Goal: Task Accomplishment & Management: Manage account settings

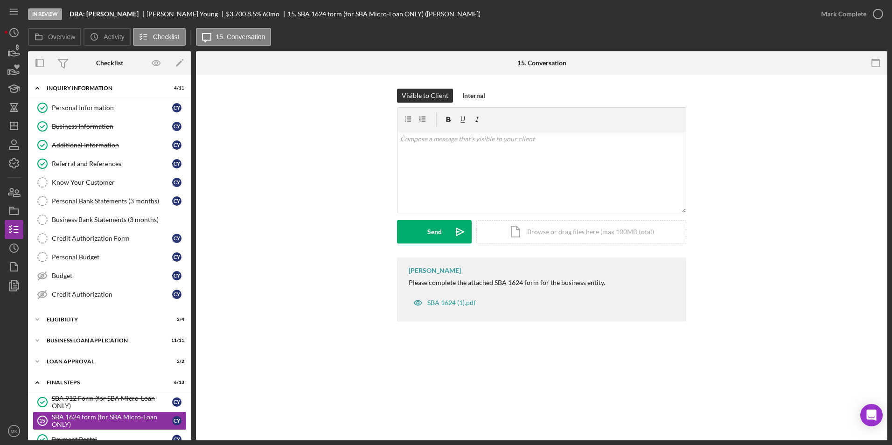
scroll to position [225, 0]
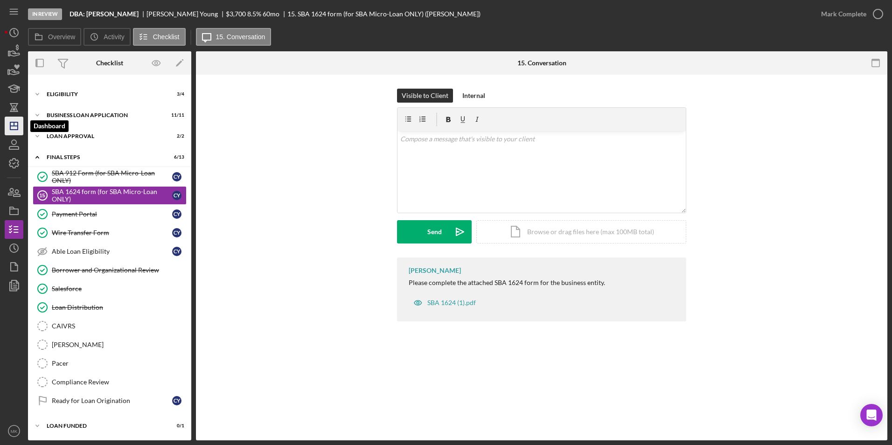
click at [7, 122] on icon "Icon/Dashboard" at bounding box center [13, 125] width 23 height 23
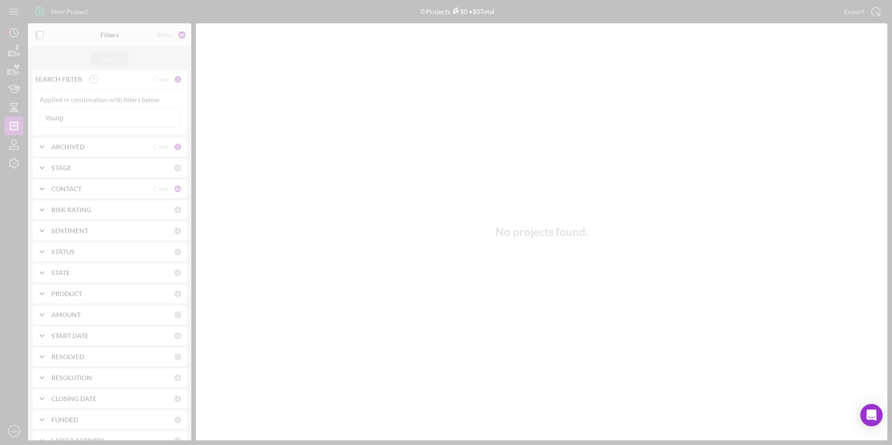
click at [112, 114] on div at bounding box center [446, 222] width 892 height 445
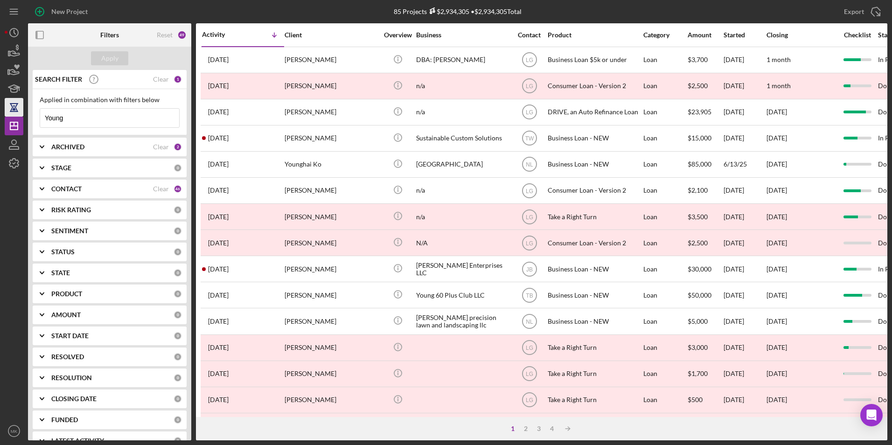
drag, startPoint x: 98, startPoint y: 117, endPoint x: 15, endPoint y: 111, distance: 83.2
click at [15, 111] on div "New Project 85 Projects $2,934,305 • $2,934,305 Total Young Export Icon/Export …" at bounding box center [446, 220] width 882 height 440
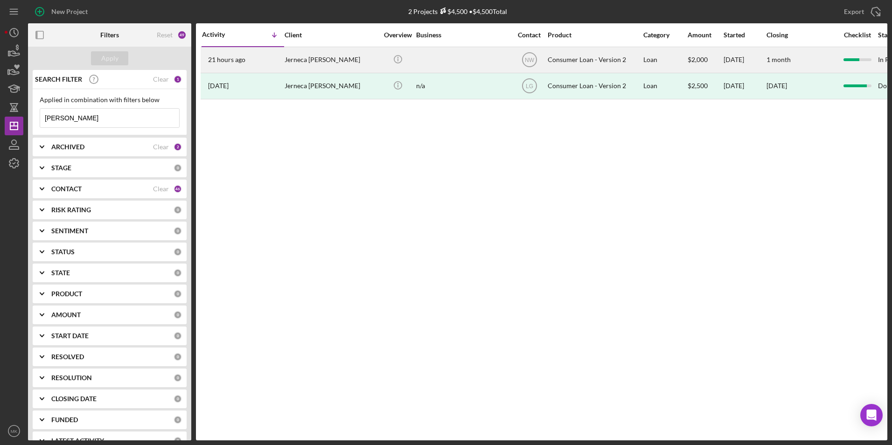
type input "[PERSON_NAME]"
click at [467, 70] on div at bounding box center [462, 60] width 93 height 25
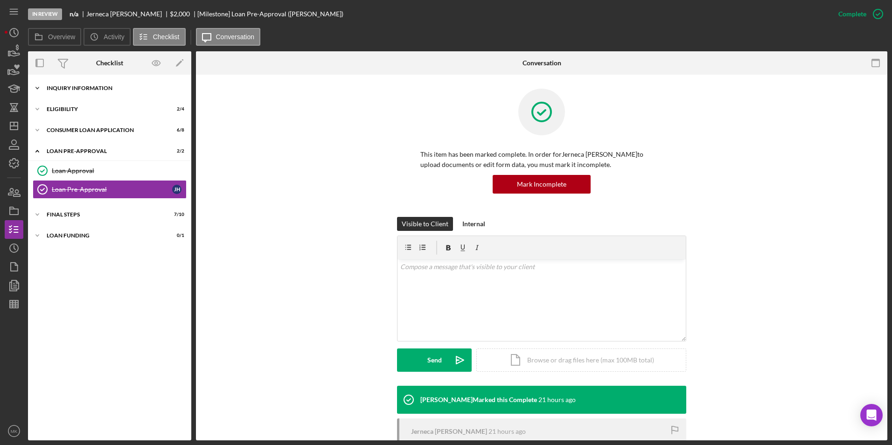
click at [81, 88] on div "Inquiry Information" at bounding box center [113, 88] width 133 height 6
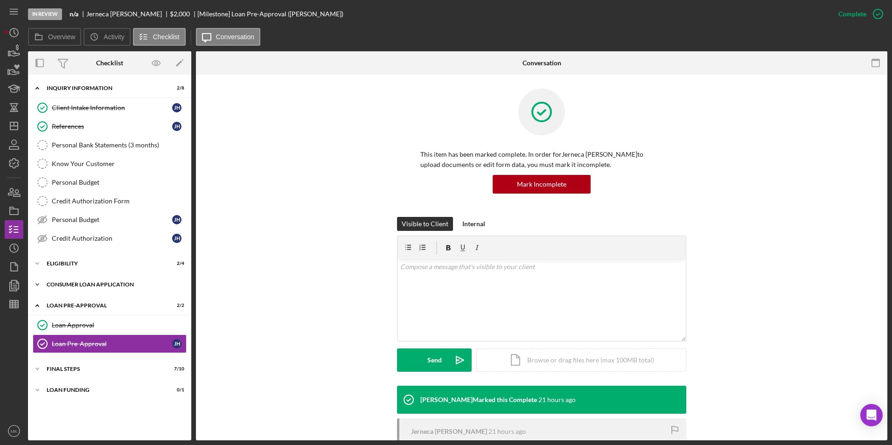
click at [96, 281] on div "Icon/Expander Consumer Loan Application 6 / 8" at bounding box center [109, 284] width 163 height 19
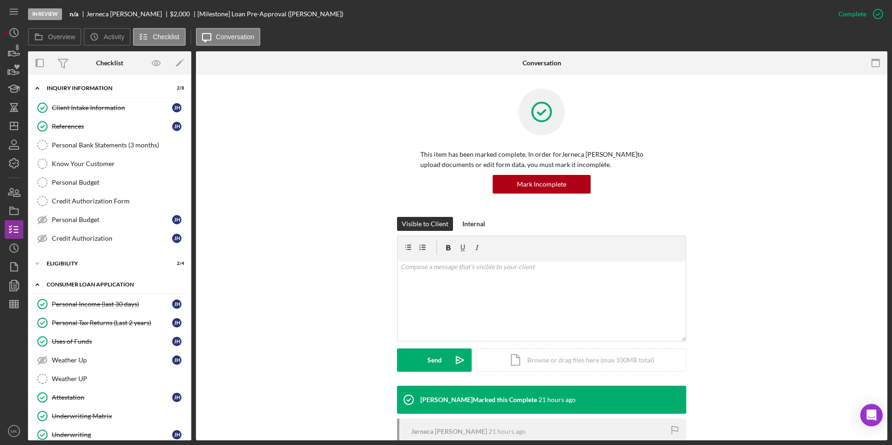
scroll to position [118, 0]
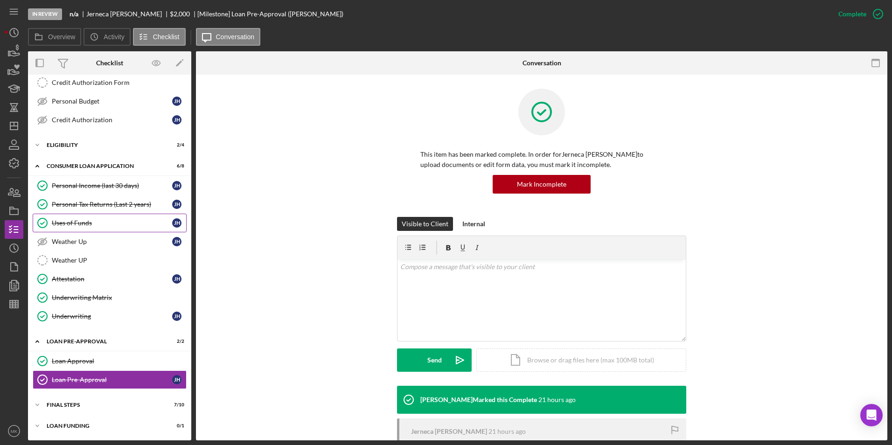
click at [92, 227] on div "Uses of Funds" at bounding box center [112, 222] width 120 height 7
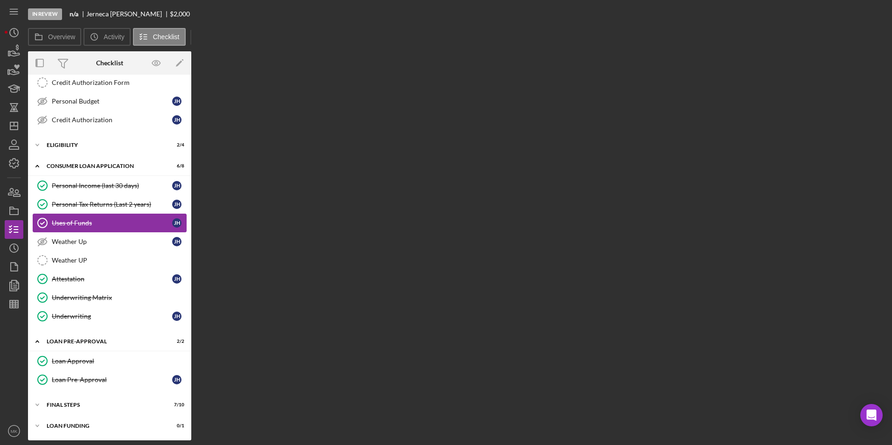
scroll to position [118, 0]
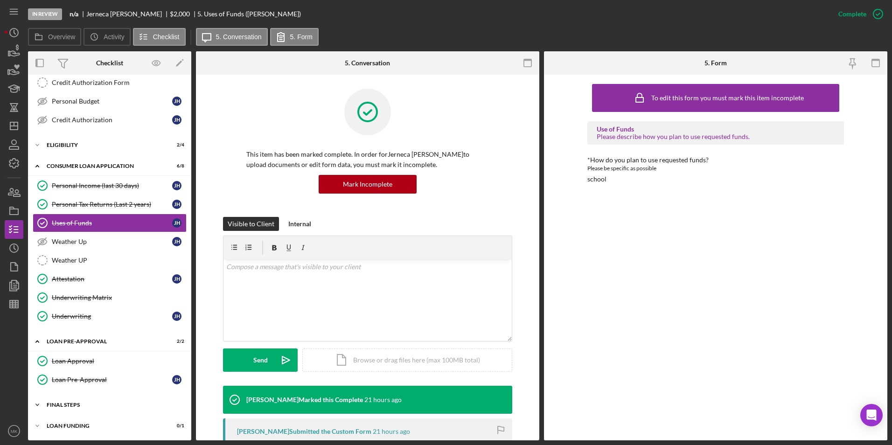
click at [98, 407] on div "FINAL STEPS" at bounding box center [113, 405] width 133 height 6
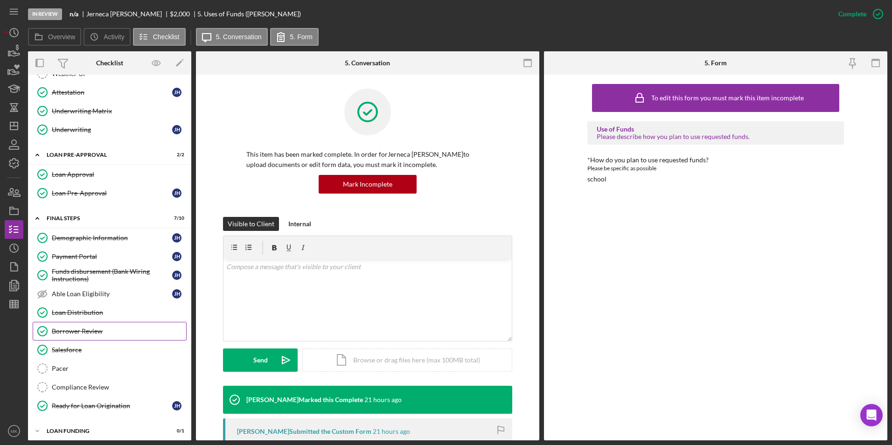
click at [87, 333] on div "Borrower Review" at bounding box center [119, 330] width 134 height 7
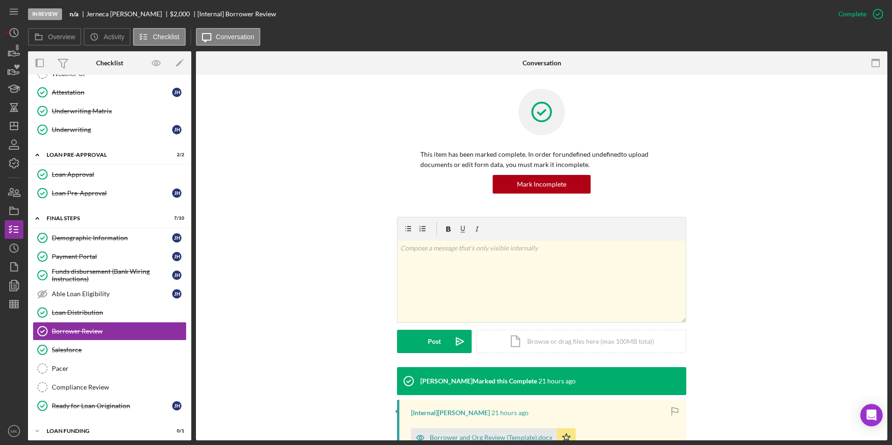
scroll to position [128, 0]
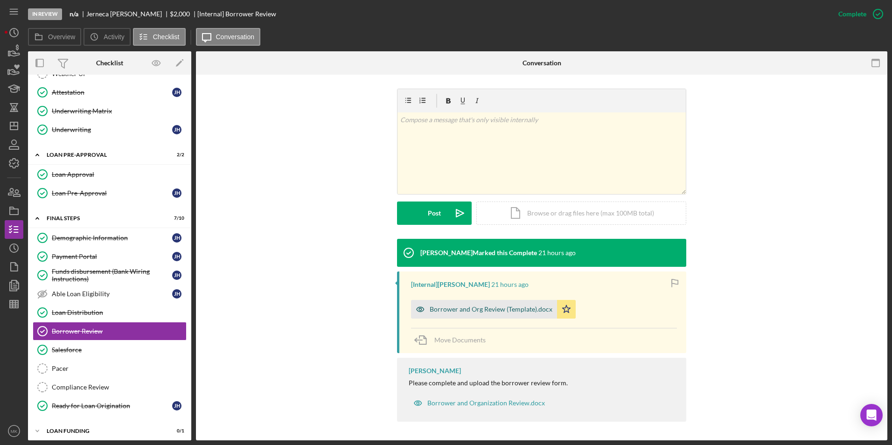
click at [471, 312] on div "Borrower and Org Review (Template).docx" at bounding box center [490, 308] width 123 height 7
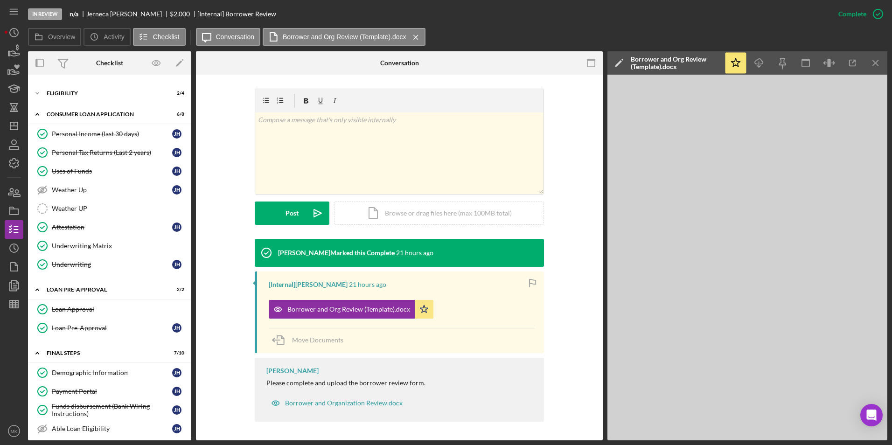
scroll to position [124, 0]
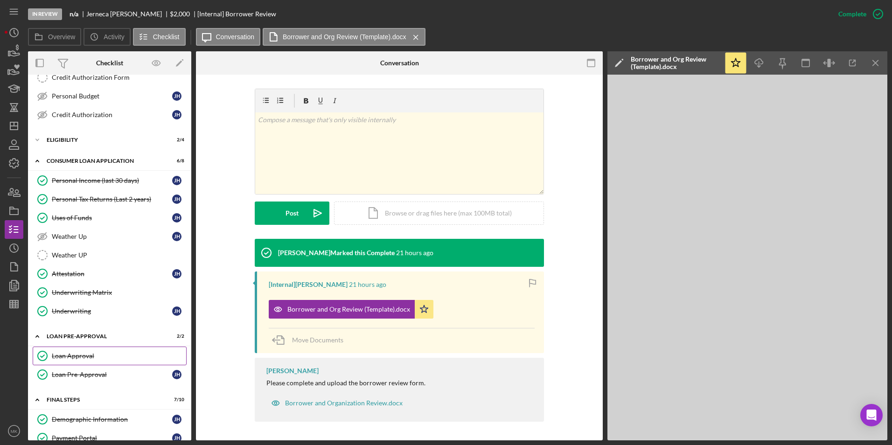
click at [70, 360] on link "Loan Approval Loan Approval" at bounding box center [110, 355] width 154 height 19
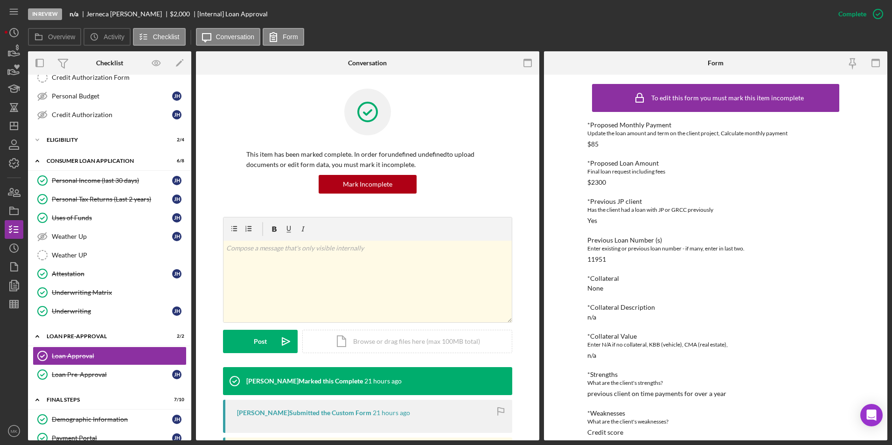
scroll to position [195, 0]
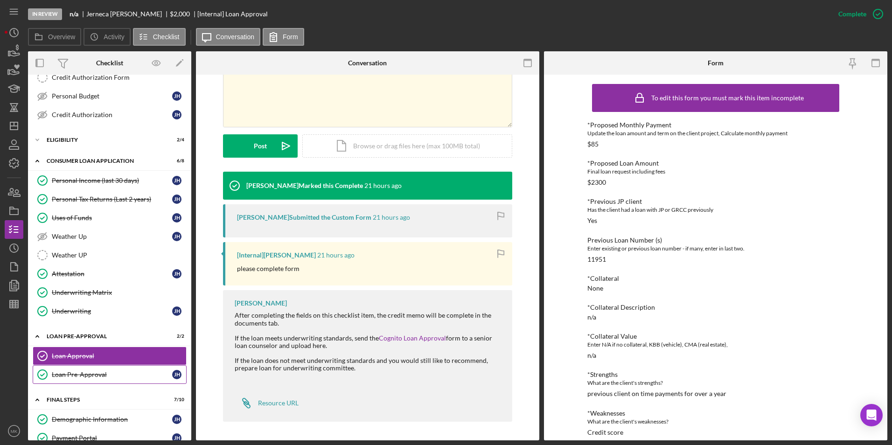
click at [91, 370] on link "Loan Pre-Approval Loan Pre-Approval [PERSON_NAME]" at bounding box center [110, 374] width 154 height 19
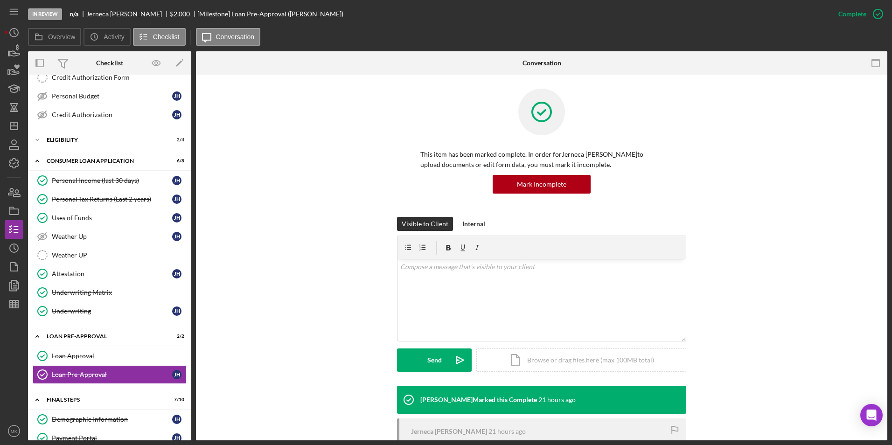
scroll to position [113, 0]
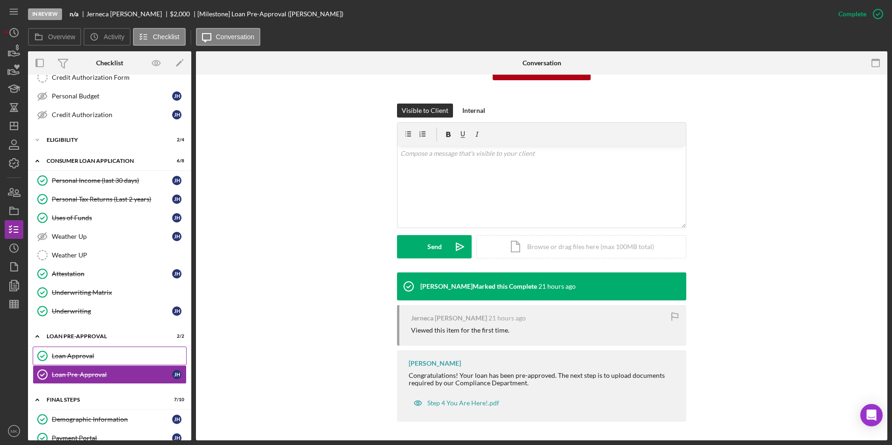
click at [85, 347] on link "Loan Approval Loan Approval" at bounding box center [110, 355] width 154 height 19
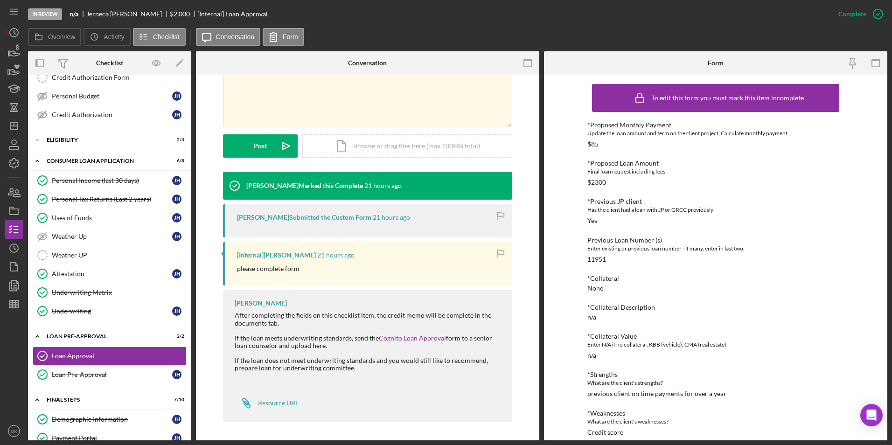
scroll to position [48, 0]
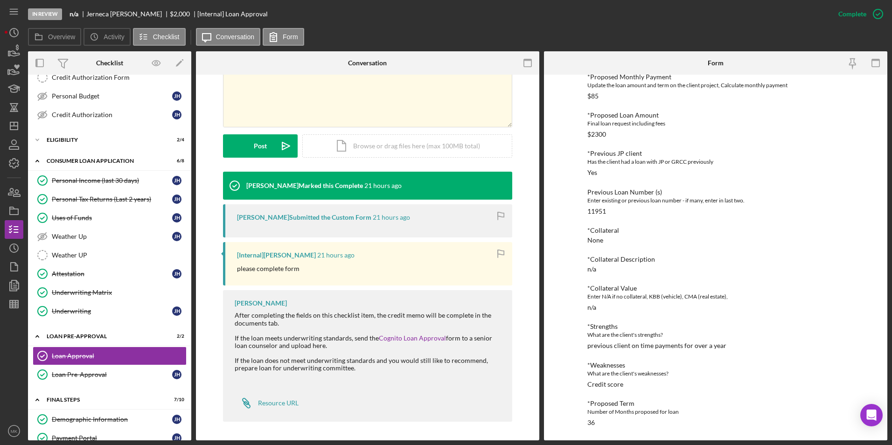
click at [384, 413] on div "[PERSON_NAME] After completing the fields on this checklist item, the credit me…" at bounding box center [367, 356] width 289 height 132
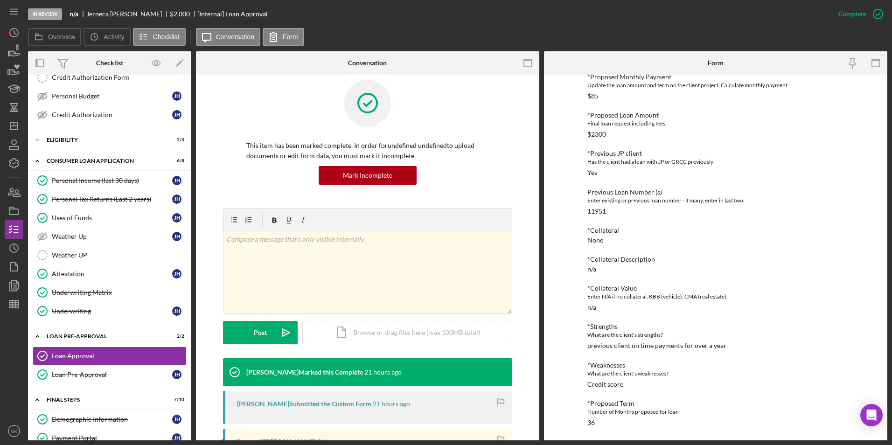
scroll to position [0, 0]
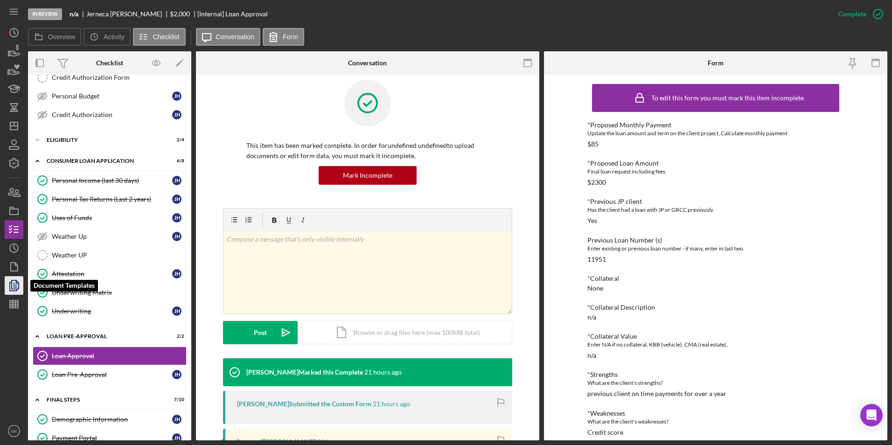
click at [10, 284] on polyline "button" at bounding box center [13, 286] width 7 height 8
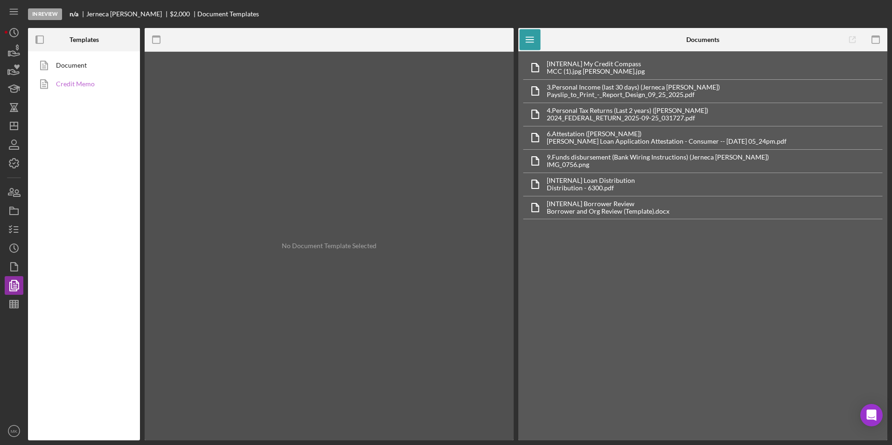
click at [66, 88] on link "Credit Memo" at bounding box center [82, 84] width 98 height 19
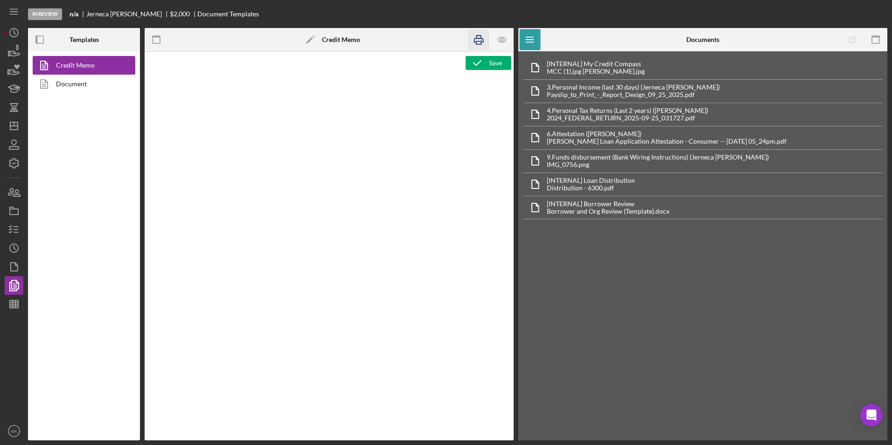
type textarea "<h1>Consumer Loan Risk Assessment</h1> <p>Loan Officer: &nbsp;<span id="Lender_…"
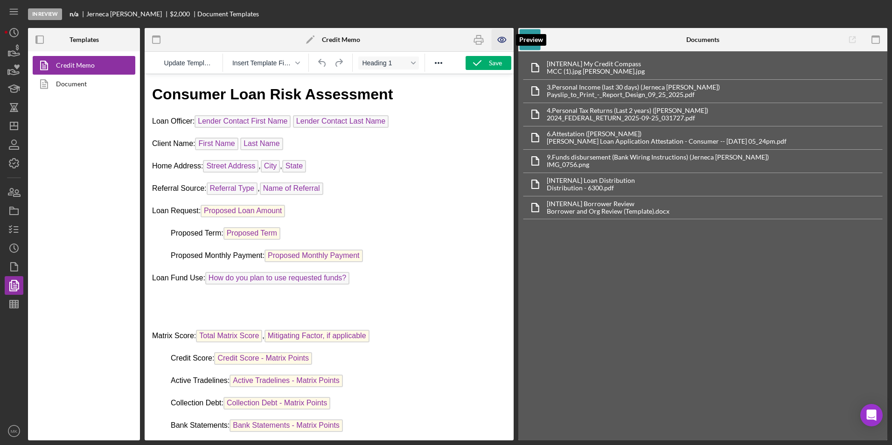
click at [503, 39] on icon "button" at bounding box center [501, 39] width 21 height 21
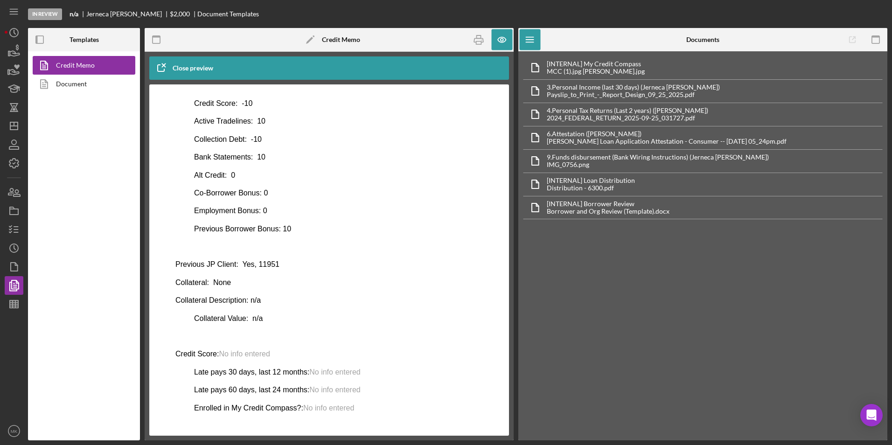
scroll to position [187, 0]
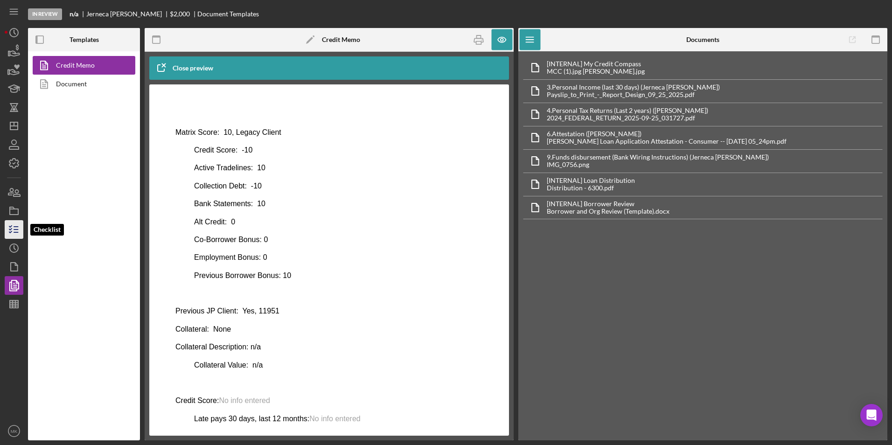
click at [13, 226] on icon "button" at bounding box center [13, 229] width 23 height 23
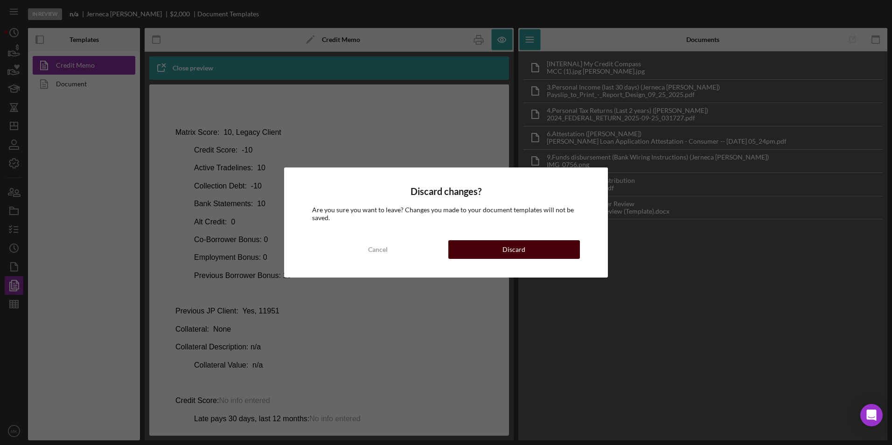
click at [545, 246] on button "Discard" at bounding box center [514, 249] width 132 height 19
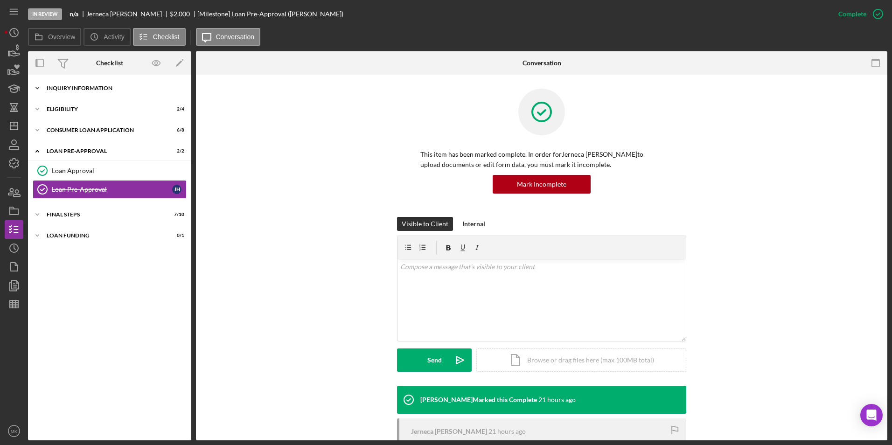
click at [75, 87] on div "Inquiry Information" at bounding box center [113, 88] width 133 height 6
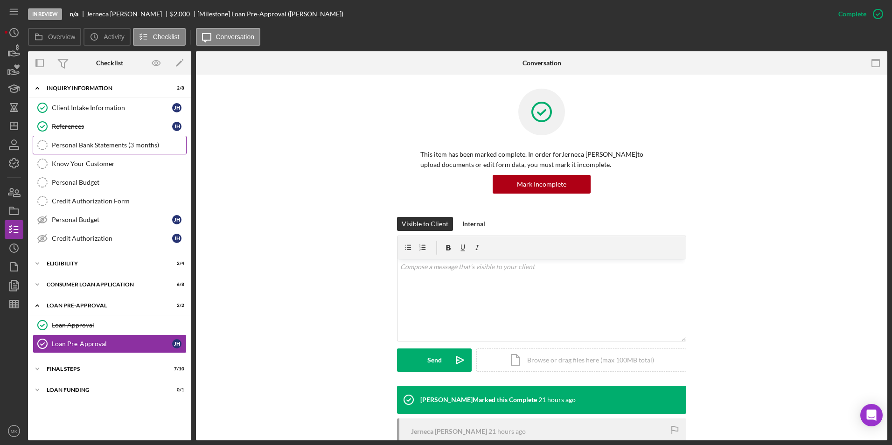
click at [115, 144] on div "Personal Bank Statements (3 months)" at bounding box center [119, 144] width 134 height 7
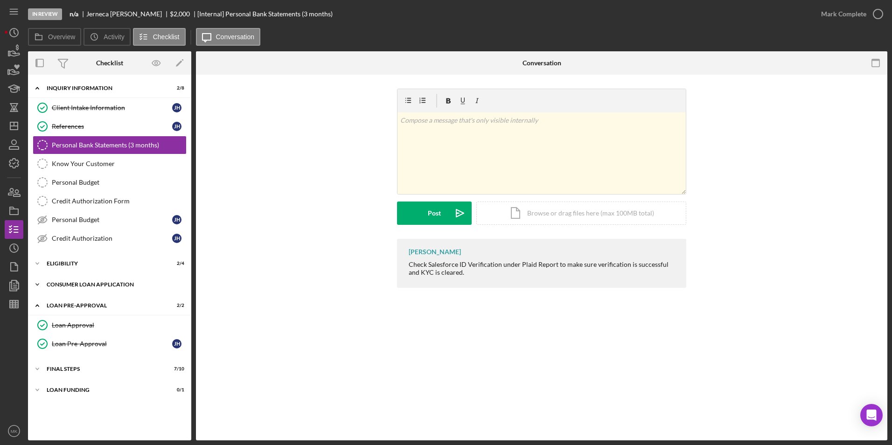
click at [113, 286] on div "Consumer Loan Application" at bounding box center [113, 285] width 133 height 6
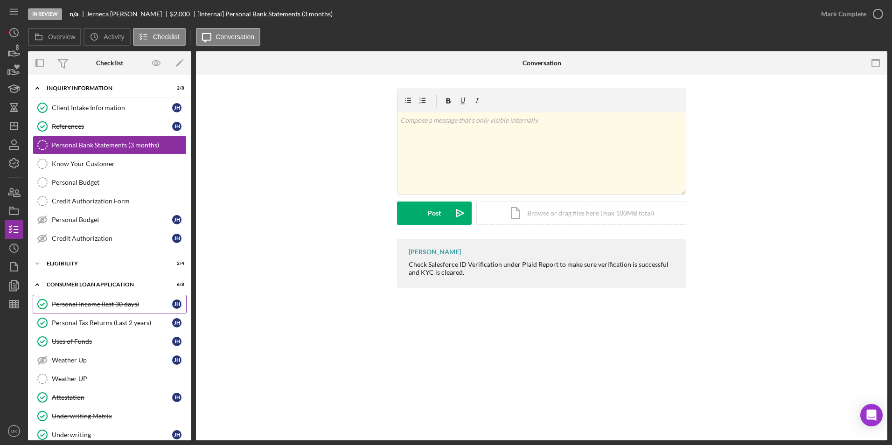
click at [91, 312] on link "Personal Income (last 30 days) Personal Income (last 30 days) [PERSON_NAME]" at bounding box center [110, 304] width 154 height 19
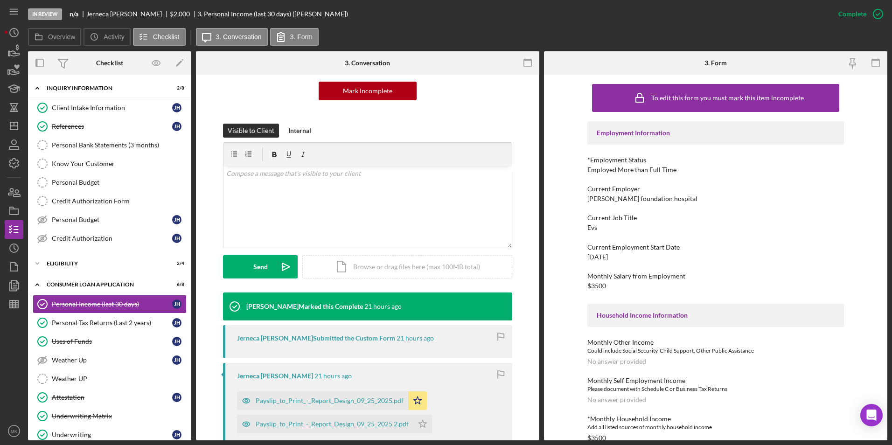
scroll to position [312, 0]
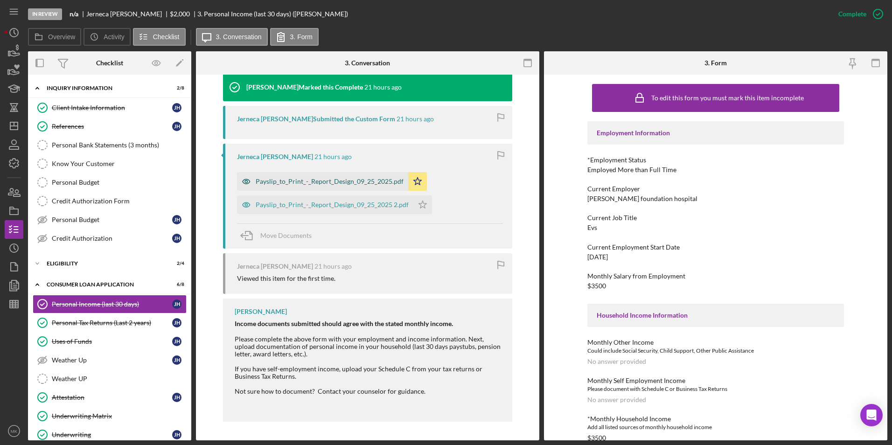
click at [317, 183] on div "Payslip_to_Print_-_Report_Design_09_25_2025.pdf" at bounding box center [330, 181] width 148 height 7
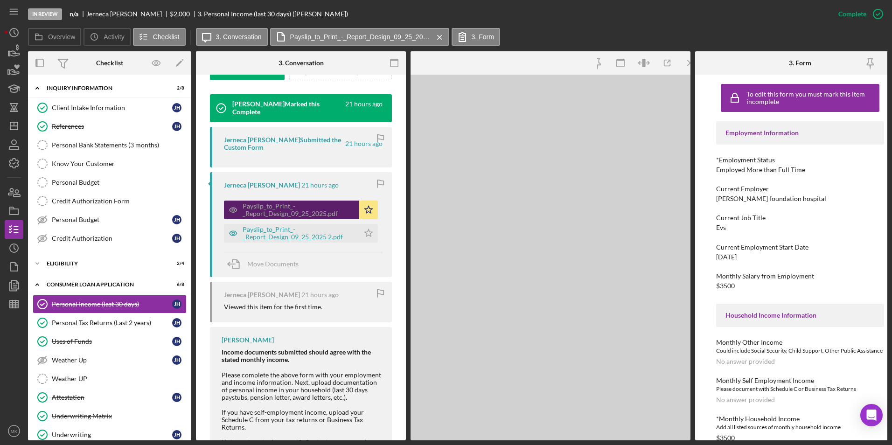
scroll to position [323, 0]
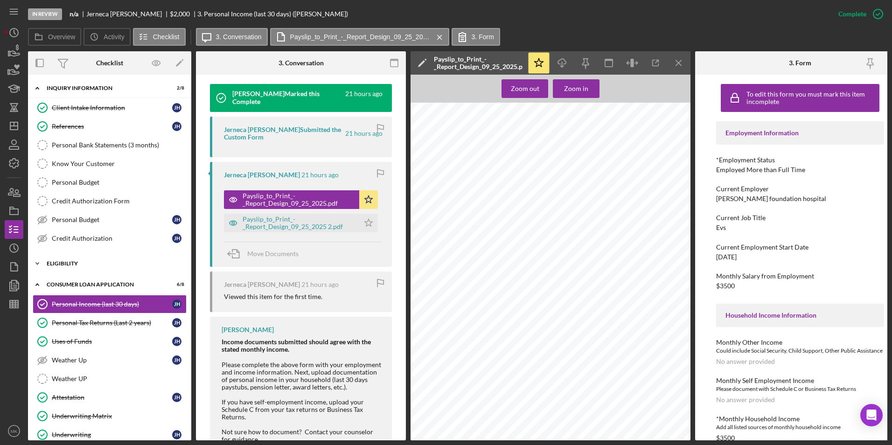
click at [70, 261] on div "Eligibility" at bounding box center [113, 264] width 133 height 6
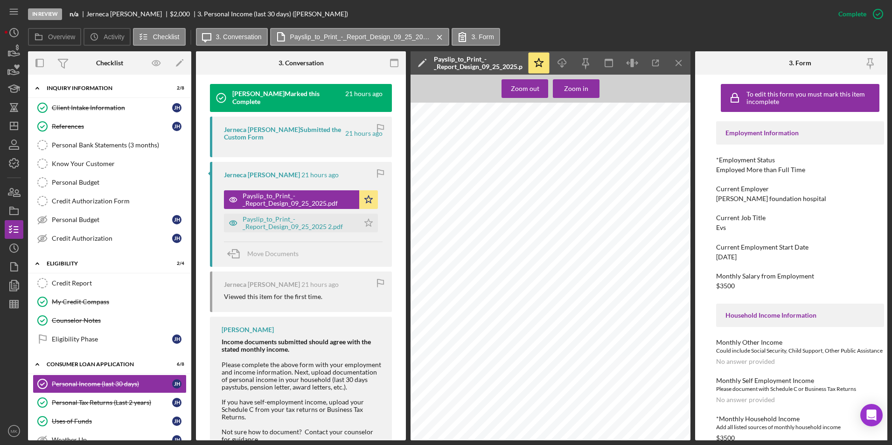
drag, startPoint x: 90, startPoint y: 396, endPoint x: 308, endPoint y: 338, distance: 226.0
click at [90, 396] on link "Personal Tax Returns (Last 2 years) Personal Tax Returns (Last 2 years) [PERSON…" at bounding box center [110, 402] width 154 height 19
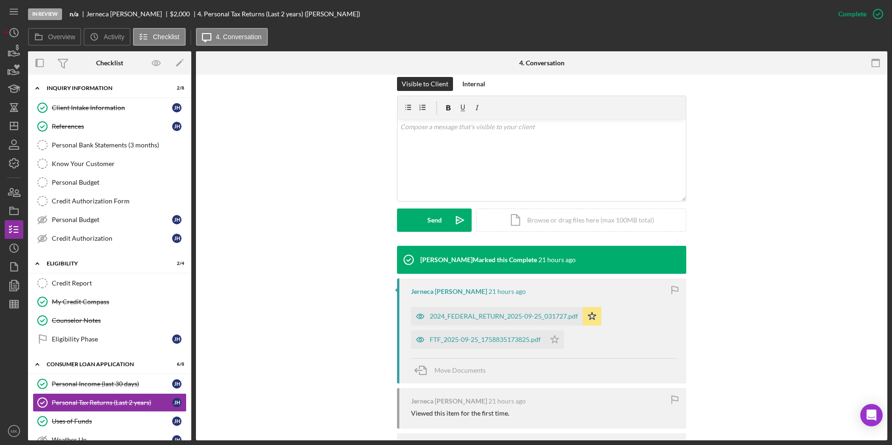
scroll to position [187, 0]
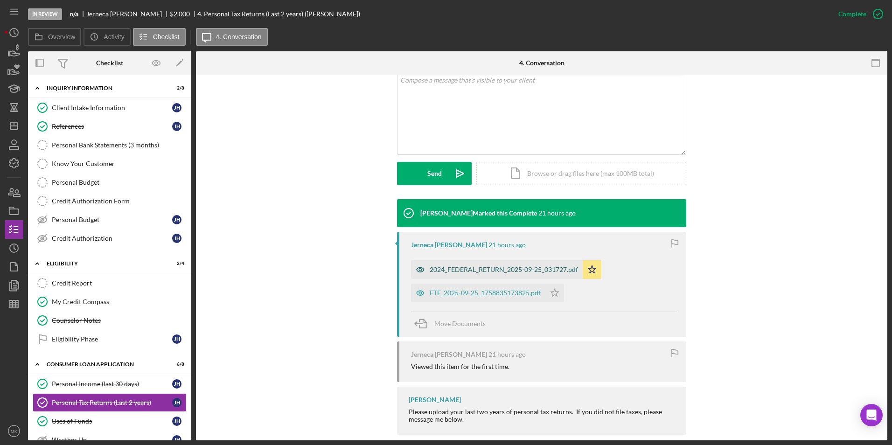
click at [536, 264] on div "2024_FEDERAL_RETURN_2025-09-25_031727.pdf" at bounding box center [497, 269] width 172 height 19
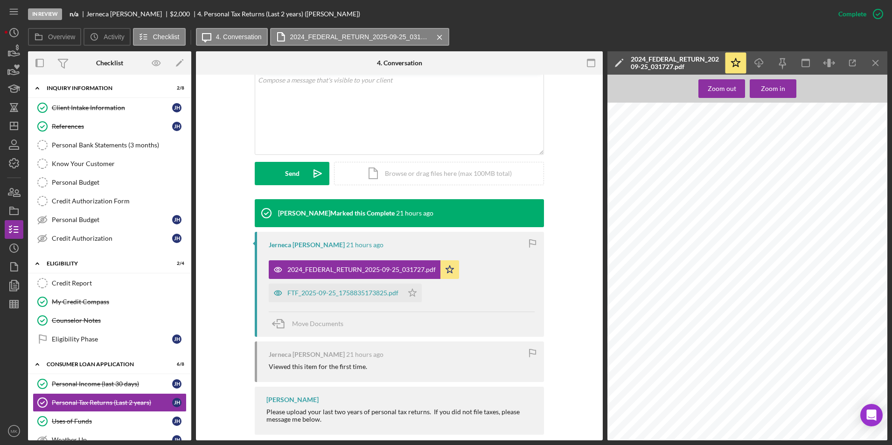
scroll to position [373, 0]
click at [354, 295] on div "FTF_2025-09-25_1758835173825.pdf" at bounding box center [342, 292] width 111 height 7
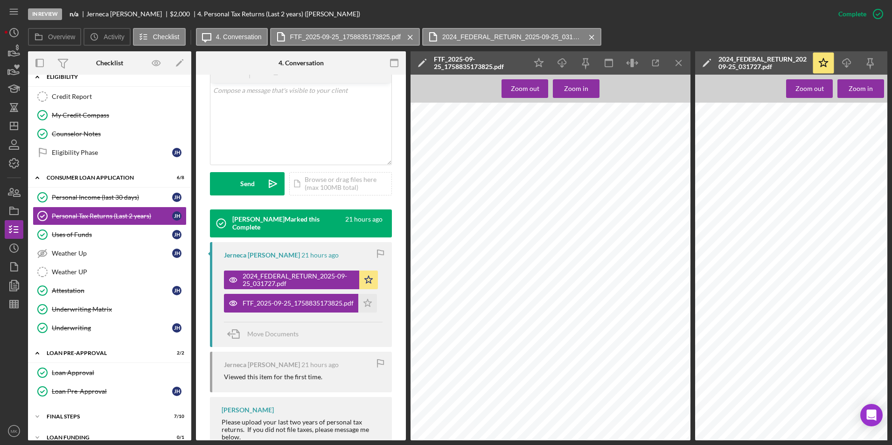
scroll to position [201, 0]
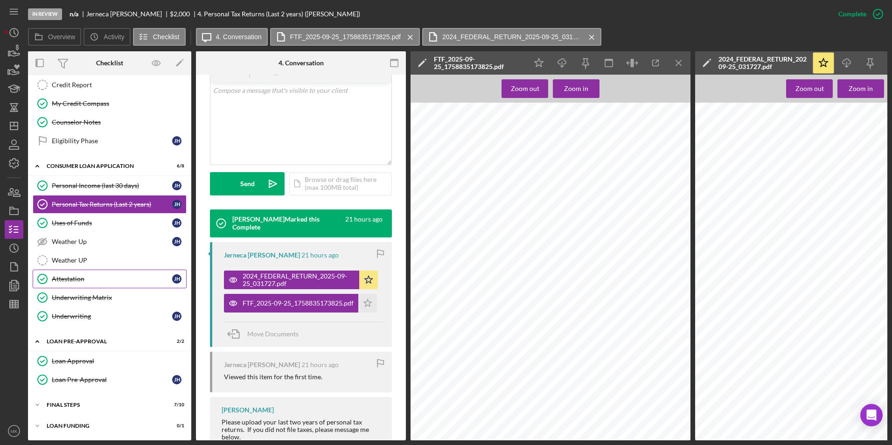
click at [76, 277] on div "Attestation" at bounding box center [112, 278] width 120 height 7
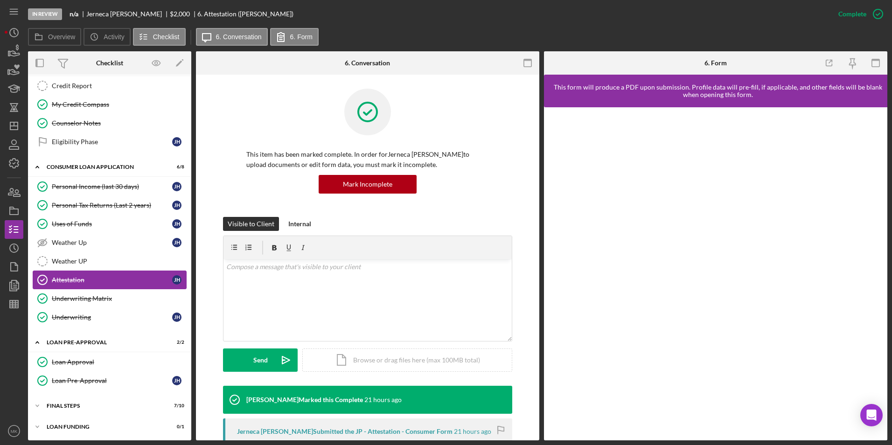
scroll to position [198, 0]
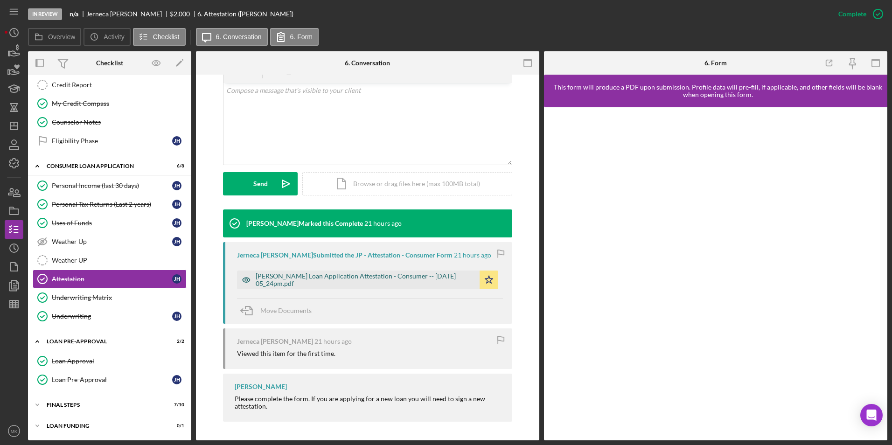
click at [327, 277] on div "[PERSON_NAME] Loan Application Attestation - Consumer -- [DATE] 05_24pm.pdf" at bounding box center [365, 279] width 219 height 15
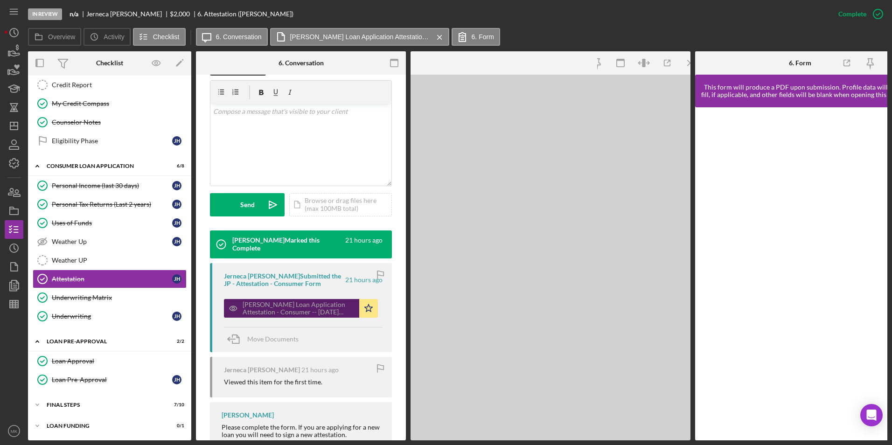
scroll to position [187, 0]
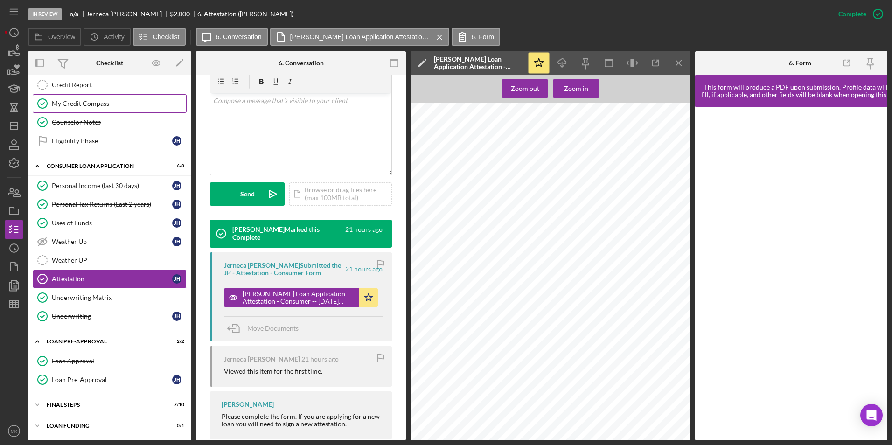
click at [117, 109] on link "My Credit Compass My Credit Compass" at bounding box center [110, 103] width 154 height 19
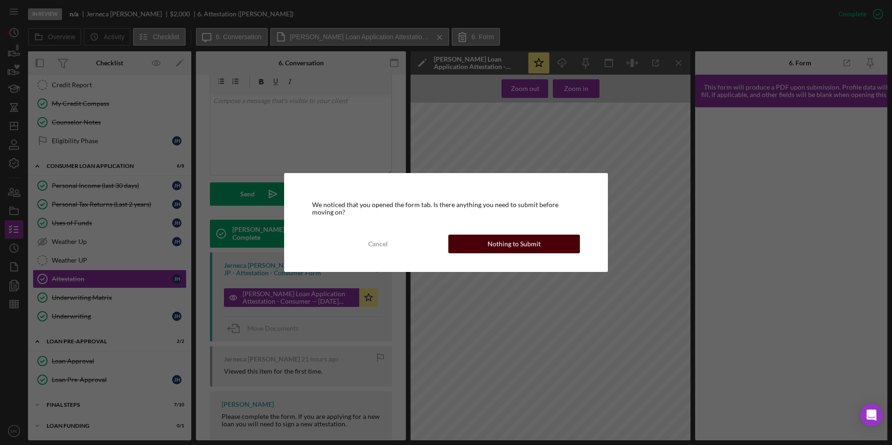
click at [480, 239] on button "Nothing to Submit" at bounding box center [514, 244] width 132 height 19
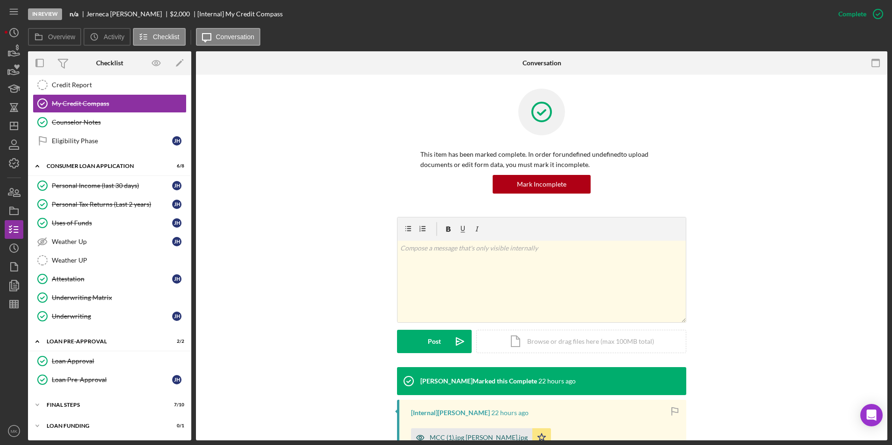
scroll to position [135, 0]
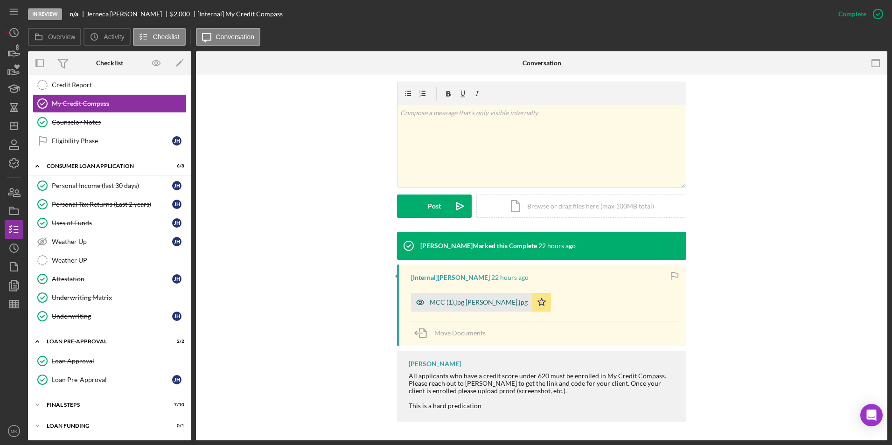
click at [479, 305] on div "MCC (1).jpg [PERSON_NAME].jpg" at bounding box center [478, 301] width 98 height 7
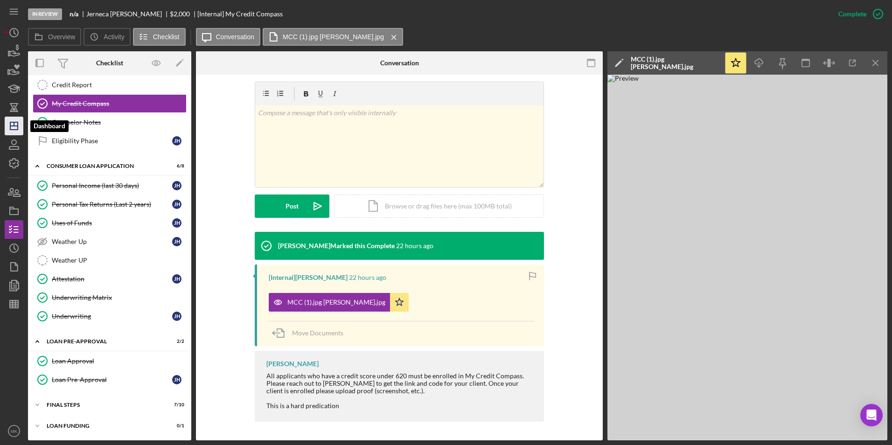
click at [20, 131] on icon "Icon/Dashboard" at bounding box center [13, 125] width 23 height 23
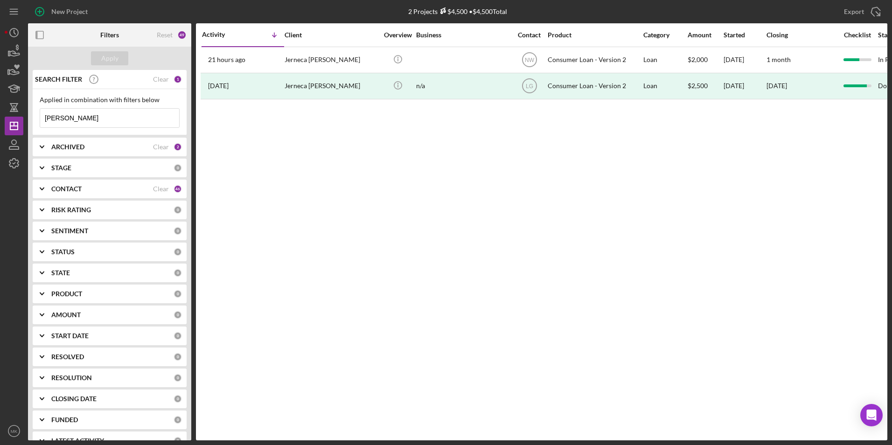
drag, startPoint x: 100, startPoint y: 118, endPoint x: 1, endPoint y: 119, distance: 98.9
click at [1, 119] on div "New Project 2 Projects $4,500 • $4,500 Total [PERSON_NAME] Export Icon/Export F…" at bounding box center [446, 222] width 892 height 445
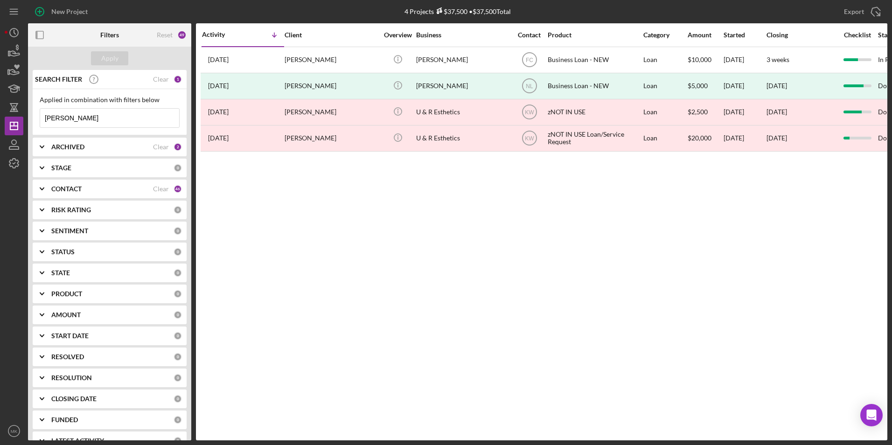
type input "[PERSON_NAME]"
click at [321, 58] on div "[PERSON_NAME]" at bounding box center [330, 60] width 93 height 25
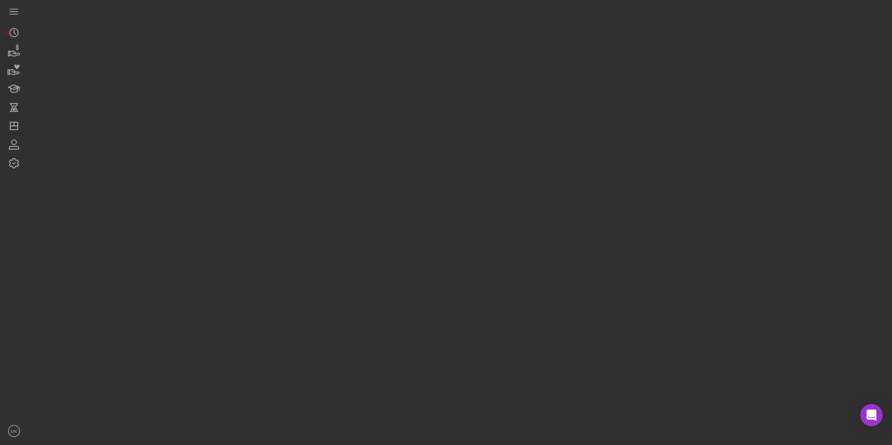
click at [321, 58] on div at bounding box center [457, 220] width 859 height 440
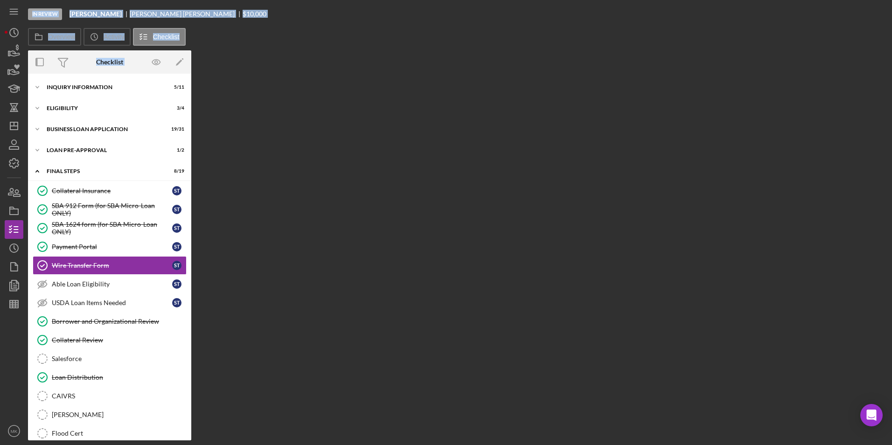
scroll to position [8, 0]
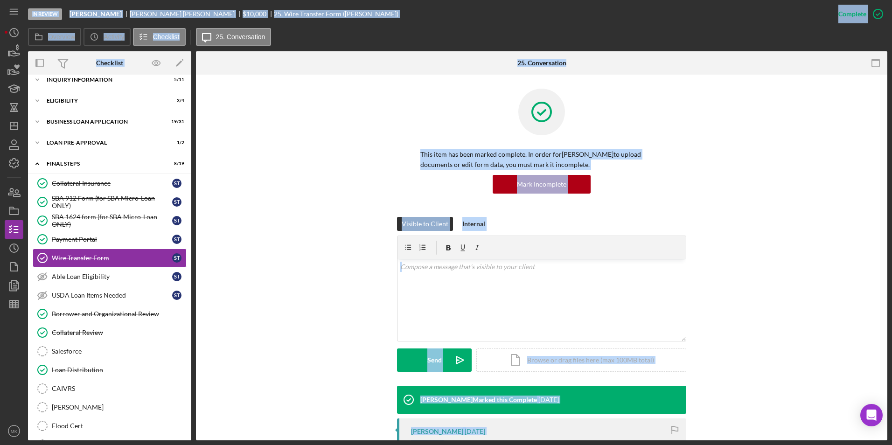
click at [279, 150] on div "This item has been marked complete. In order for [PERSON_NAME] to upload docume…" at bounding box center [541, 153] width 663 height 128
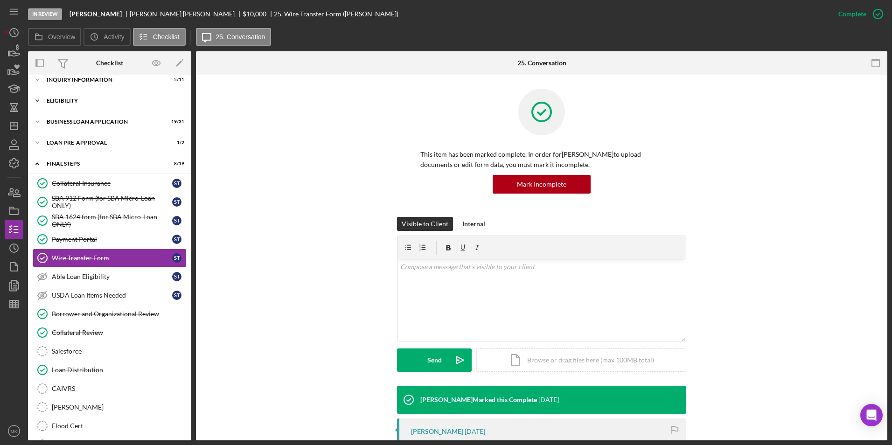
scroll to position [0, 0]
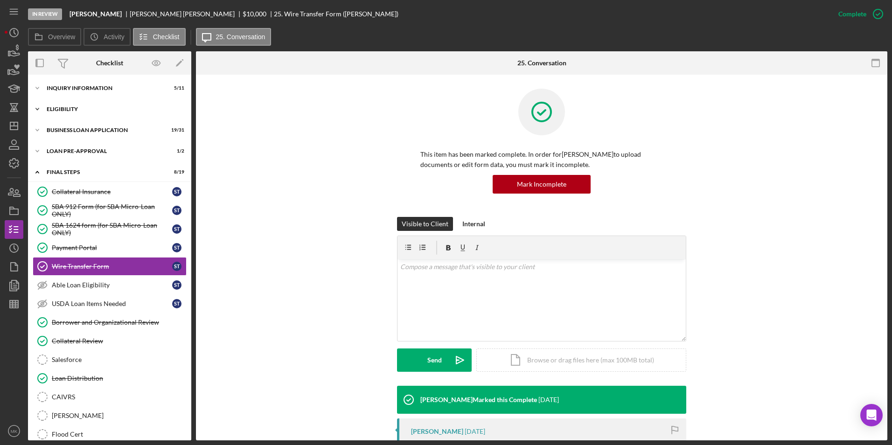
click at [77, 111] on div "ELIGIBILITY" at bounding box center [113, 109] width 133 height 6
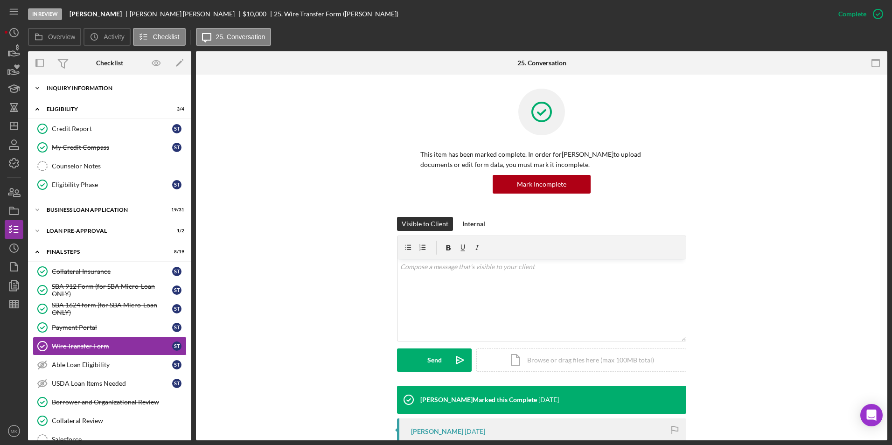
click at [85, 90] on div "INQUIRY INFORMATION" at bounding box center [113, 88] width 133 height 6
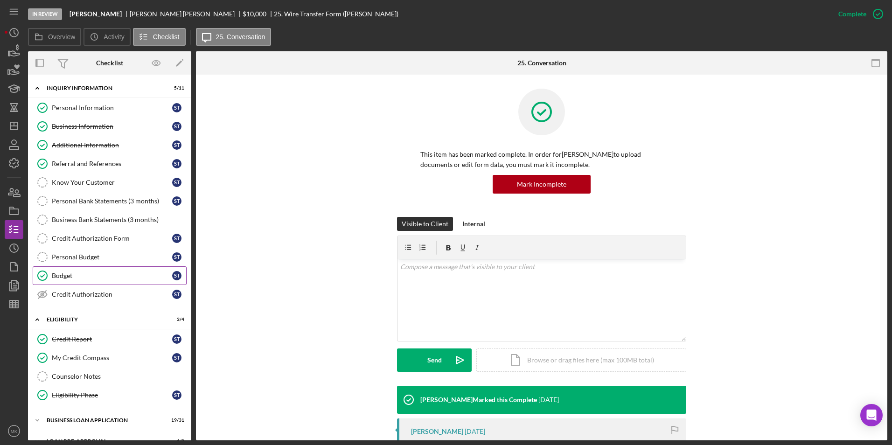
scroll to position [140, 0]
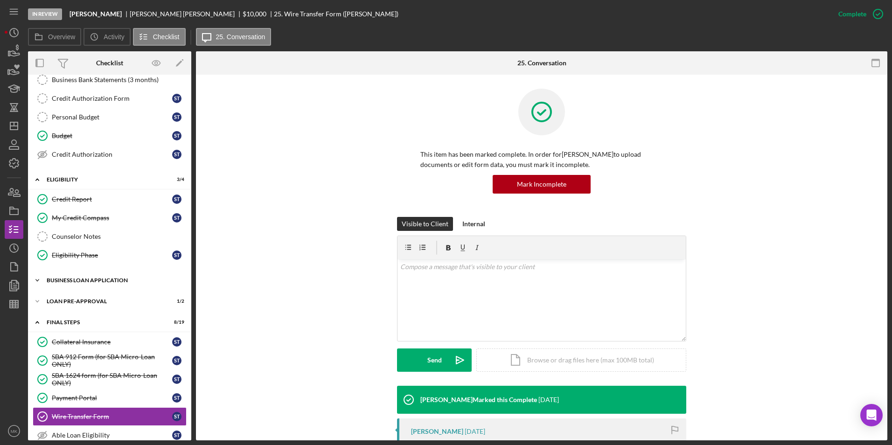
click at [89, 282] on div "BUSINESS LOAN APPLICATION" at bounding box center [113, 280] width 133 height 6
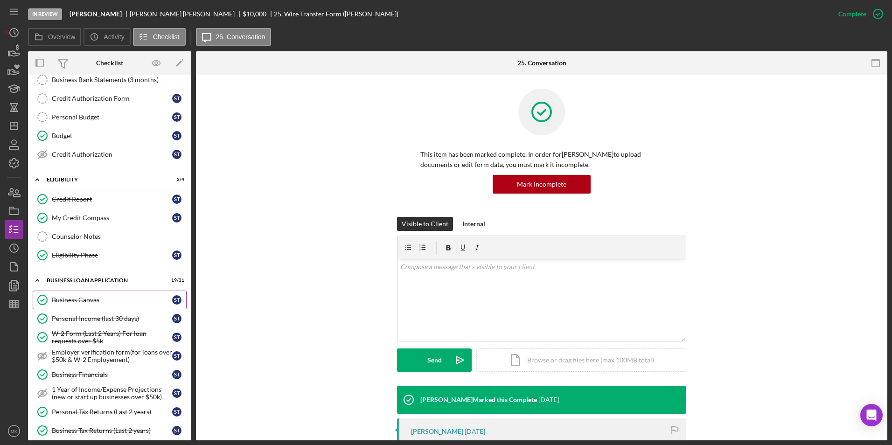
click at [83, 302] on div "Business Canvas" at bounding box center [112, 299] width 120 height 7
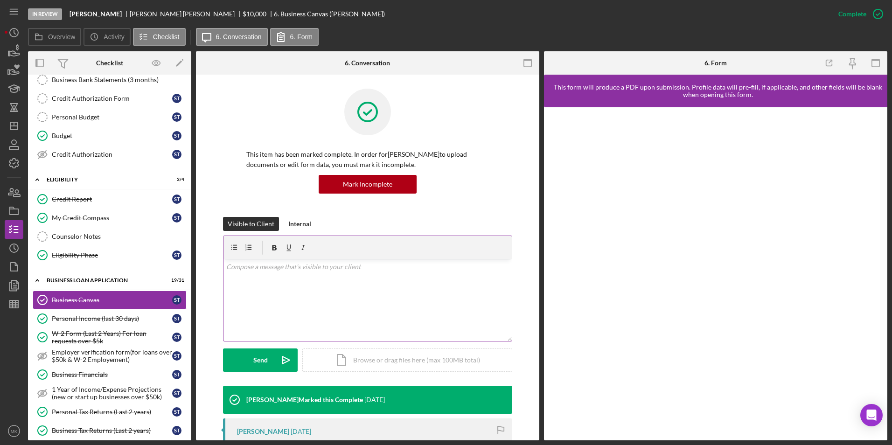
scroll to position [285, 0]
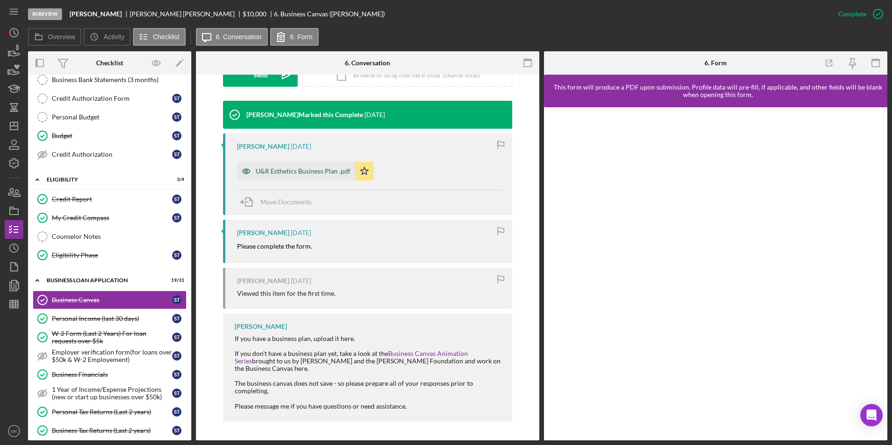
click at [311, 174] on div "U&R Esthetics Business Plan .pdf" at bounding box center [303, 170] width 95 height 7
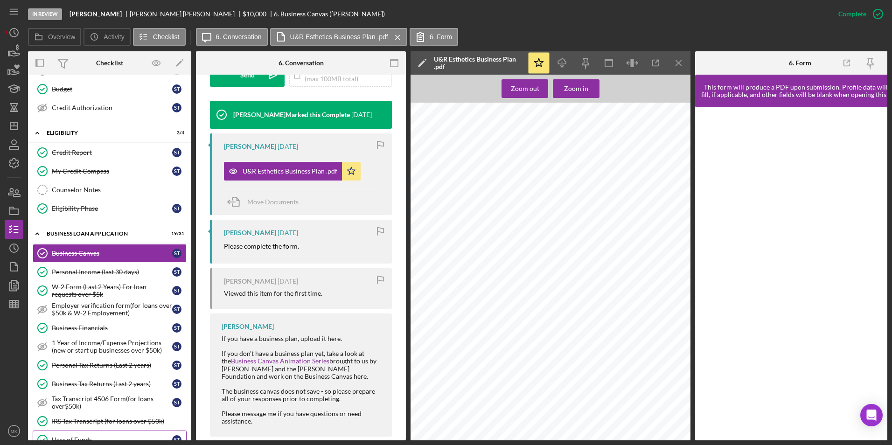
scroll to position [233, 0]
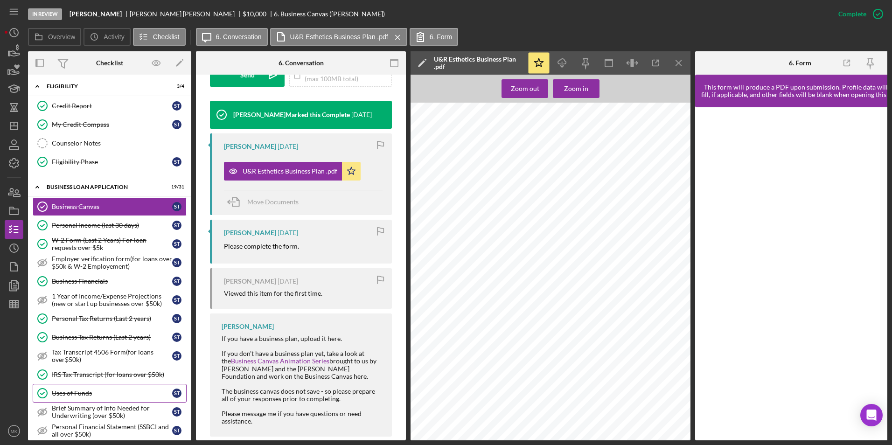
click at [76, 387] on link "Uses of Funds Uses of Funds S T" at bounding box center [110, 393] width 154 height 19
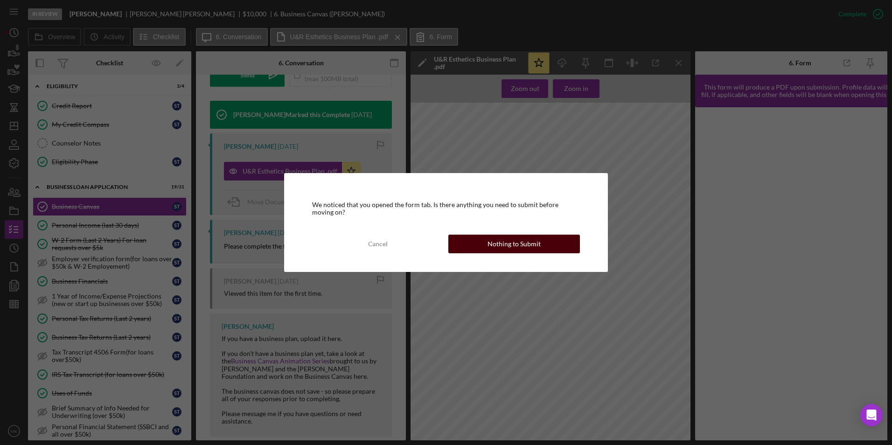
click at [518, 238] on div "Nothing to Submit" at bounding box center [513, 244] width 53 height 19
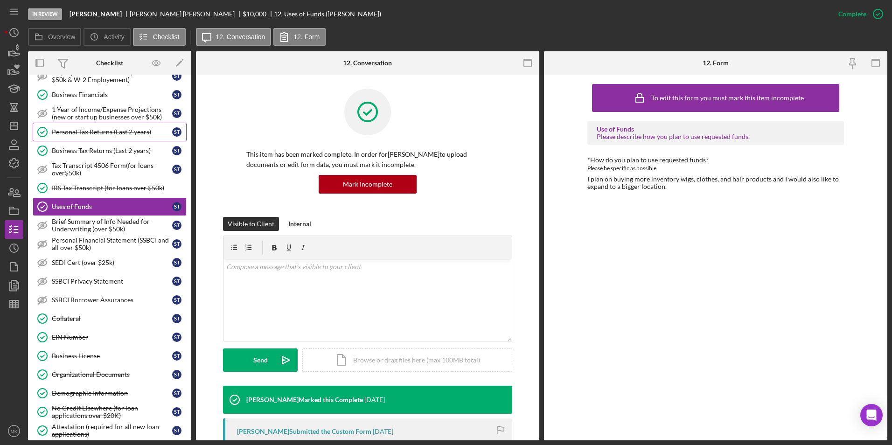
scroll to position [466, 0]
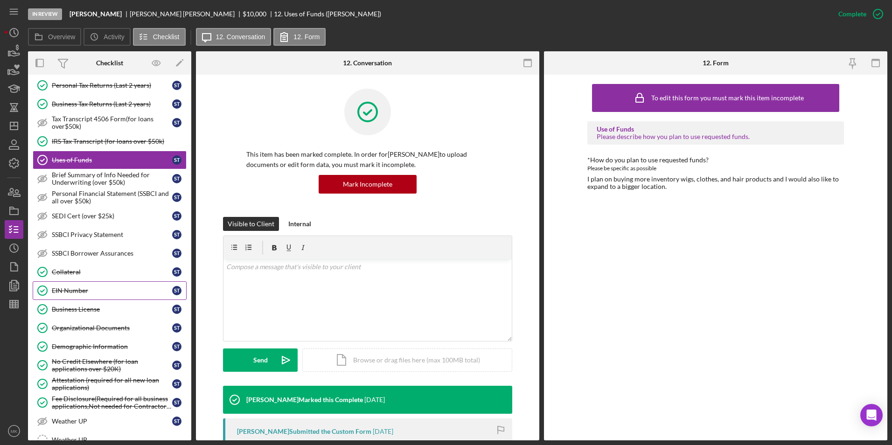
click at [76, 291] on div "EIN Number" at bounding box center [112, 290] width 120 height 7
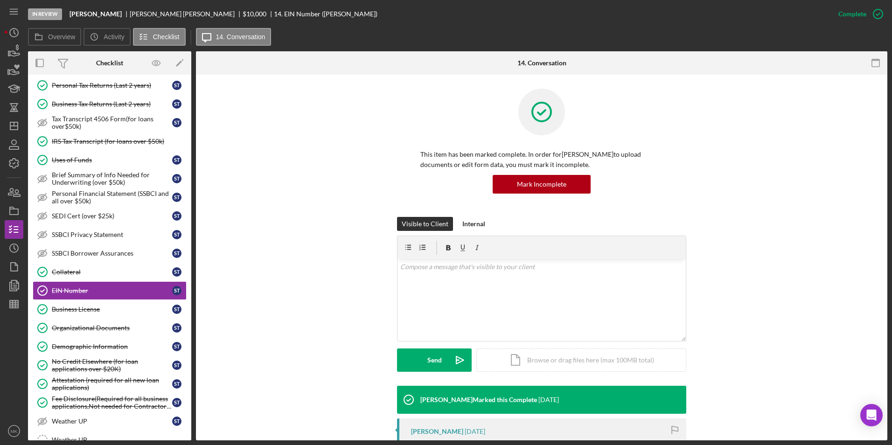
scroll to position [187, 0]
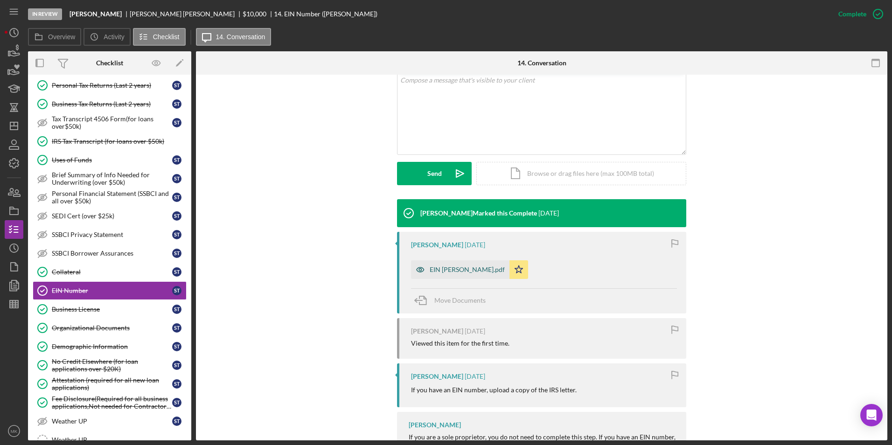
click at [493, 276] on div "EIN [PERSON_NAME].pdf" at bounding box center [460, 269] width 98 height 19
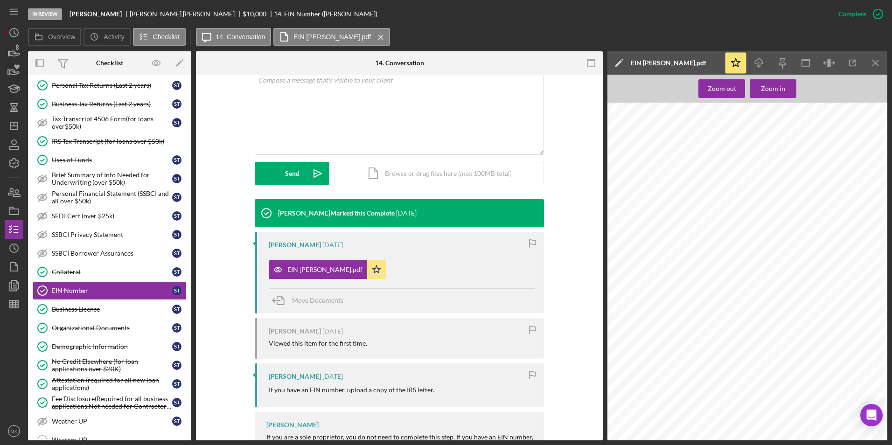
scroll to position [233, 0]
click at [94, 319] on link "Organizational Documents Organizational Documents S T" at bounding box center [110, 327] width 154 height 19
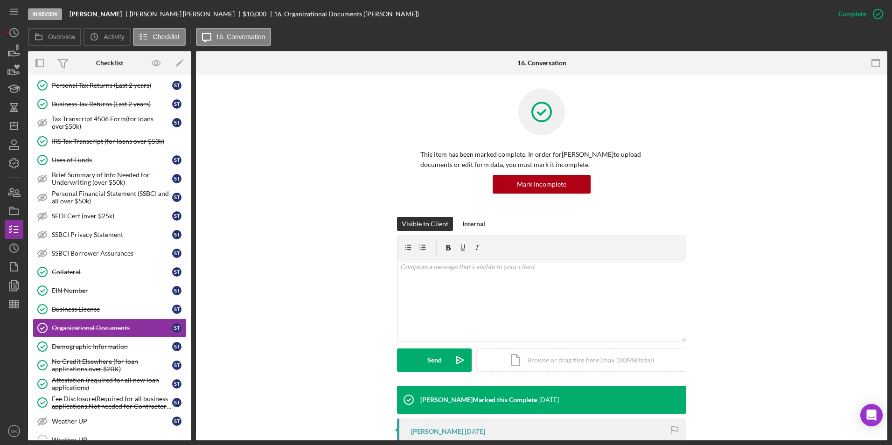
scroll to position [265, 0]
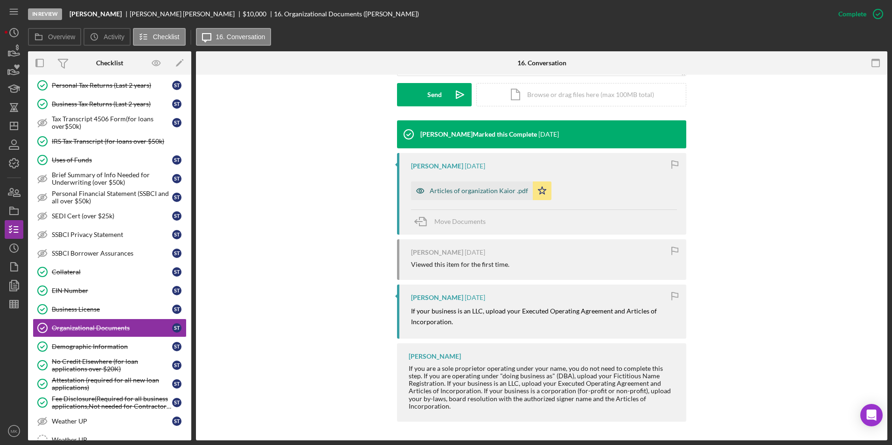
click at [470, 192] on div "Articles of organization Kaior .pdf" at bounding box center [478, 190] width 98 height 7
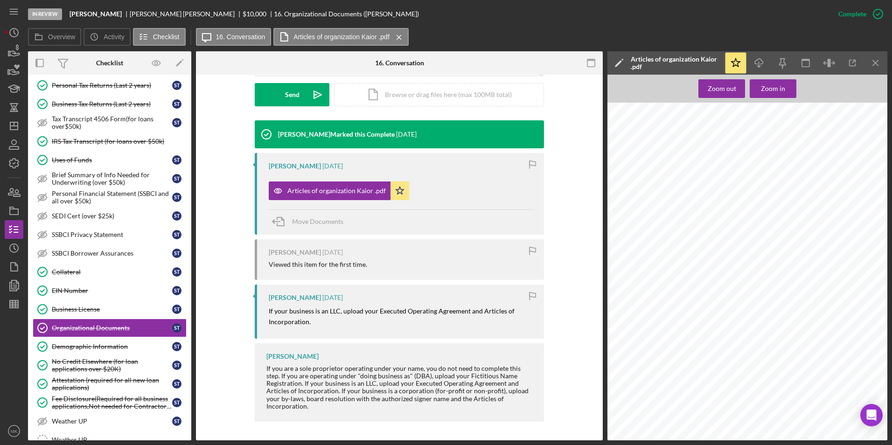
scroll to position [431, 0]
click at [105, 315] on link "Business License Business License S T" at bounding box center [110, 309] width 154 height 19
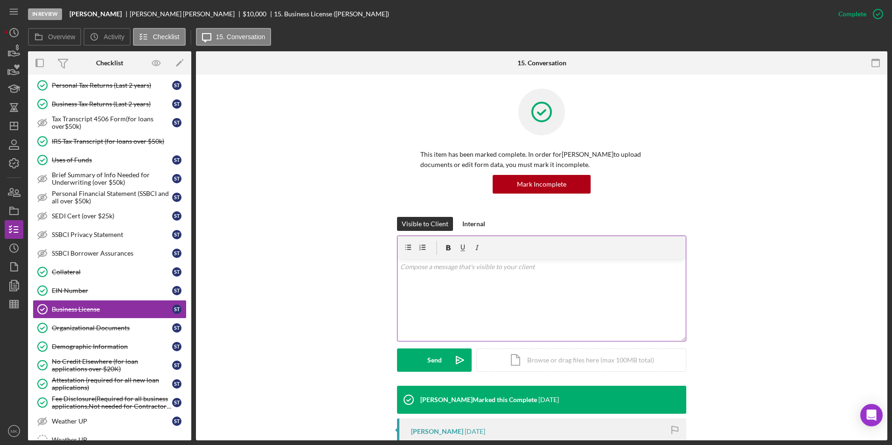
scroll to position [175, 0]
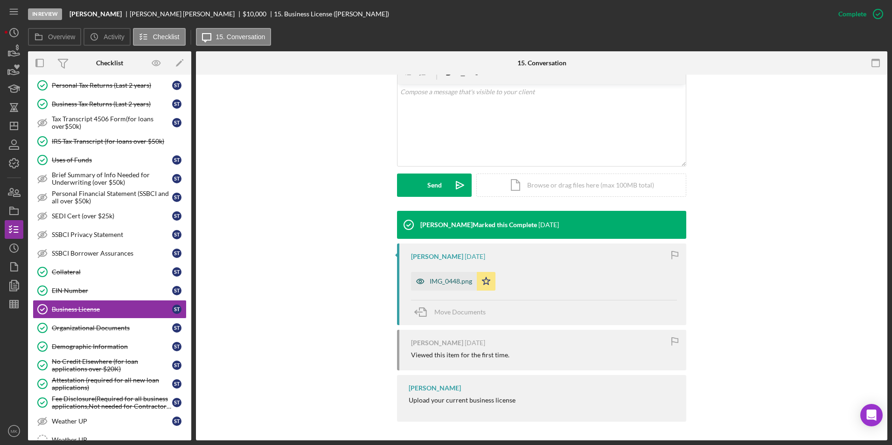
click at [434, 290] on div "IMG_0448.png" at bounding box center [444, 281] width 66 height 19
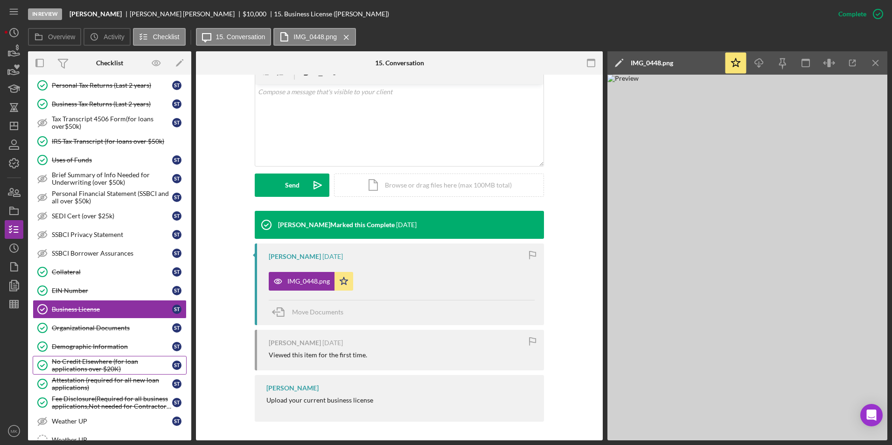
click at [76, 360] on div "No Credit Elsewhere (for loan applications over $20K)" at bounding box center [112, 365] width 120 height 15
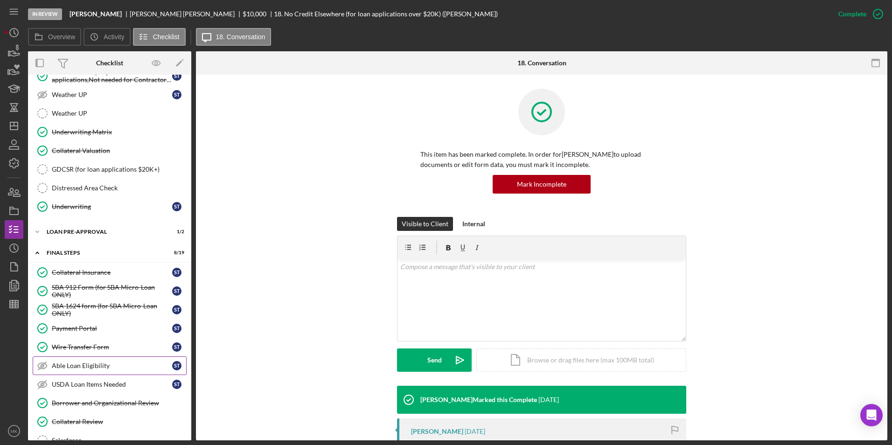
scroll to position [1000, 0]
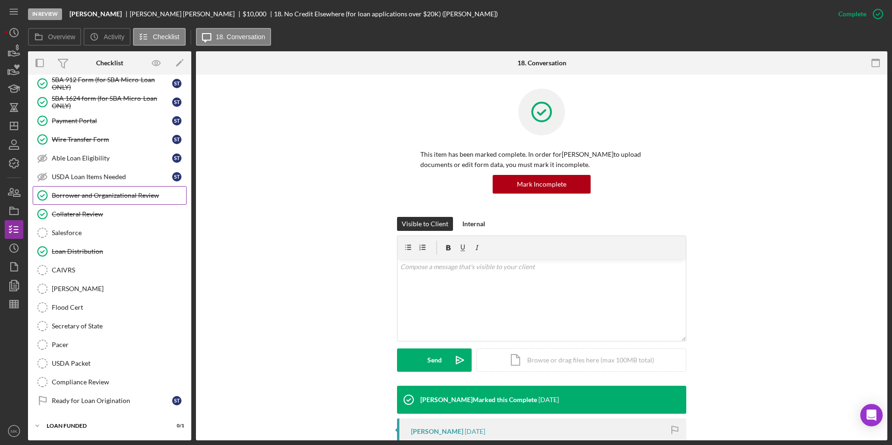
click at [134, 196] on div "Borrower and Organizational Review" at bounding box center [119, 195] width 134 height 7
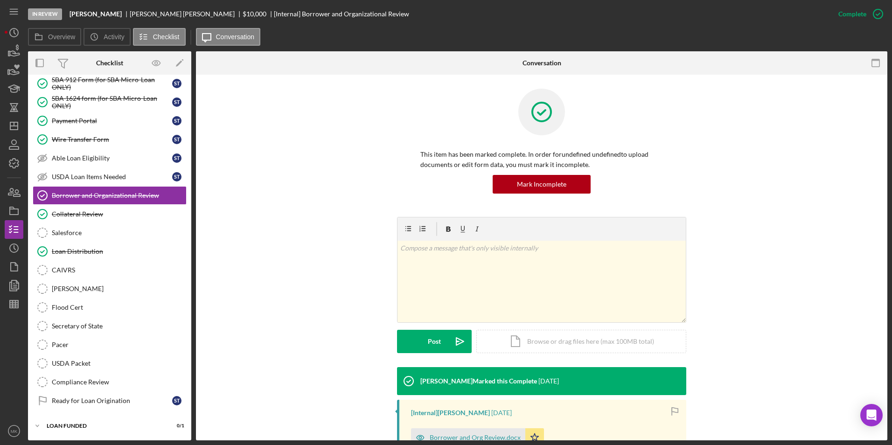
scroll to position [151, 0]
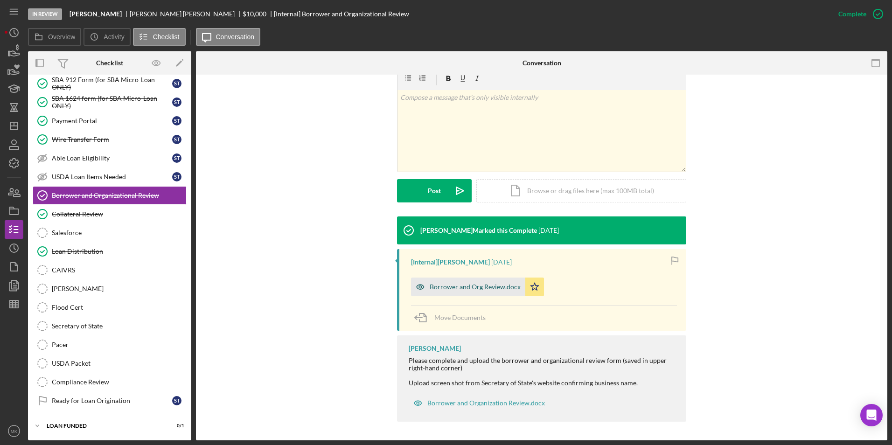
click at [483, 281] on div "Borrower and Org Review.docx" at bounding box center [468, 286] width 114 height 19
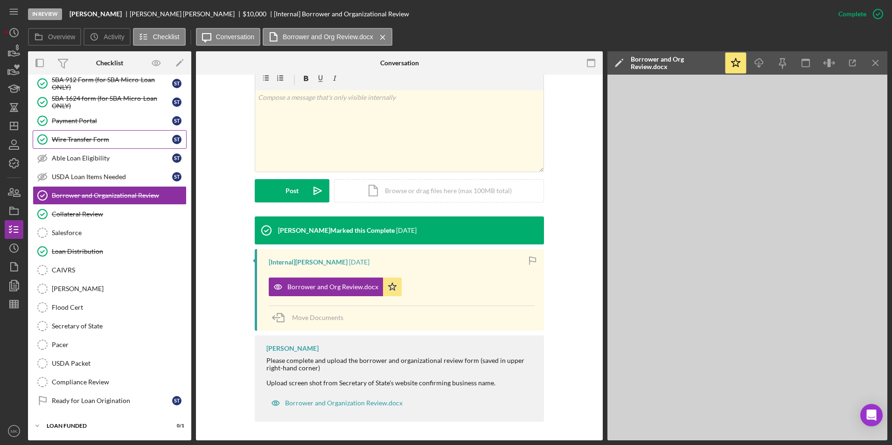
drag, startPoint x: 95, startPoint y: 142, endPoint x: 228, endPoint y: 165, distance: 135.4
click at [95, 142] on div "Wire Transfer Form" at bounding box center [112, 139] width 120 height 7
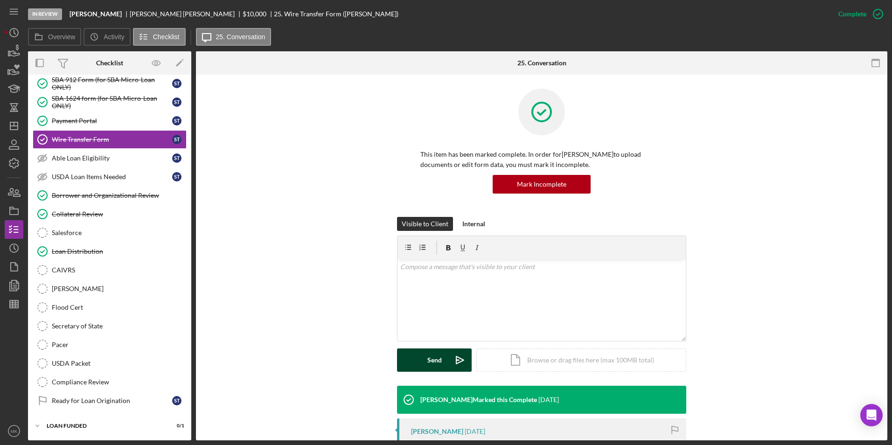
scroll to position [187, 0]
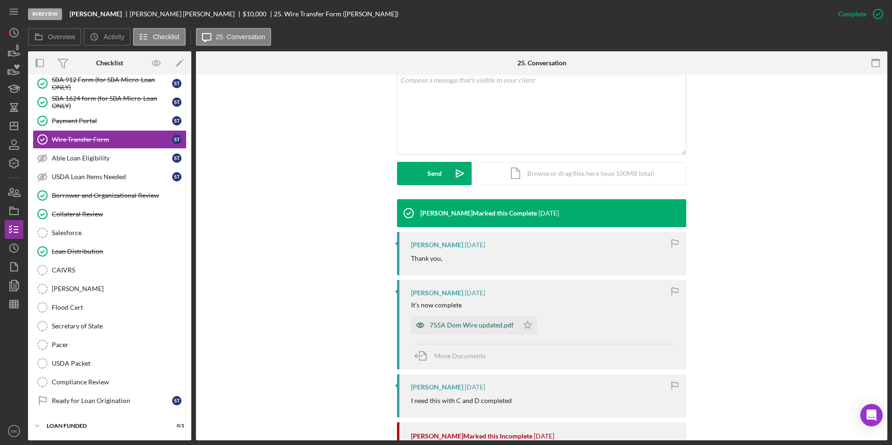
click at [462, 321] on div "755A Dom Wire updated.pdf" at bounding box center [471, 324] width 84 height 7
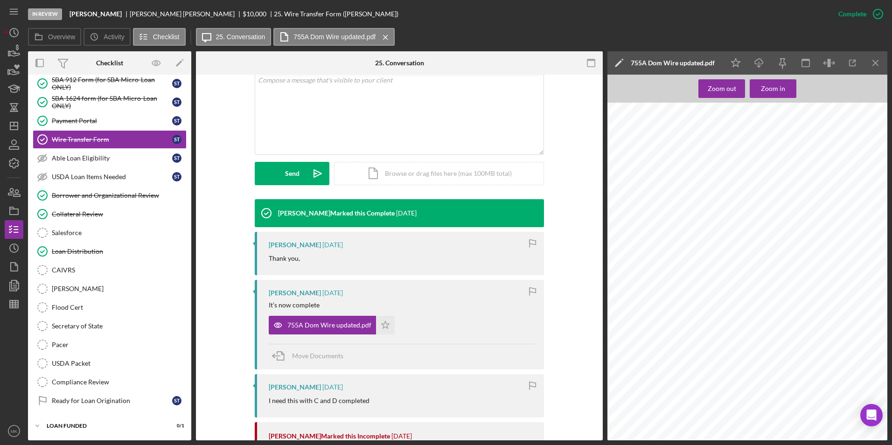
scroll to position [814, 0]
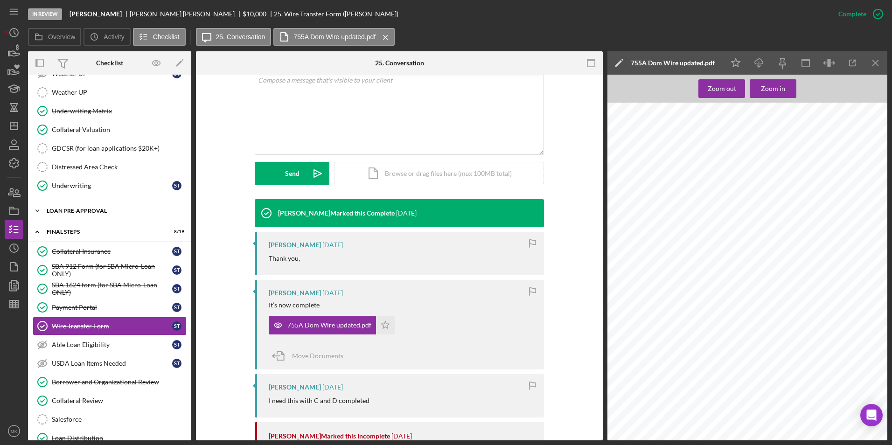
click at [97, 208] on div "LOAN PRE-APPROVAL" at bounding box center [113, 211] width 133 height 6
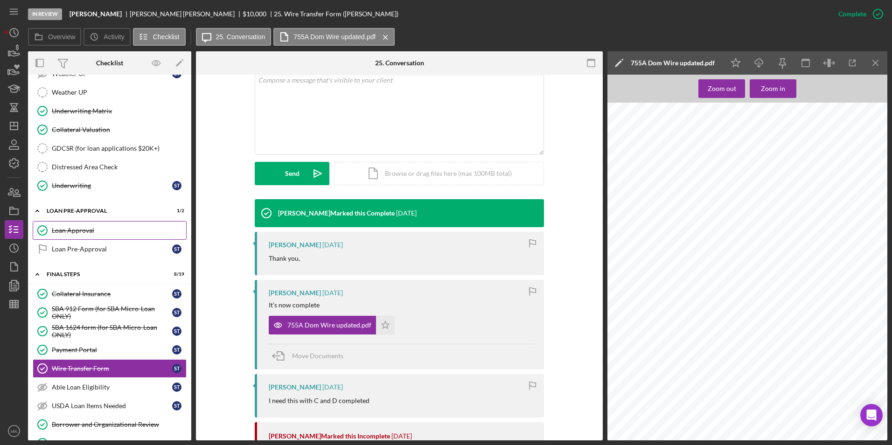
click at [91, 231] on div "Loan Approval" at bounding box center [119, 230] width 134 height 7
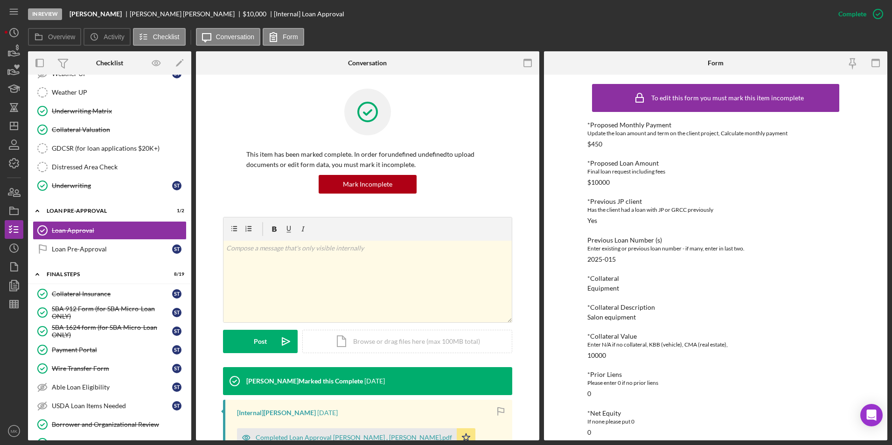
scroll to position [233, 0]
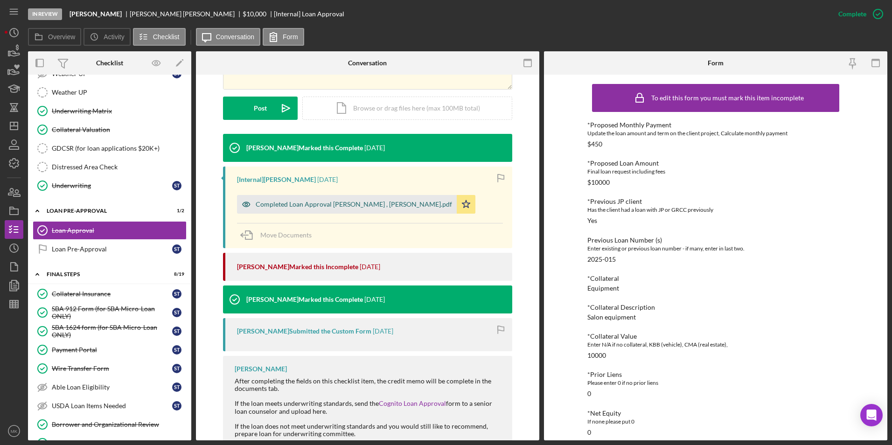
click at [346, 207] on div "Completed Loan Approval [PERSON_NAME] , [PERSON_NAME].pdf" at bounding box center [354, 204] width 196 height 7
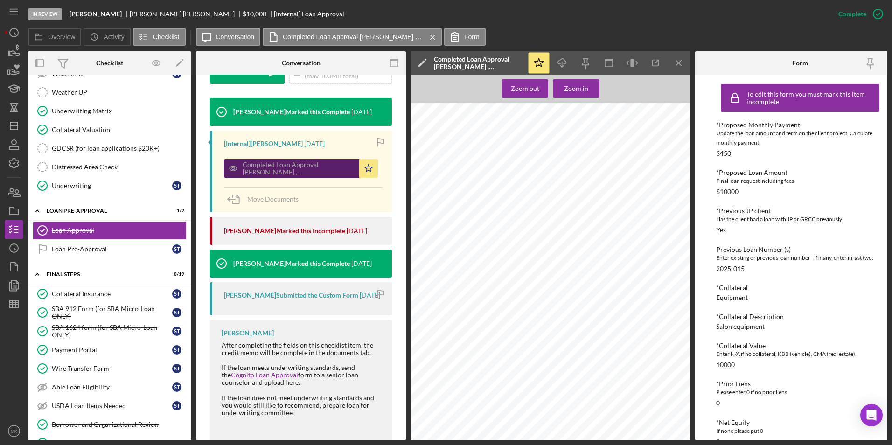
scroll to position [335, 0]
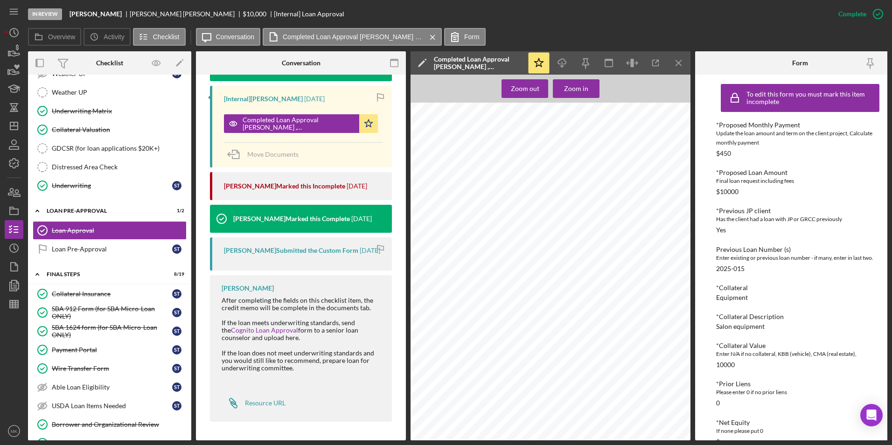
click at [649, 259] on div "[PERSON_NAME] Loan Approval Loan Officer [PERSON_NAME] Loan Officer Email [EMAI…" at bounding box center [552, 287] width 285 height 369
click at [21, 284] on icon "button" at bounding box center [13, 285] width 23 height 23
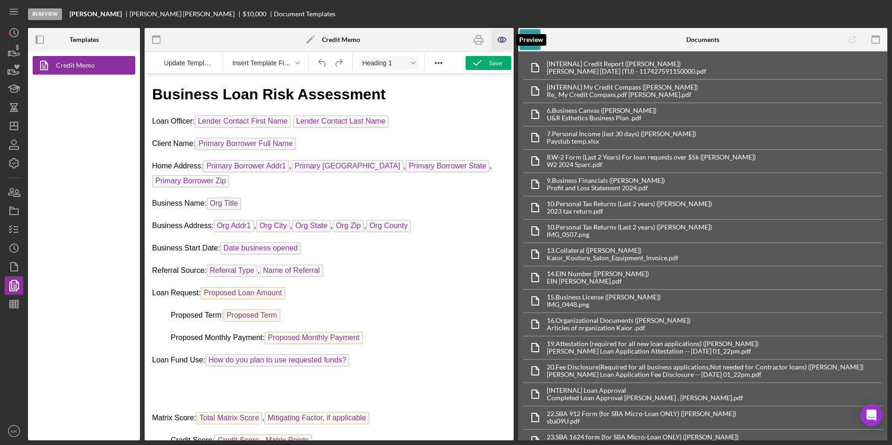
click at [498, 40] on icon "button" at bounding box center [501, 39] width 21 height 21
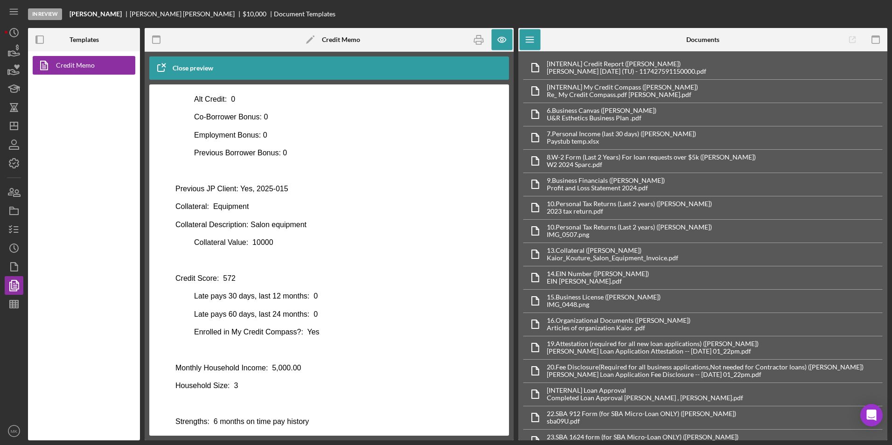
scroll to position [417, 0]
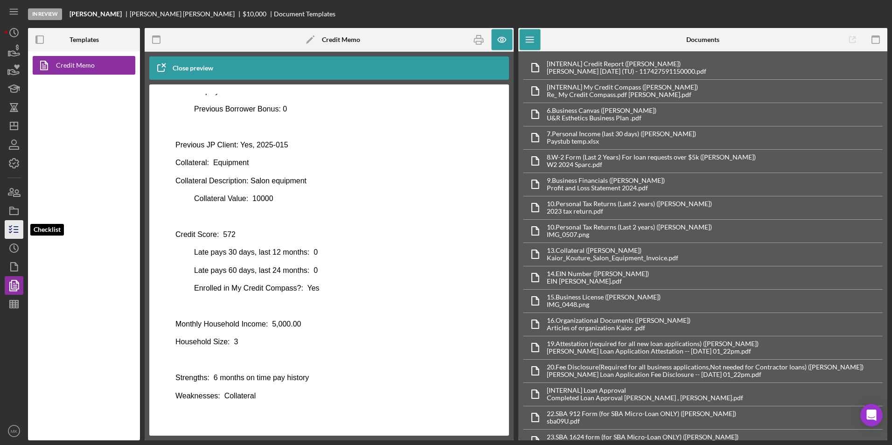
click at [11, 236] on icon "button" at bounding box center [13, 229] width 23 height 23
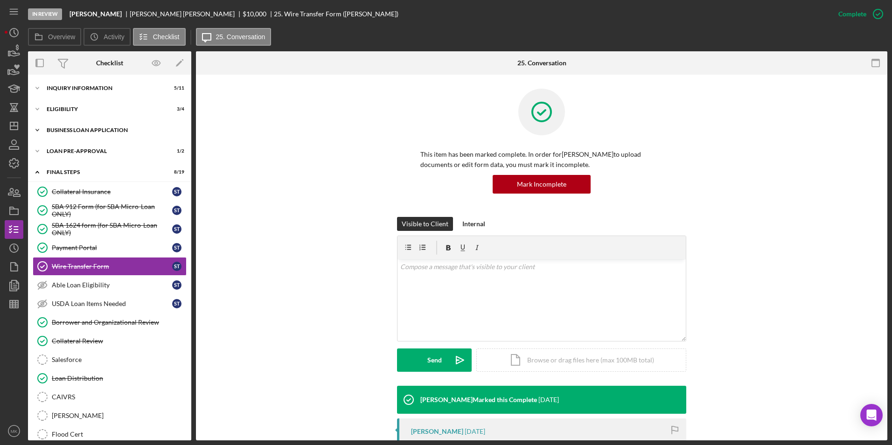
click at [92, 134] on div "Icon/Expander BUSINESS LOAN APPLICATION 19 / 31" at bounding box center [109, 130] width 163 height 19
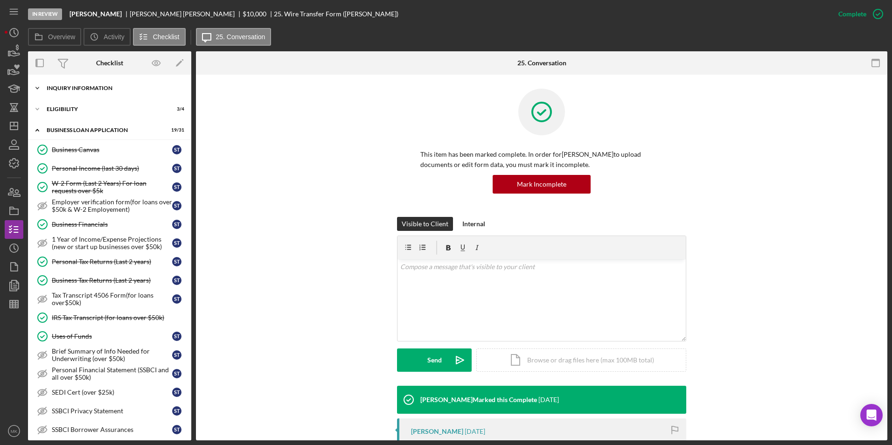
click at [52, 91] on div "Icon/Expander INQUIRY INFORMATION 5 / 11" at bounding box center [109, 88] width 163 height 19
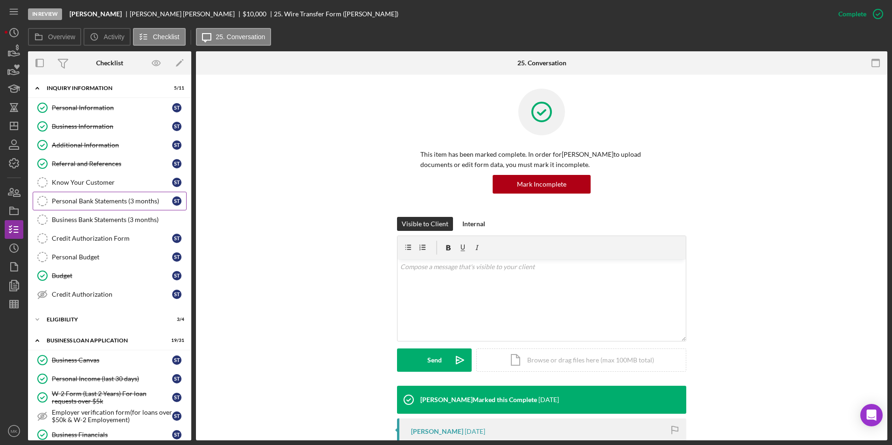
click at [114, 198] on div "Personal Bank Statements (3 months)" at bounding box center [112, 200] width 120 height 7
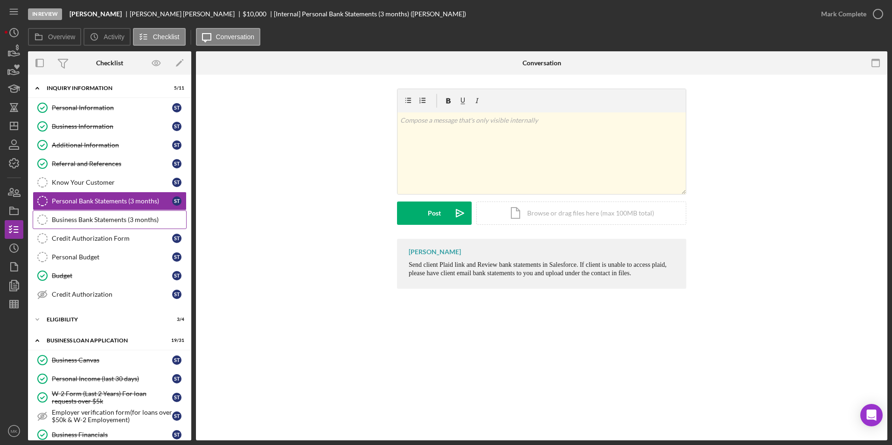
click at [118, 223] on div "Business Bank Statements (3 months)" at bounding box center [119, 219] width 134 height 7
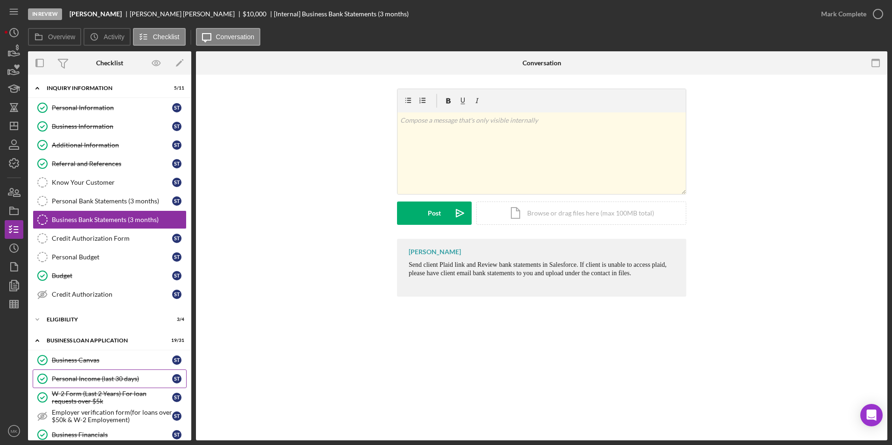
click at [111, 370] on link "Personal Income (last 30 days) Personal Income (last 30 days) S T" at bounding box center [110, 378] width 154 height 19
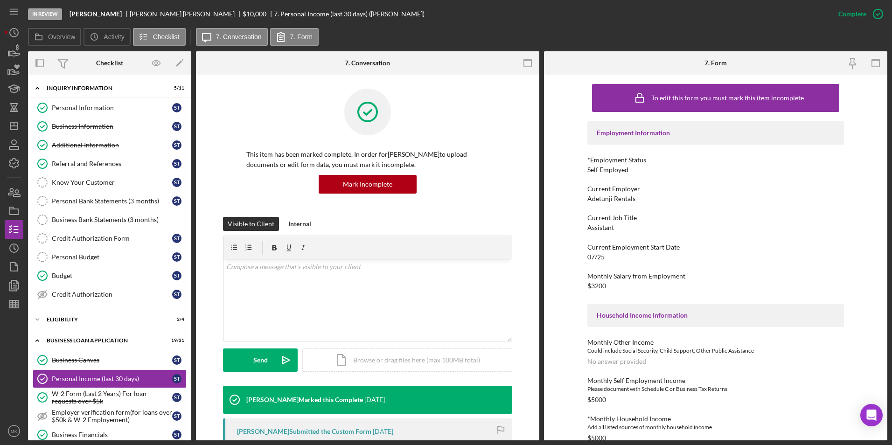
scroll to position [233, 0]
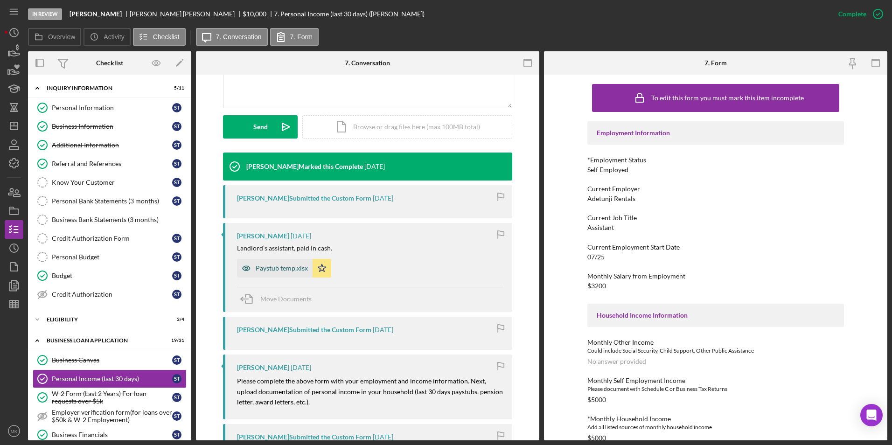
click at [270, 272] on div "Paystub temp.xlsx" at bounding box center [275, 268] width 76 height 19
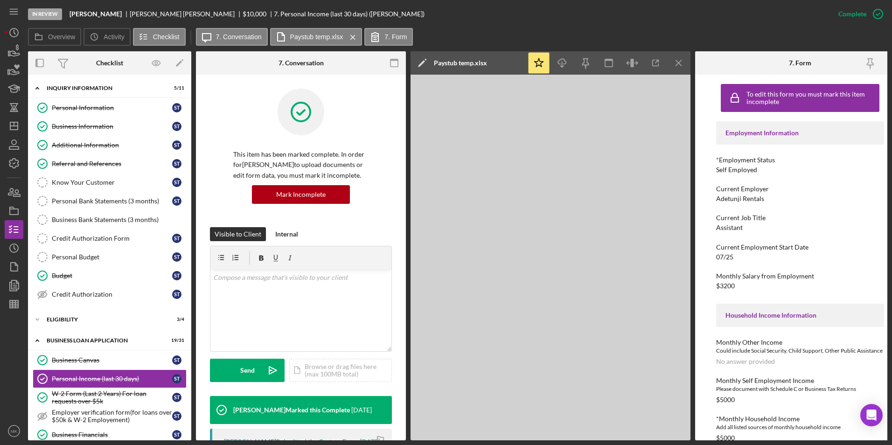
scroll to position [280, 0]
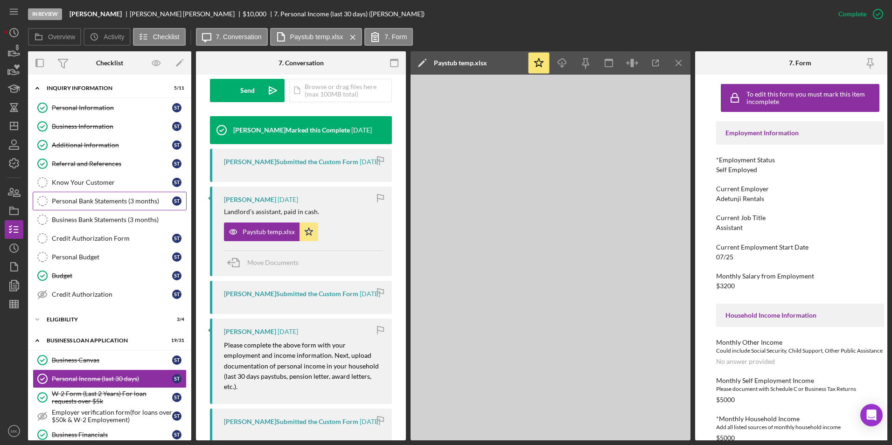
click at [99, 201] on div "Personal Bank Statements (3 months)" at bounding box center [112, 200] width 120 height 7
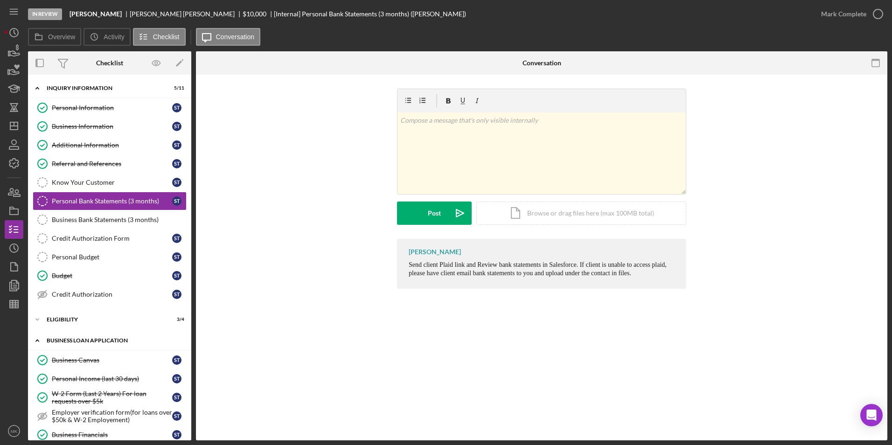
scroll to position [140, 0]
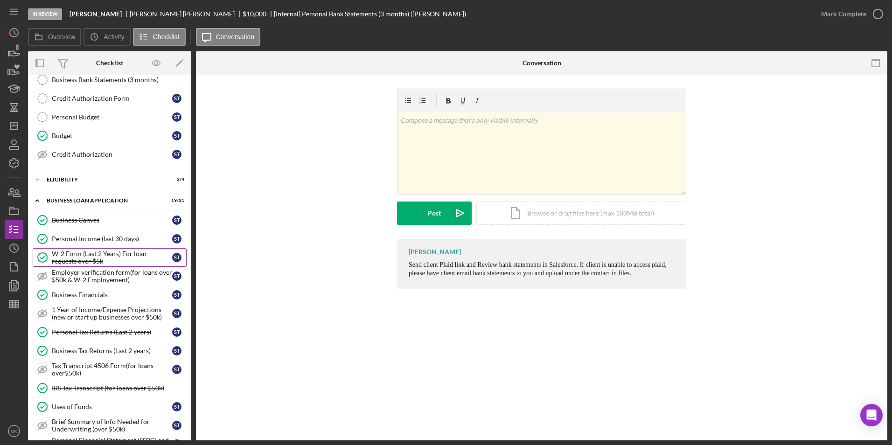
click at [112, 256] on div "W-2 Form (Last 2 Years) For loan requests over $5k" at bounding box center [112, 257] width 120 height 15
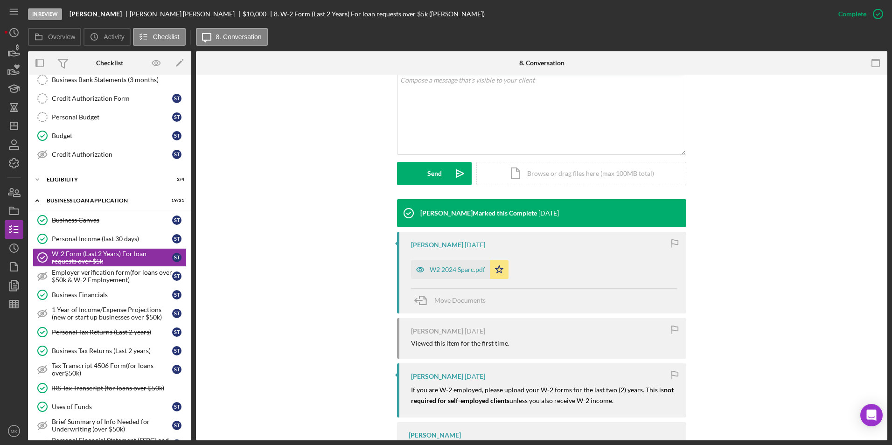
scroll to position [233, 0]
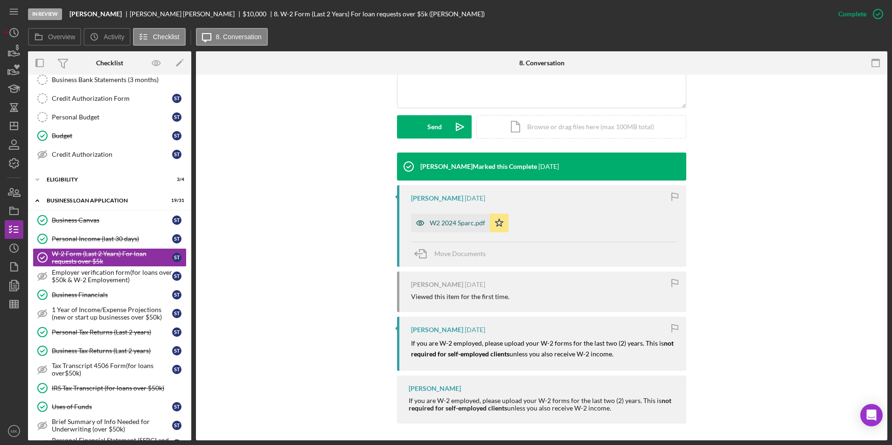
click at [442, 223] on div "W2 2024 Sparc.pdf" at bounding box center [456, 222] width 55 height 7
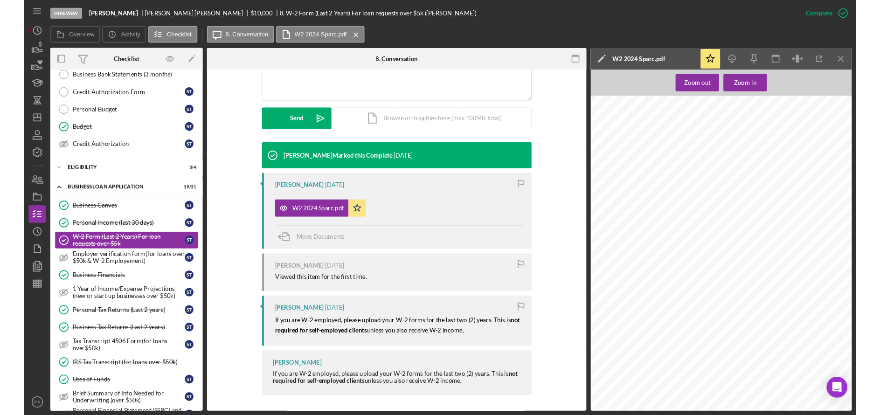
scroll to position [235, 0]
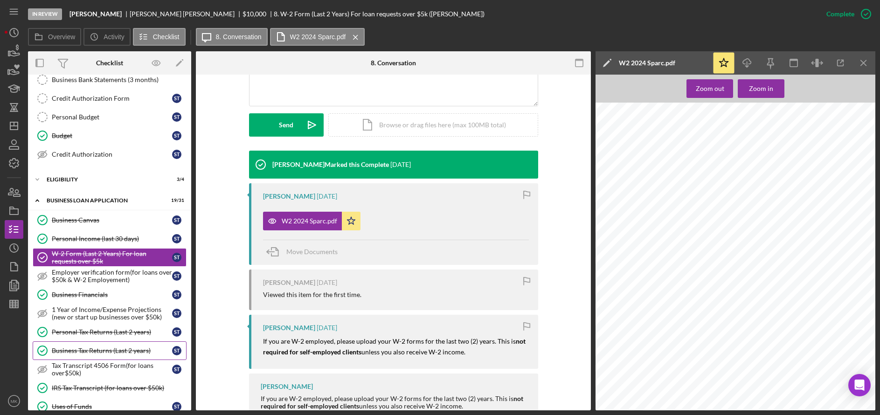
click at [91, 346] on link "Business Tax Returns (Last 2 years) Business Tax Returns (Last 2 years) S T" at bounding box center [110, 350] width 154 height 19
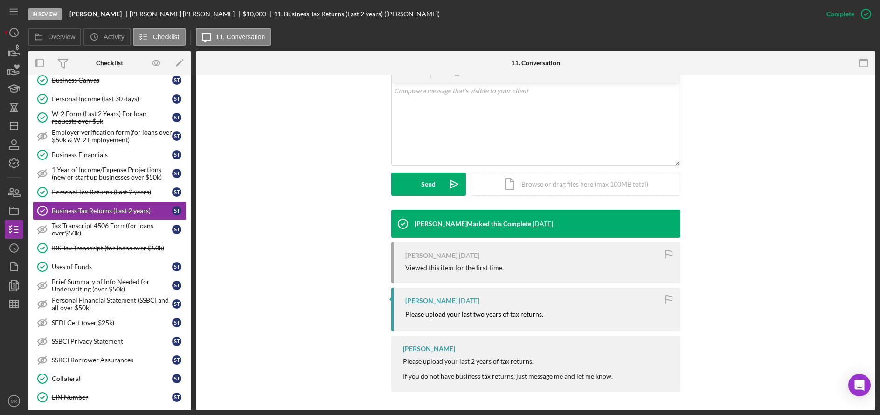
scroll to position [373, 0]
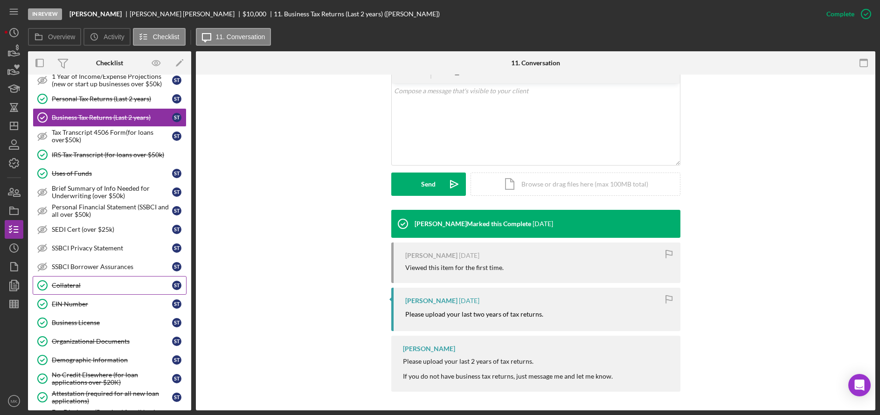
click at [104, 288] on div "Collateral" at bounding box center [112, 285] width 120 height 7
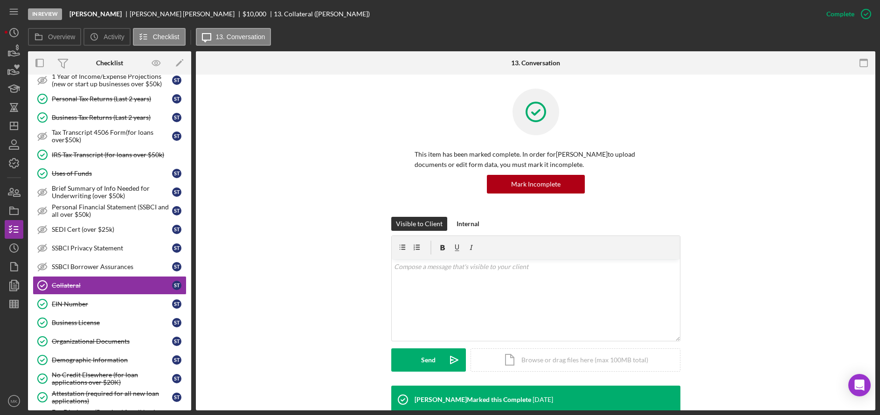
scroll to position [140, 0]
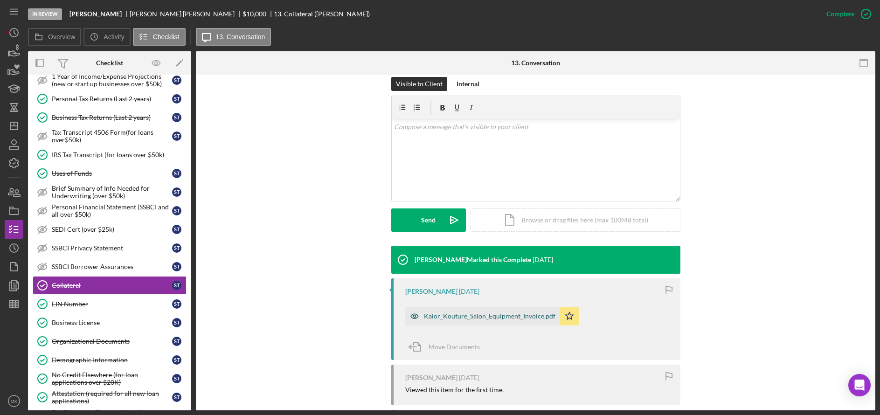
click at [449, 321] on div "Kaior_Kouture_Salon_Equipment_Invoice.pdf" at bounding box center [482, 316] width 155 height 19
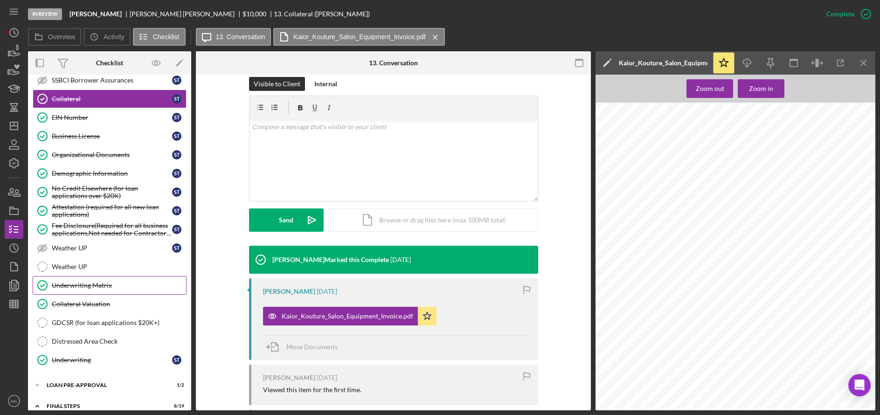
scroll to position [653, 0]
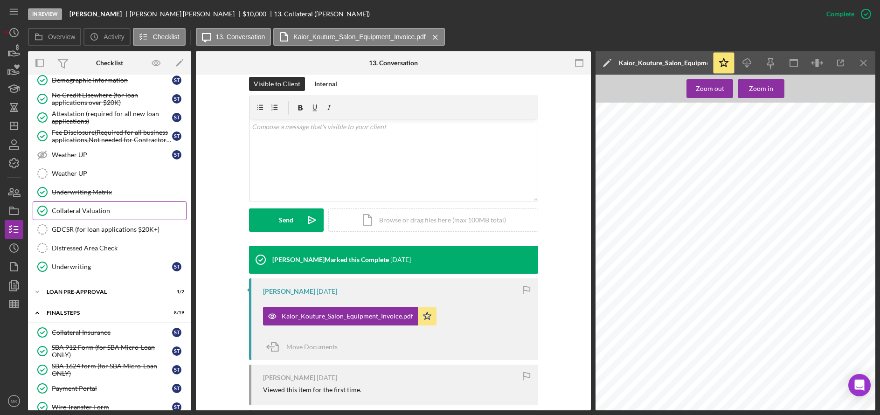
click at [79, 211] on div "Collateral Valuation" at bounding box center [119, 210] width 134 height 7
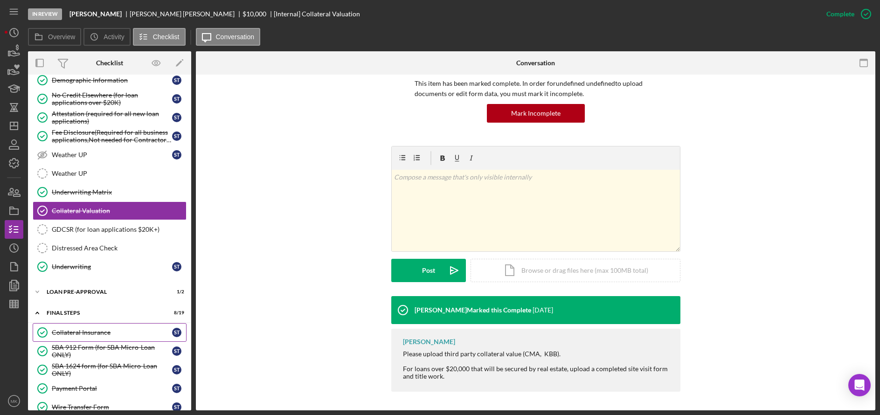
scroll to position [839, 0]
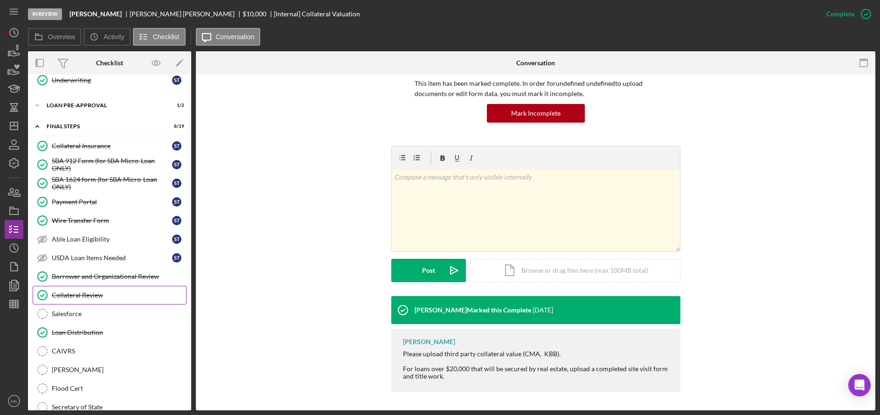
click at [109, 290] on link "Collateral Review Collateral Review" at bounding box center [110, 295] width 154 height 19
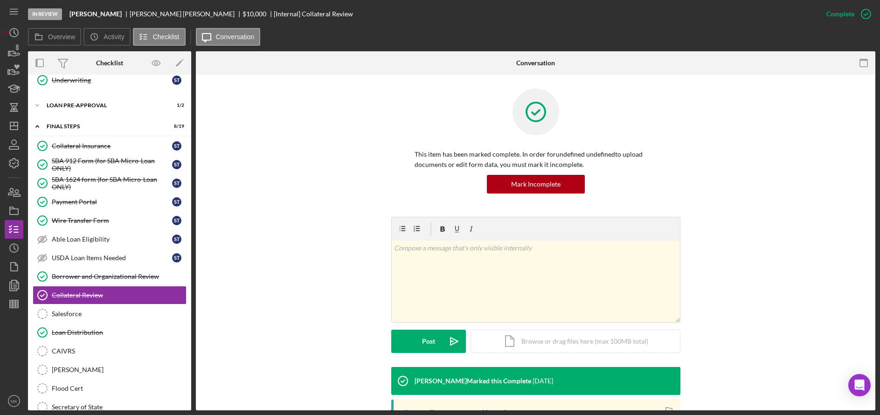
scroll to position [158, 0]
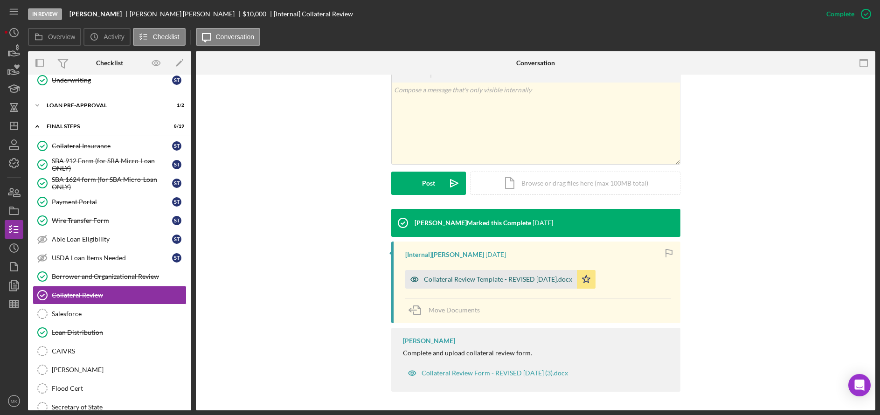
click at [449, 281] on div "Collateral Review Template - REVISED [DATE].docx" at bounding box center [498, 279] width 148 height 7
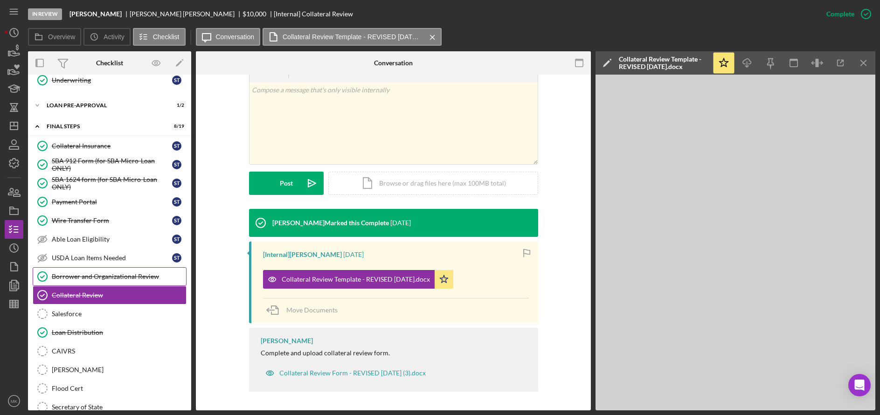
click at [95, 278] on div "Borrower and Organizational Review" at bounding box center [119, 276] width 134 height 7
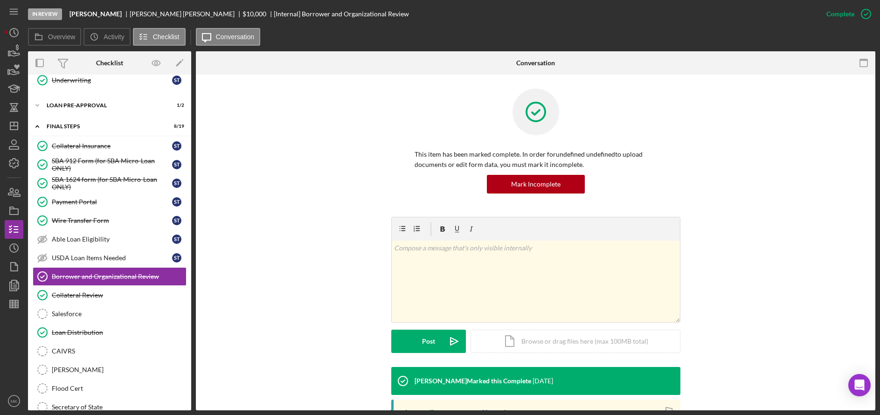
scroll to position [180, 0]
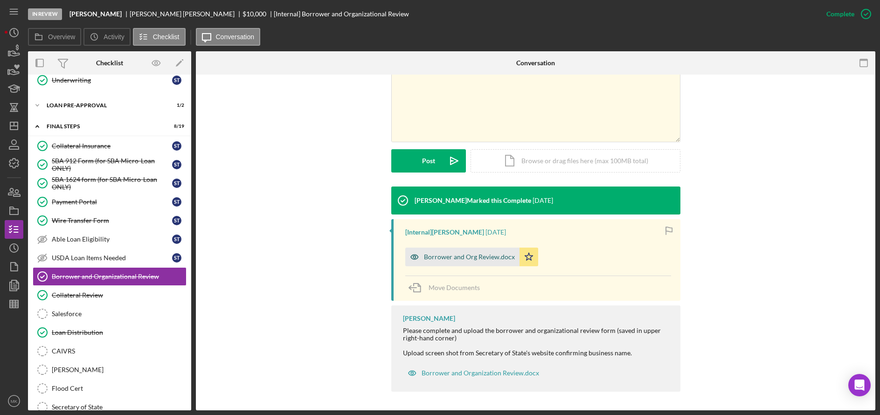
click at [450, 264] on div "Borrower and Org Review.docx" at bounding box center [462, 257] width 114 height 19
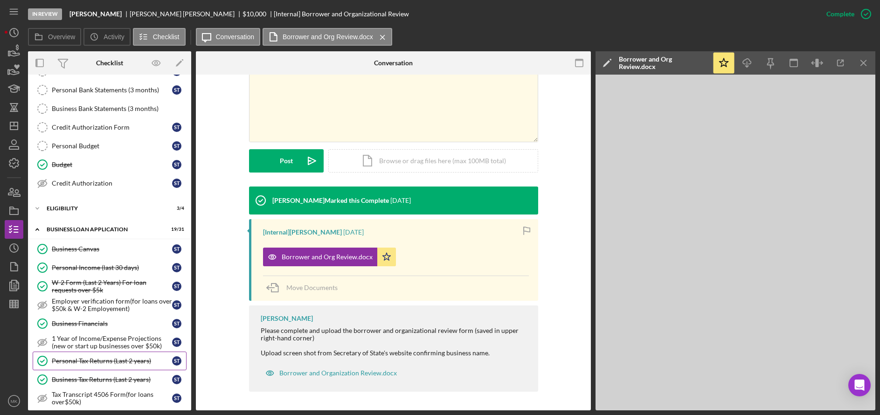
scroll to position [0, 0]
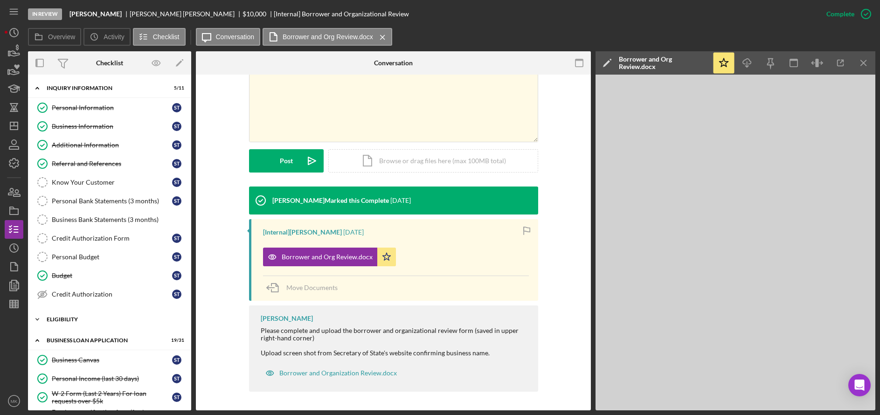
click at [88, 318] on div "ELIGIBILITY" at bounding box center [113, 320] width 133 height 6
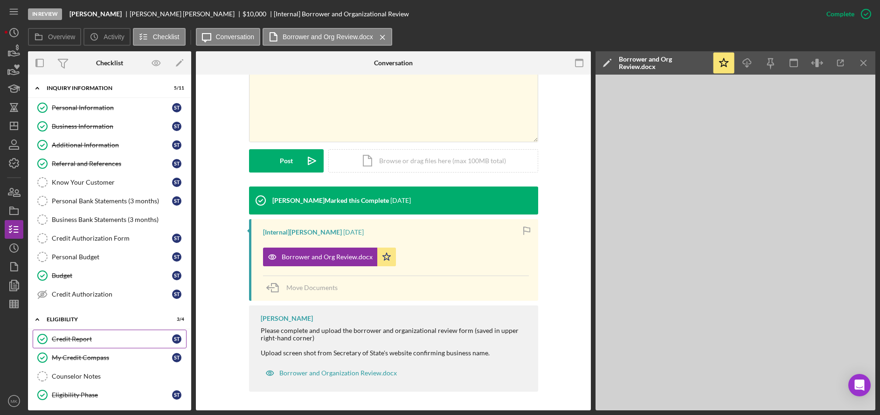
click at [108, 336] on div "Credit Report" at bounding box center [112, 338] width 120 height 7
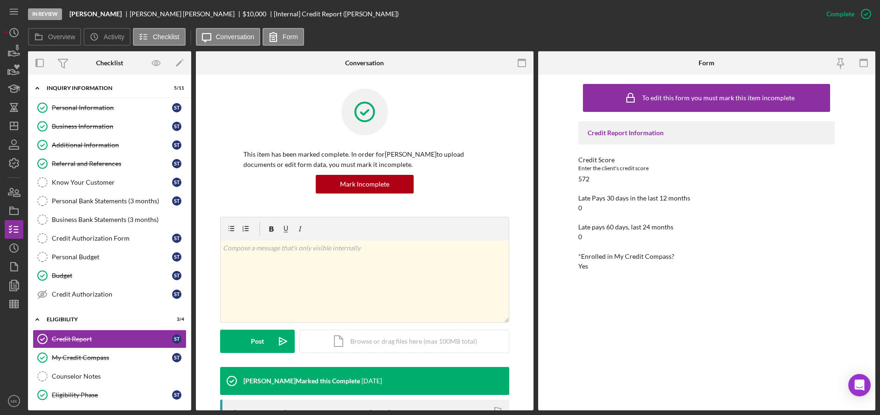
scroll to position [280, 0]
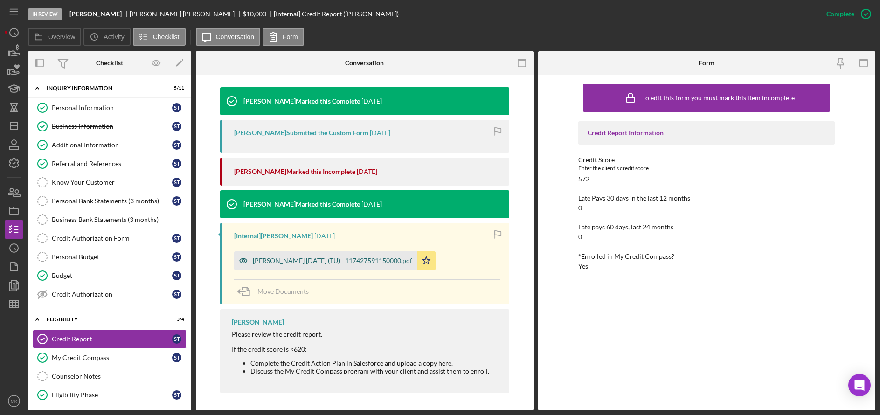
click at [357, 269] on div "[PERSON_NAME] [DATE] (TU) - 117427591150000.pdf" at bounding box center [325, 260] width 183 height 19
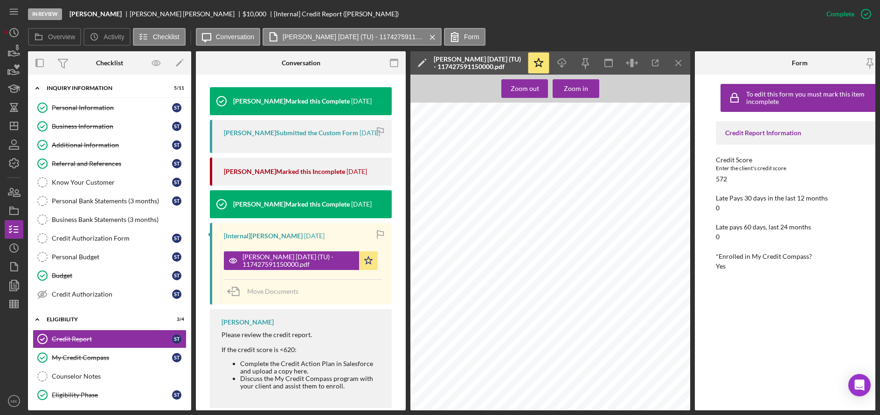
scroll to position [3917, 0]
click at [70, 152] on link "Additional Information Additional Information S T" at bounding box center [110, 145] width 154 height 19
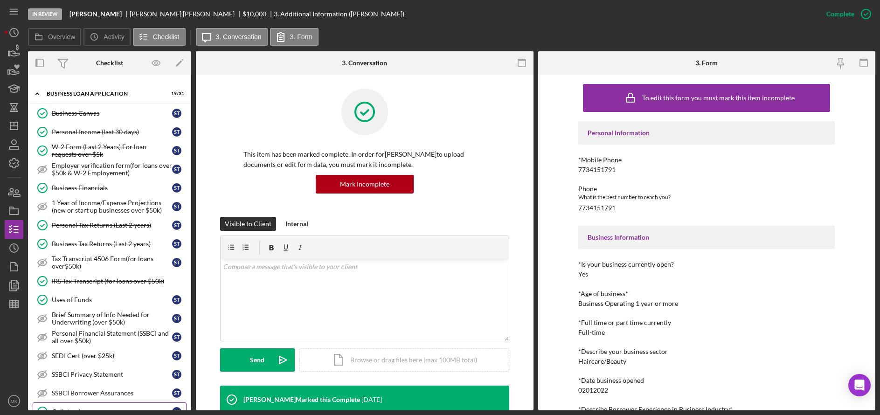
scroll to position [373, 0]
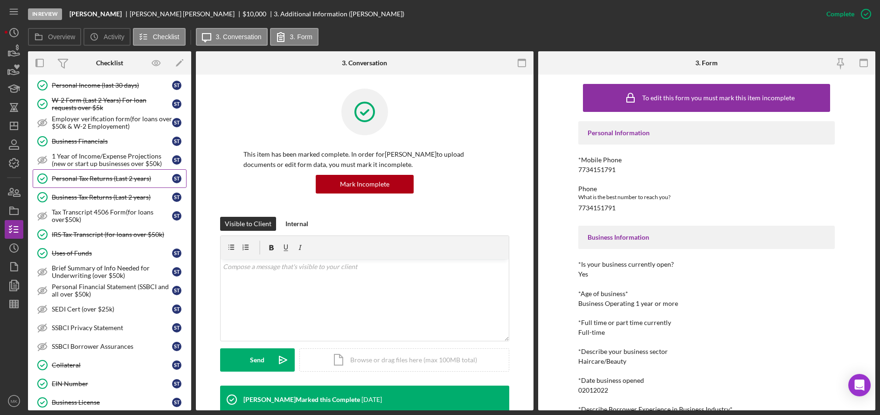
click at [85, 180] on div "Personal Tax Returns (Last 2 years)" at bounding box center [112, 178] width 120 height 7
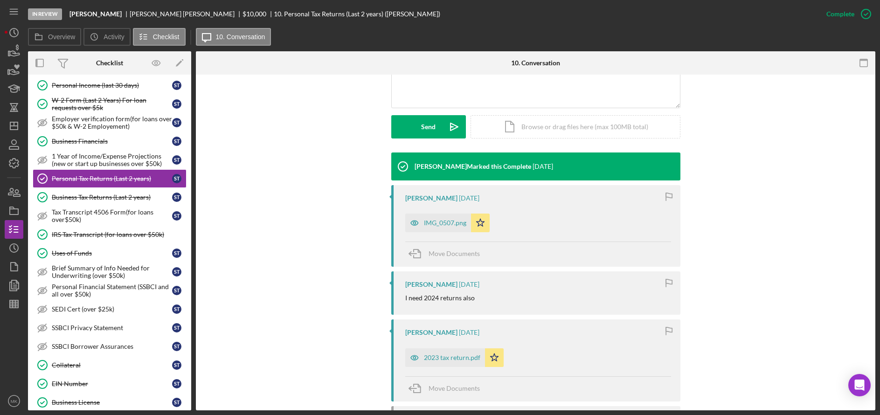
scroll to position [280, 0]
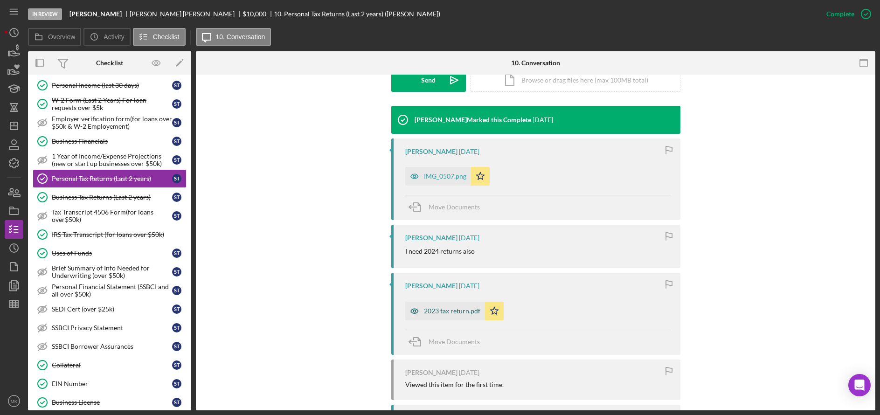
click at [443, 314] on div "2023 tax return.pdf" at bounding box center [452, 310] width 56 height 7
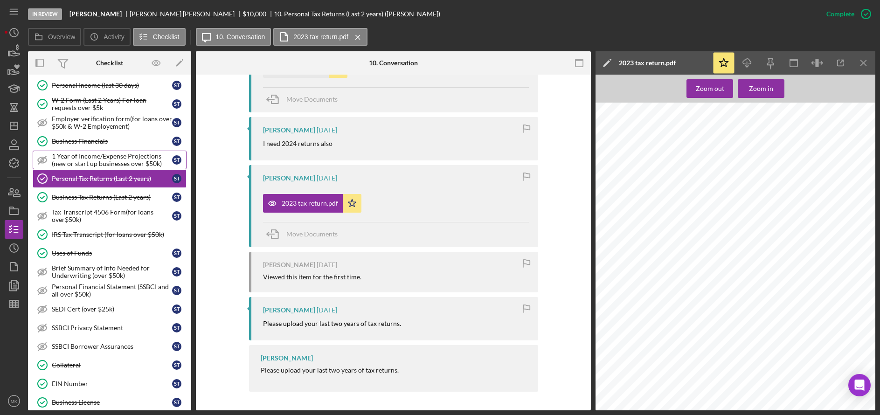
scroll to position [187, 0]
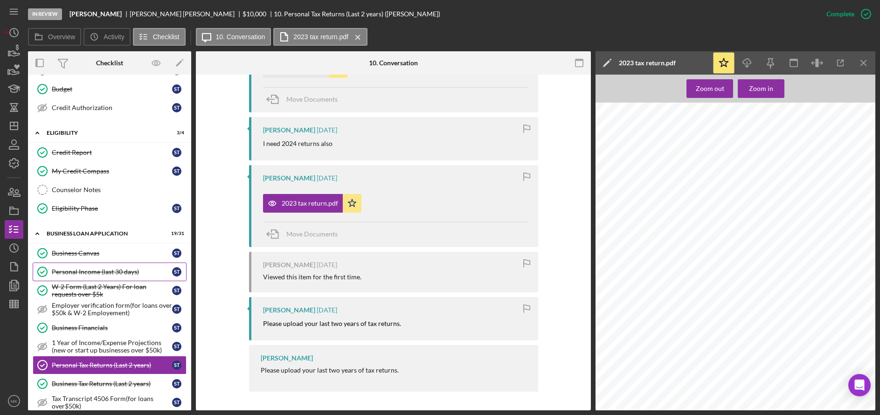
click at [96, 268] on div "Personal Income (last 30 days)" at bounding box center [112, 271] width 120 height 7
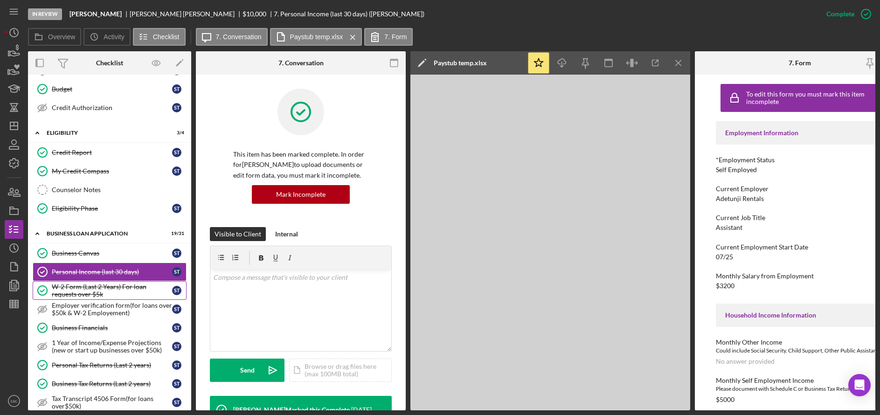
click at [78, 287] on div "W-2 Form (Last 2 Years) For loan requests over $5k" at bounding box center [112, 290] width 120 height 15
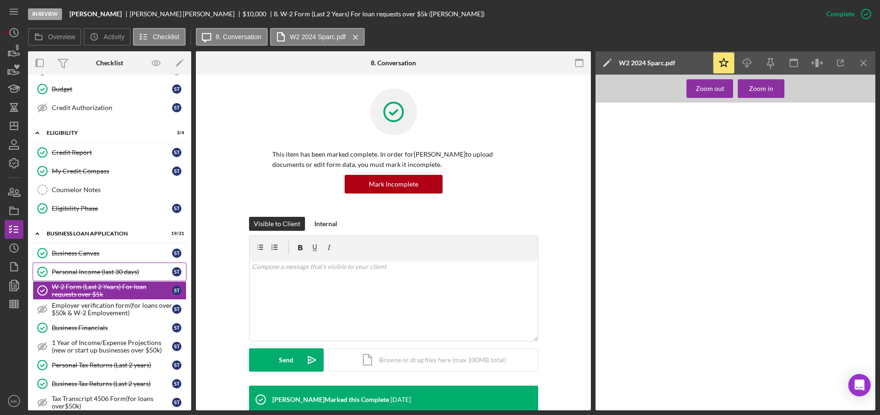
scroll to position [265, 0]
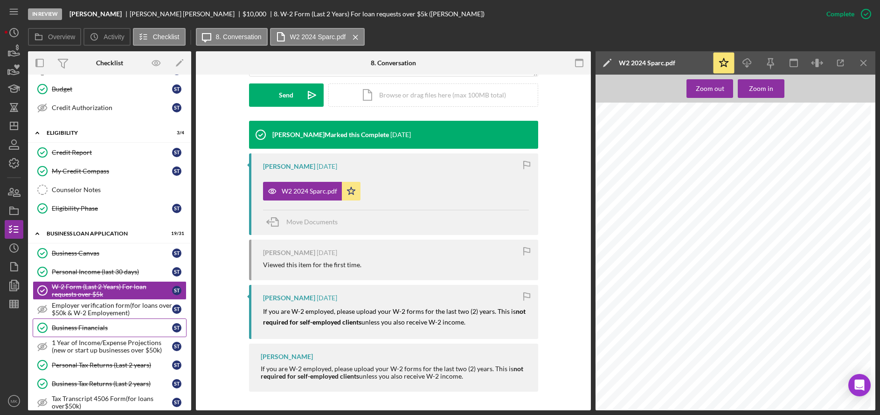
click at [99, 331] on div "Business Financials" at bounding box center [112, 327] width 120 height 7
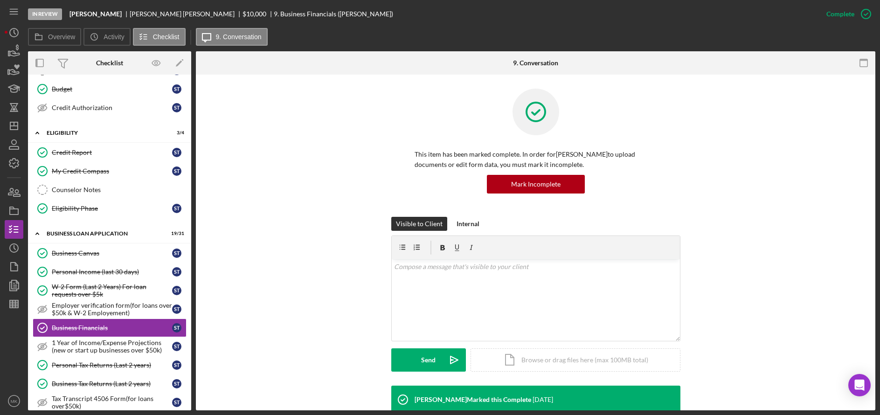
scroll to position [300, 0]
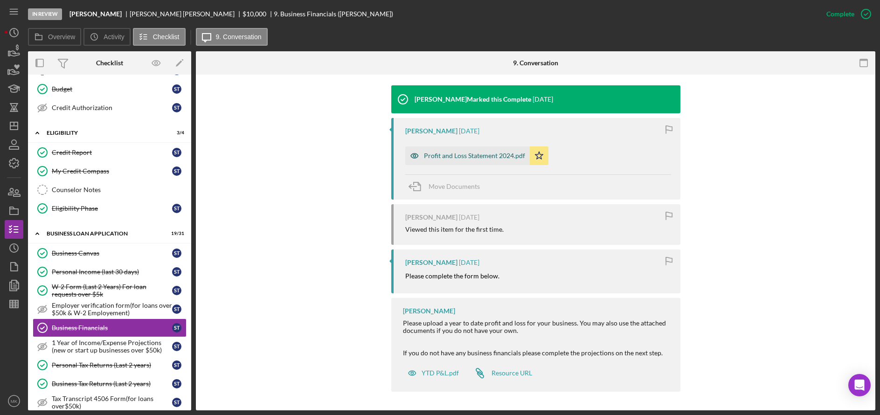
click at [509, 161] on div "Profit and Loss Statement 2024.pdf" at bounding box center [467, 155] width 125 height 19
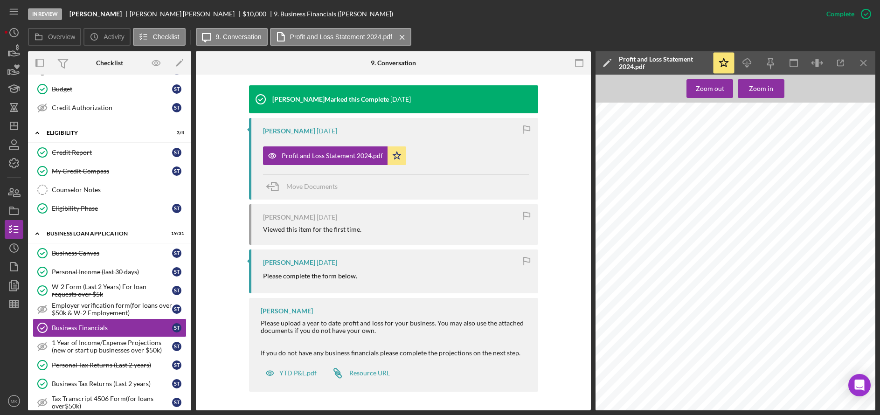
scroll to position [438, 0]
click at [82, 367] on div "Personal Tax Returns (Last 2 years)" at bounding box center [112, 364] width 120 height 7
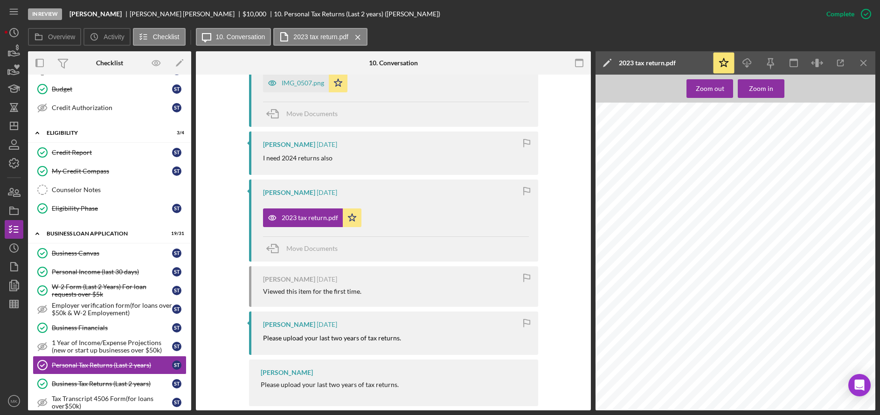
scroll to position [388, 0]
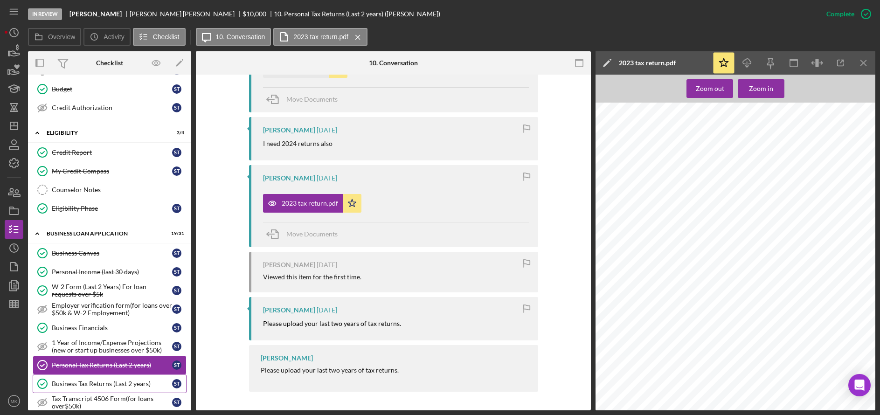
click at [110, 378] on link "Business Tax Returns (Last 2 years) Business Tax Returns (Last 2 years) S T" at bounding box center [110, 383] width 154 height 19
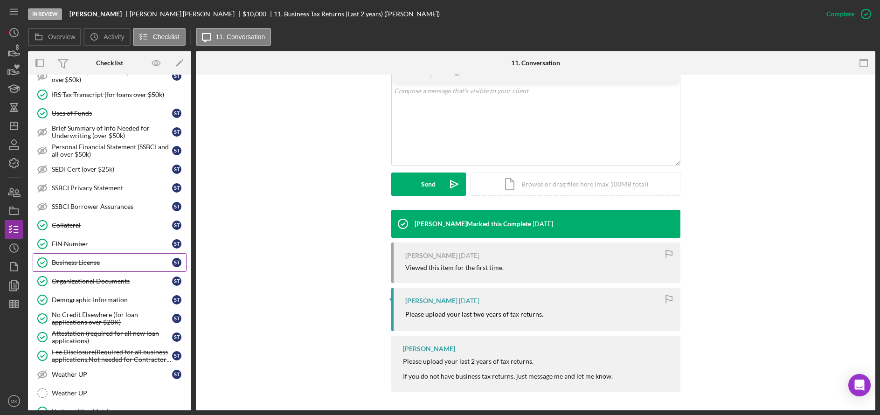
scroll to position [420, 0]
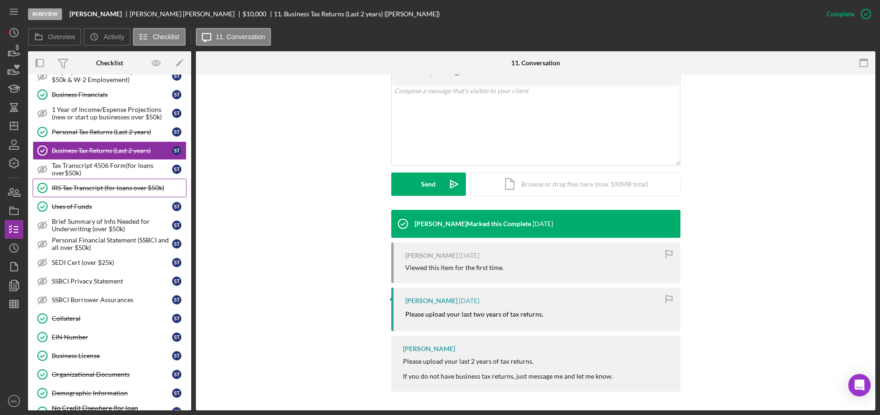
click at [121, 186] on div "IRS Tax Transcript (for loans over $50k)" at bounding box center [119, 187] width 134 height 7
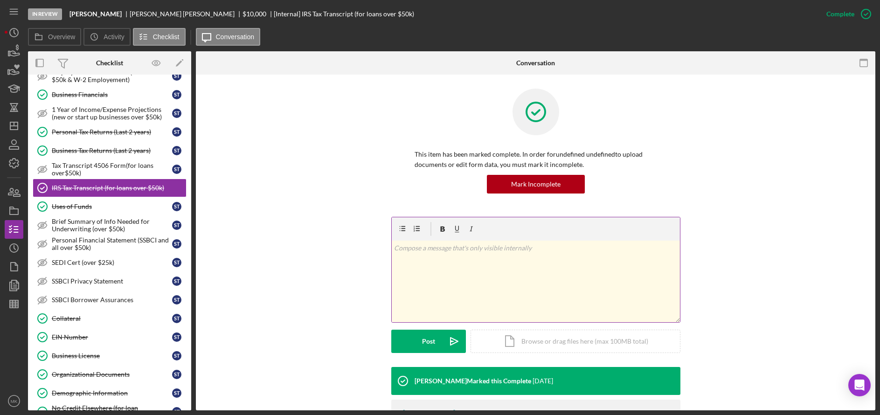
scroll to position [55, 0]
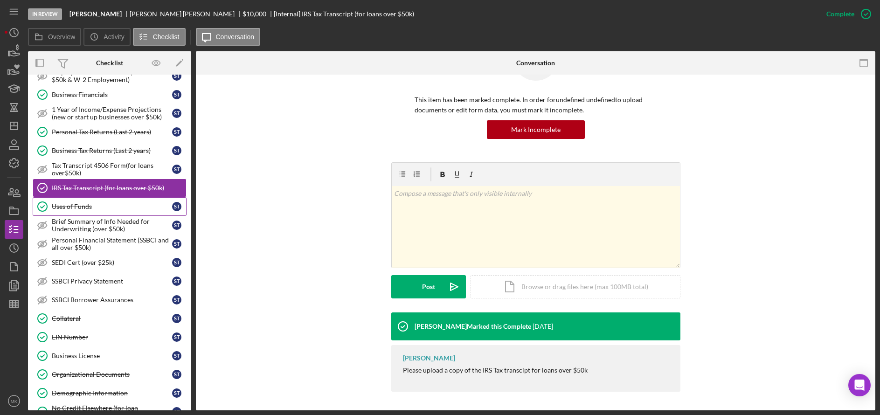
click at [65, 210] on div "Uses of Funds" at bounding box center [112, 206] width 120 height 7
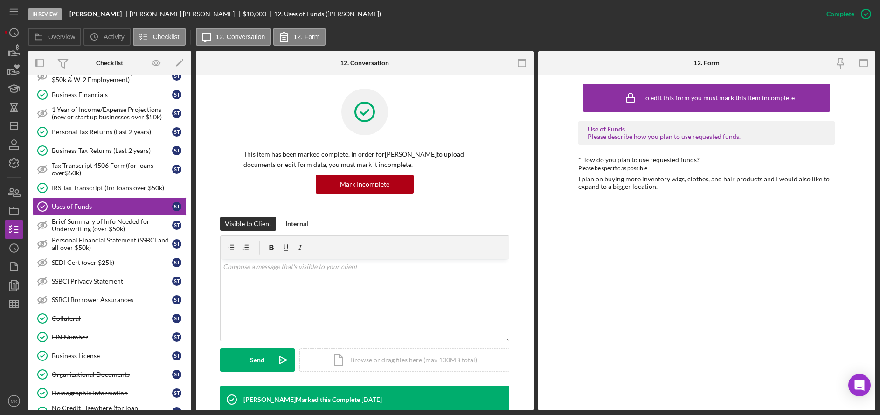
scroll to position [205, 0]
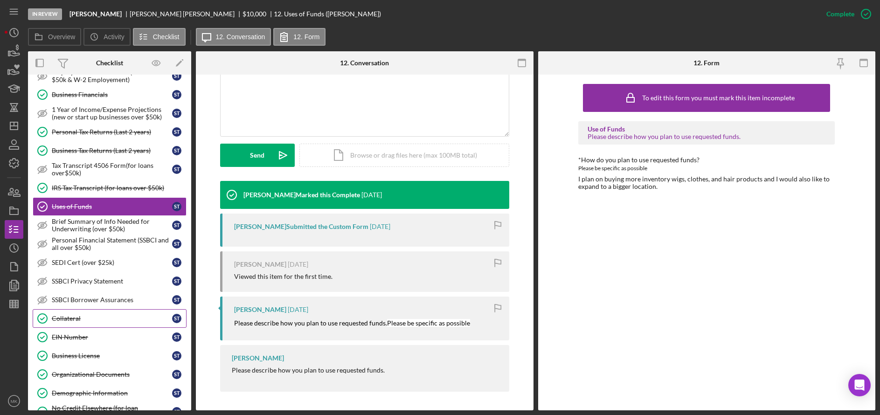
click at [92, 318] on div "Collateral" at bounding box center [112, 318] width 120 height 7
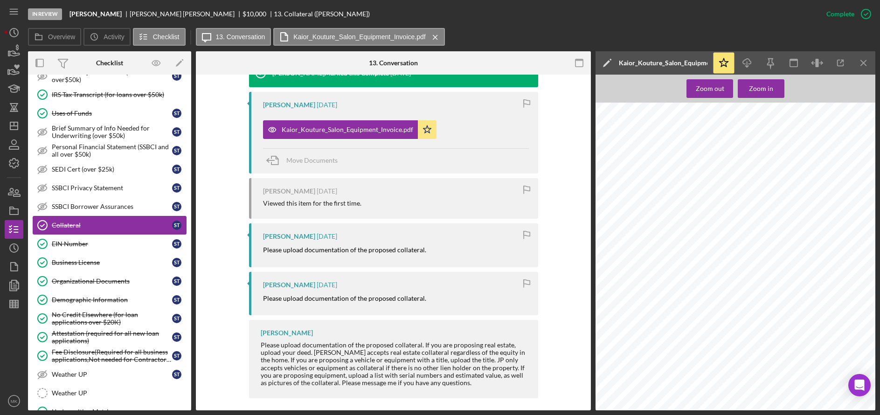
scroll to position [560, 0]
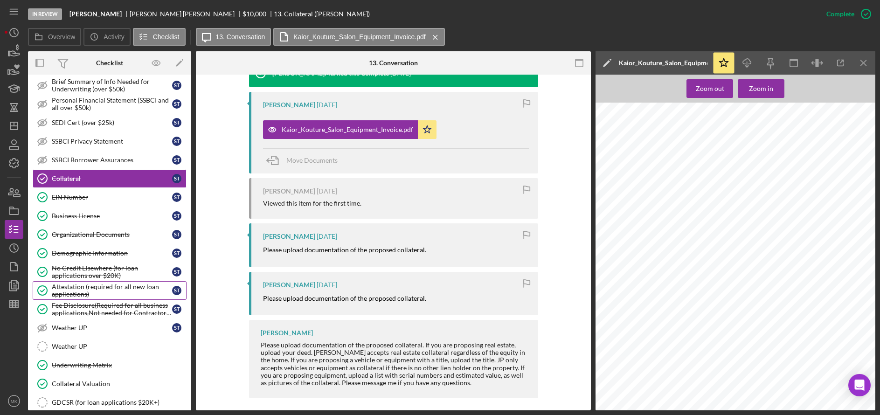
drag, startPoint x: 100, startPoint y: 290, endPoint x: 116, endPoint y: 284, distance: 17.4
click at [100, 290] on div "Attestation (required for all new loan applications)" at bounding box center [112, 290] width 120 height 15
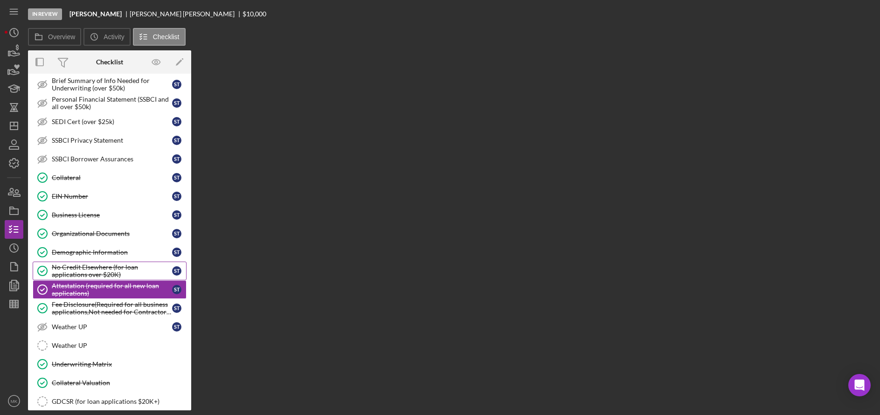
click at [78, 268] on div "No Credit Elsewhere (for loan applications over $20K)" at bounding box center [112, 270] width 120 height 15
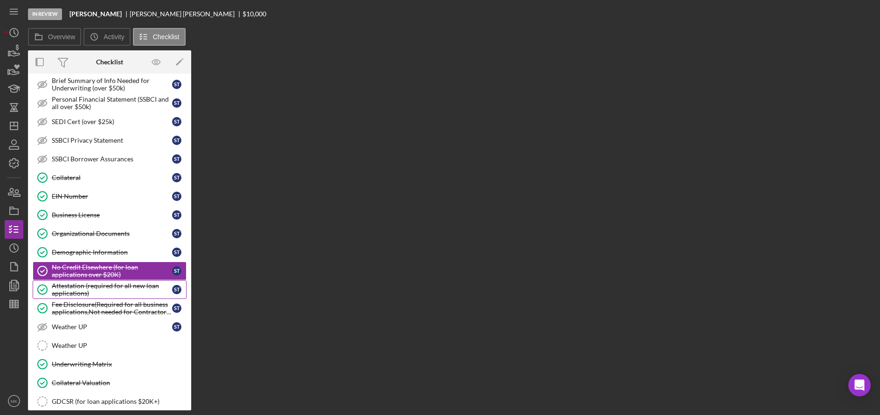
click at [79, 289] on div "Attestation (required for all new loan applications)" at bounding box center [112, 289] width 120 height 15
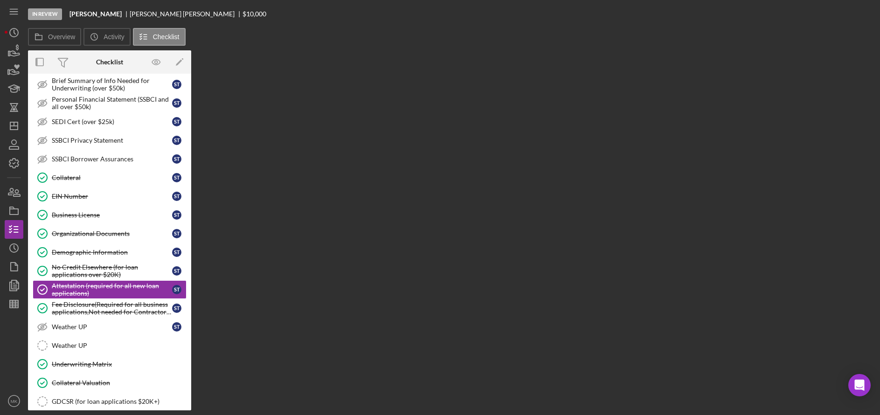
click at [298, 209] on div "Overview Internal Workflow Stage In Review Icon/Dropdown Arrow Archive (can una…" at bounding box center [451, 230] width 847 height 360
click at [72, 267] on div "No Credit Elsewhere (for loan applications over $20K)" at bounding box center [112, 270] width 120 height 15
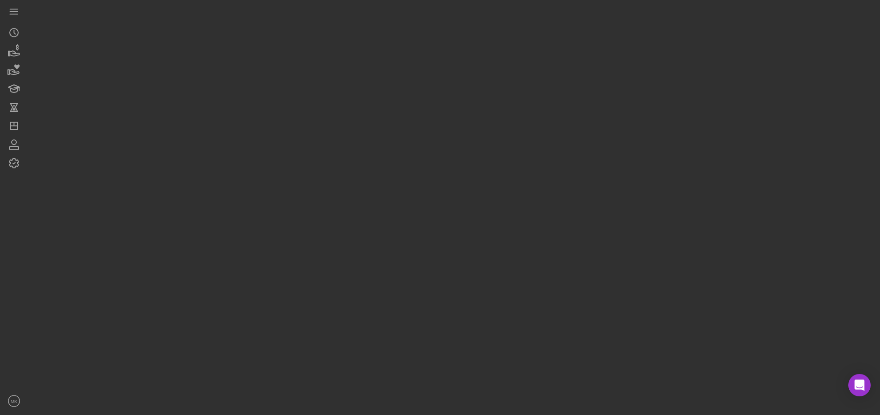
drag, startPoint x: 116, startPoint y: 71, endPoint x: 104, endPoint y: 61, distance: 14.9
click at [113, 63] on div at bounding box center [451, 205] width 847 height 410
click at [12, 127] on icon "Icon/Dashboard" at bounding box center [13, 125] width 23 height 23
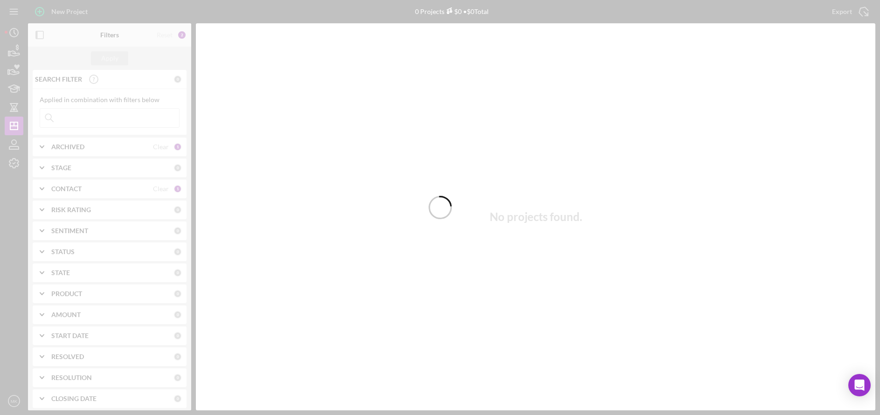
click at [120, 121] on div at bounding box center [440, 207] width 880 height 415
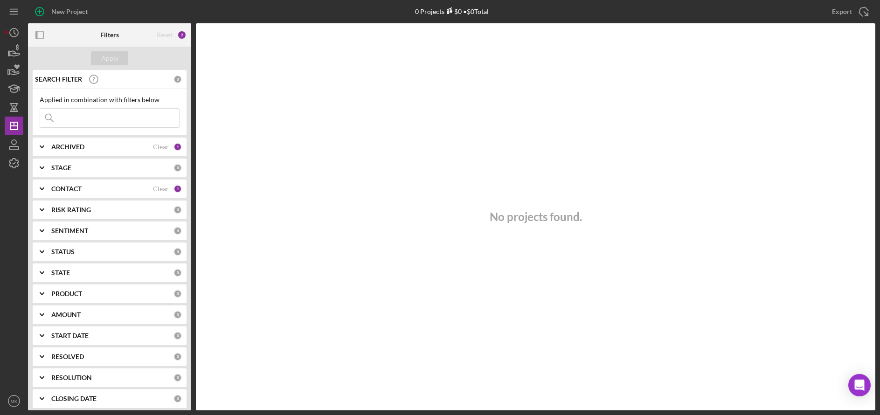
click at [120, 121] on input at bounding box center [109, 118] width 139 height 19
type input "[PERSON_NAME]"
click at [85, 194] on div "CONTACT Clear 1" at bounding box center [116, 189] width 131 height 19
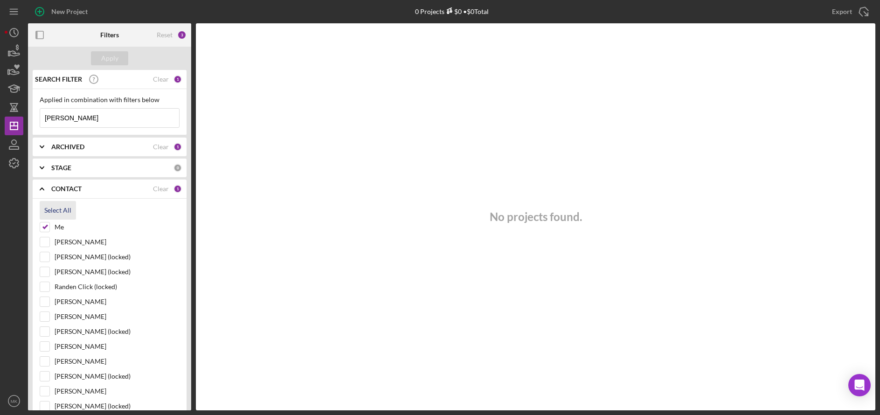
click at [48, 209] on div "Select All" at bounding box center [57, 210] width 27 height 19
checkbox input "true"
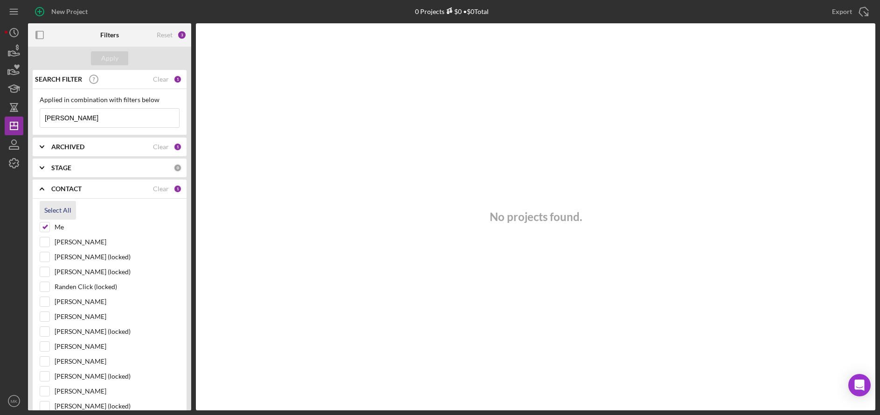
checkbox input "true"
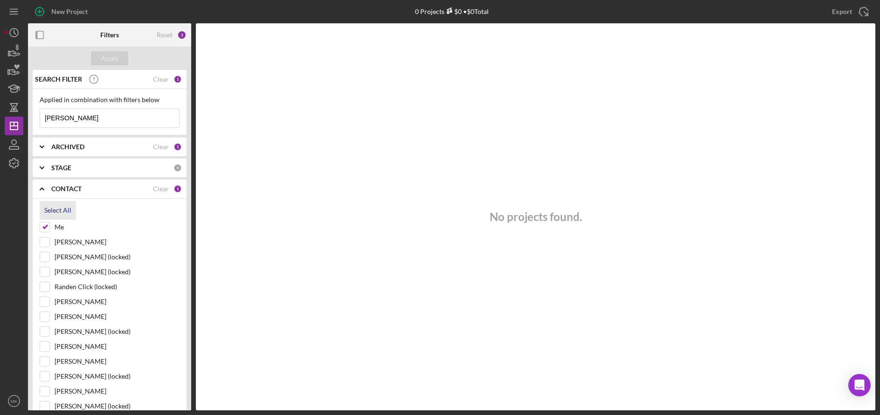
checkbox input "true"
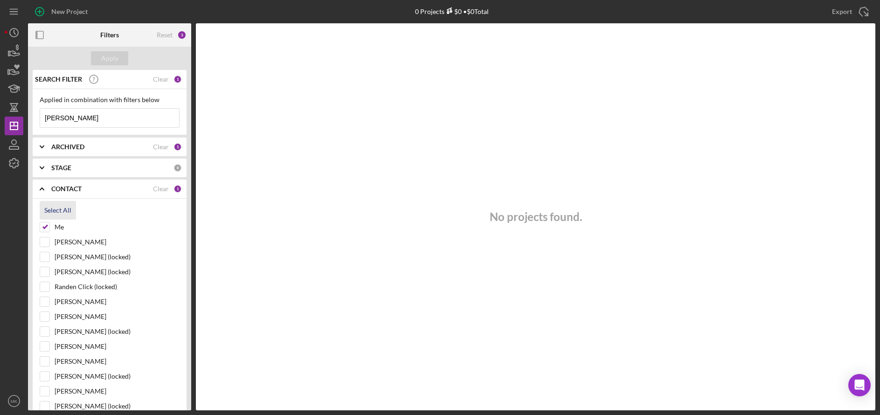
checkbox input "true"
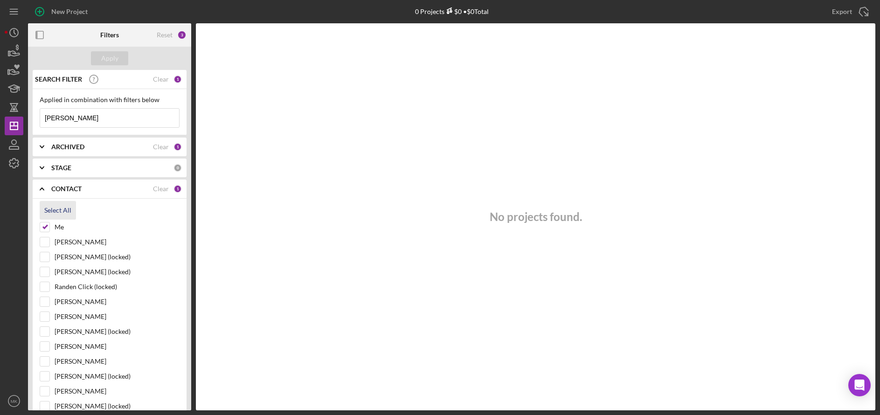
checkbox input "true"
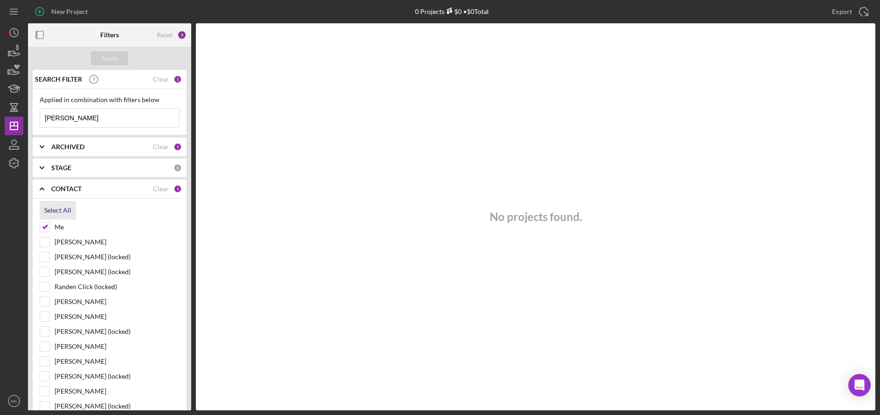
checkbox input "true"
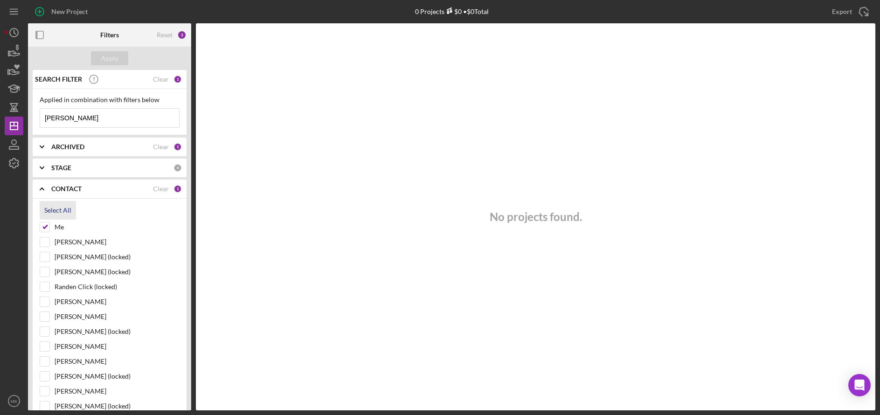
checkbox input "true"
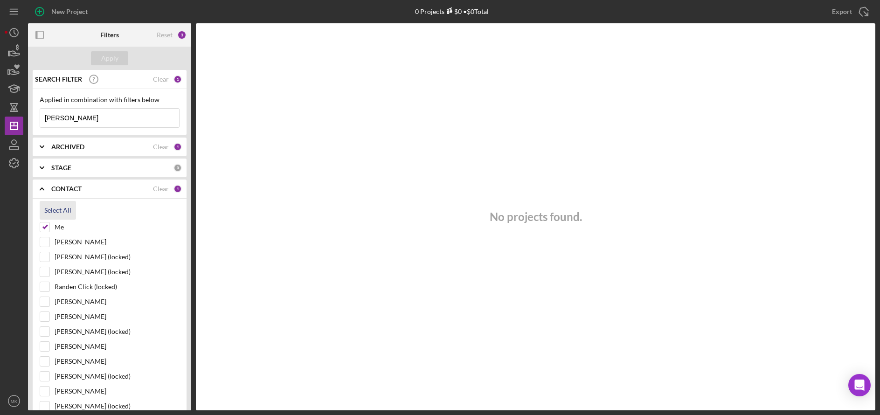
checkbox input "true"
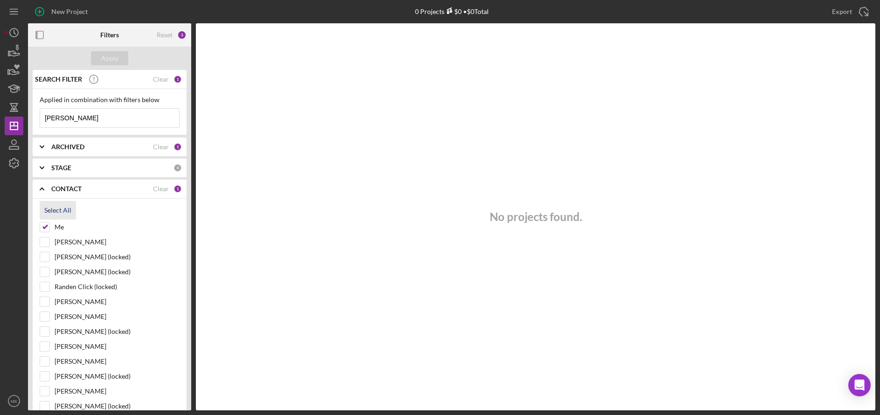
checkbox input "true"
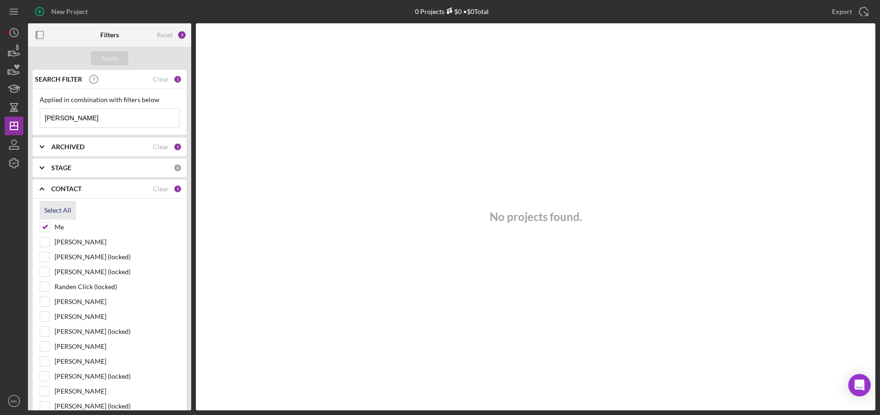
checkbox input "true"
click at [107, 58] on div "Apply" at bounding box center [109, 58] width 17 height 14
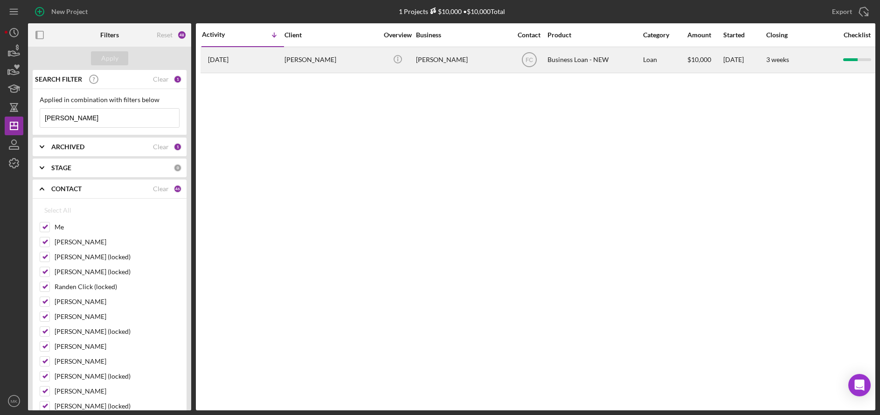
click at [319, 58] on div "[PERSON_NAME]" at bounding box center [330, 60] width 93 height 25
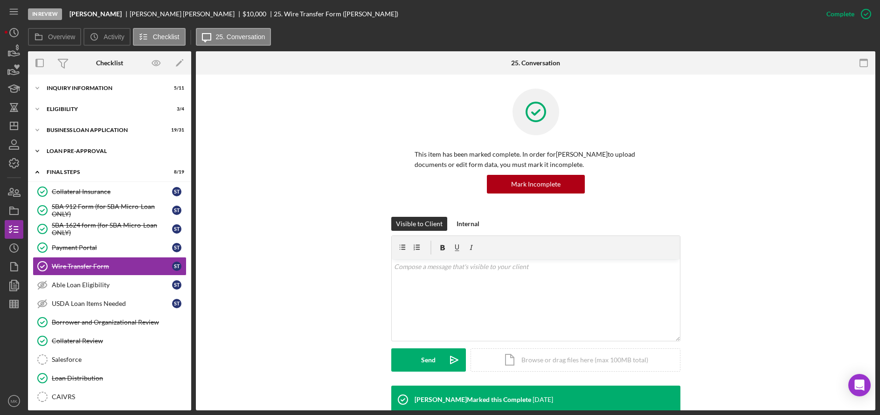
click at [61, 151] on div "LOAN PRE-APPROVAL" at bounding box center [113, 151] width 133 height 6
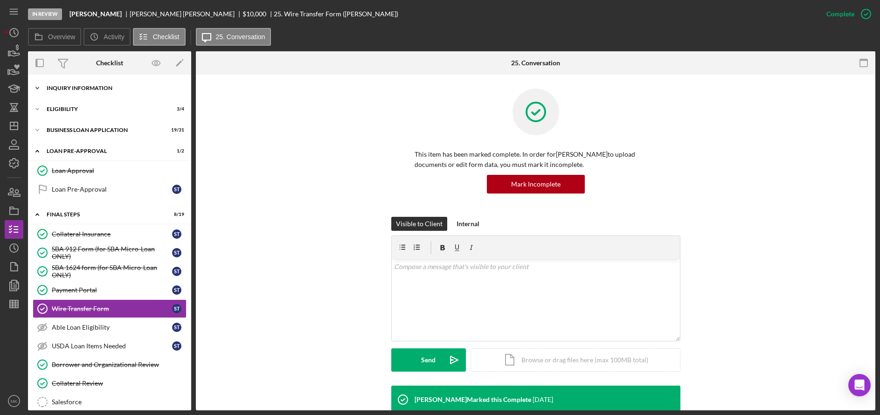
click at [85, 89] on div "INQUIRY INFORMATION" at bounding box center [113, 88] width 133 height 6
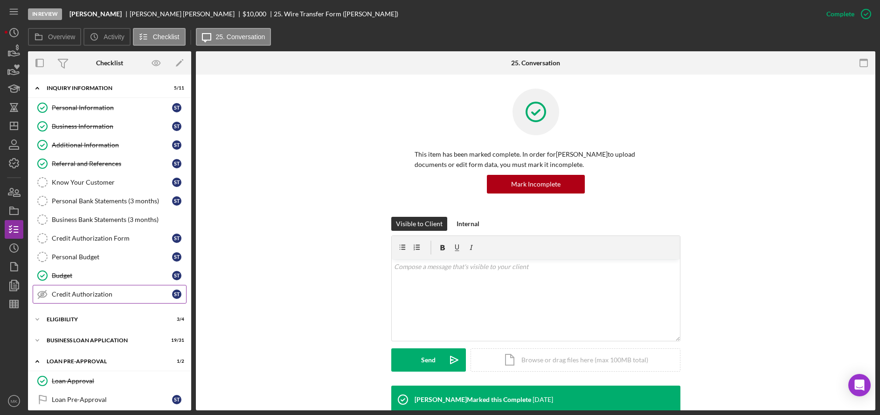
scroll to position [47, 0]
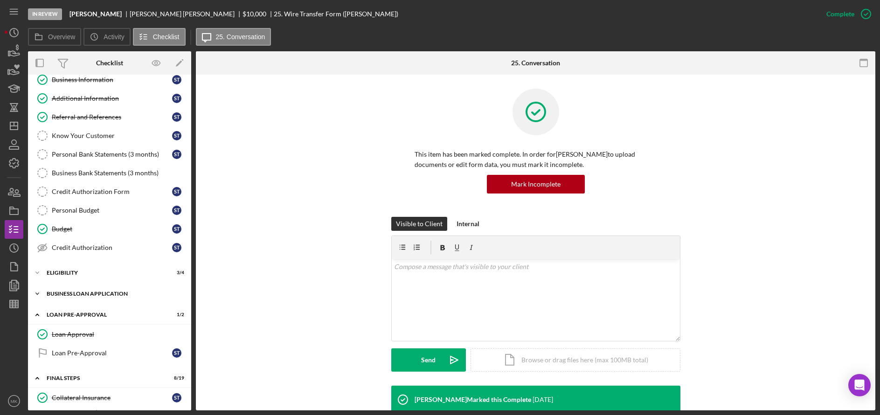
click at [102, 293] on div "BUSINESS LOAN APPLICATION" at bounding box center [113, 294] width 133 height 6
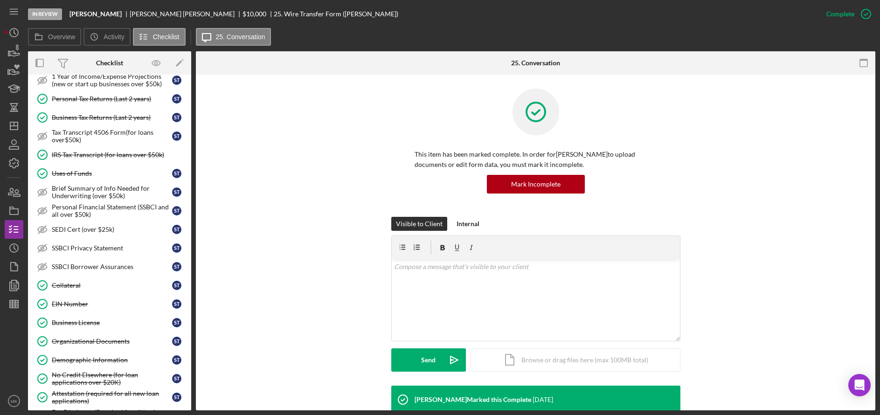
scroll to position [420, 0]
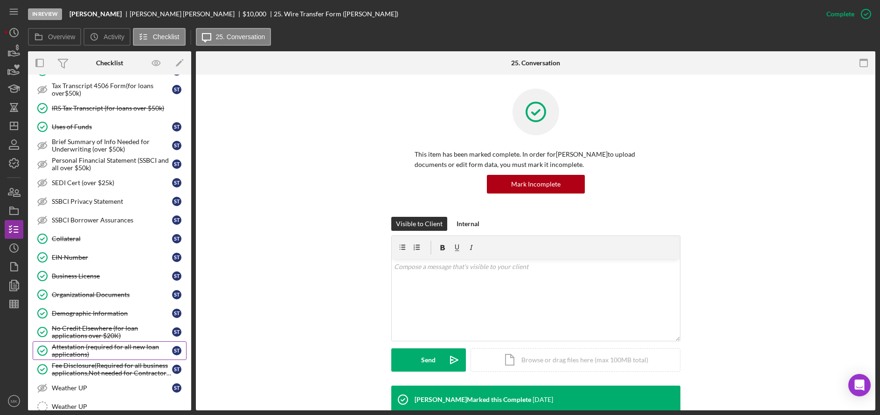
click at [98, 345] on div "Attestation (required for all new loan applications)" at bounding box center [112, 350] width 120 height 15
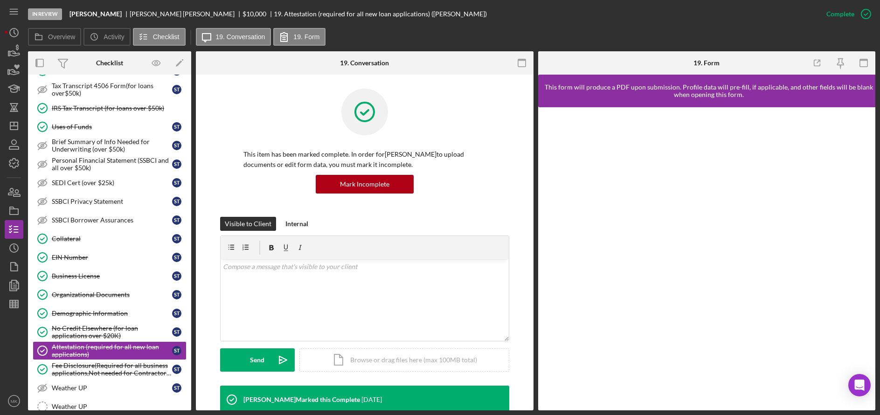
scroll to position [187, 0]
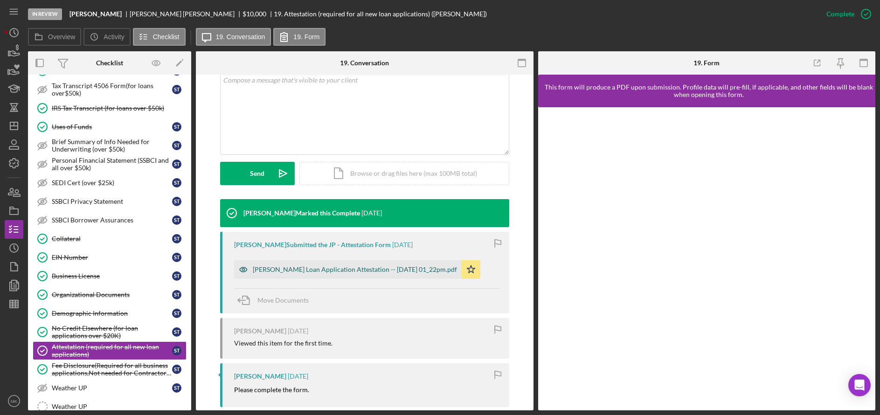
click at [343, 270] on div "[PERSON_NAME] Loan Application Attestation -- [DATE] 01_22pm.pdf" at bounding box center [355, 269] width 204 height 7
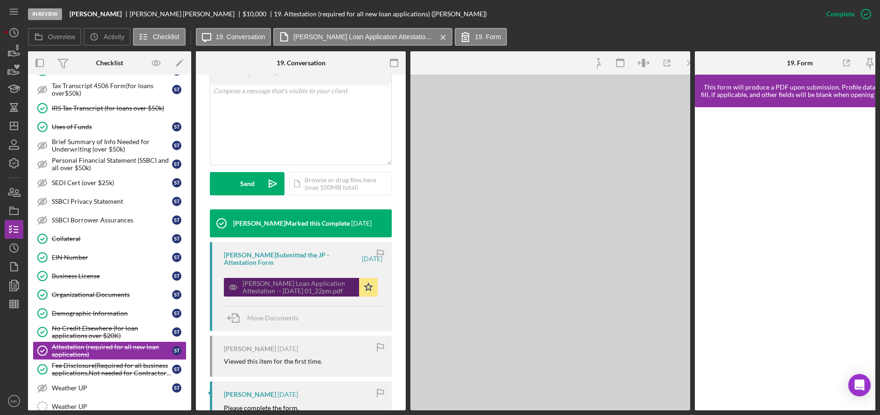
scroll to position [197, 0]
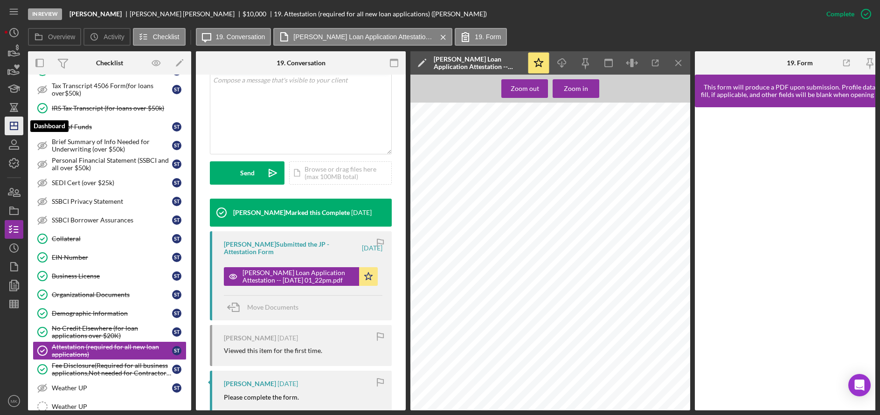
click at [11, 126] on line "button" at bounding box center [13, 126] width 7 height 0
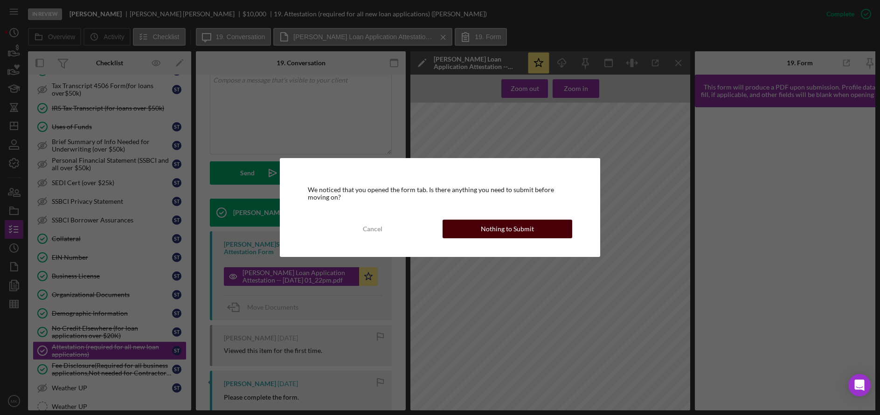
click at [513, 228] on div "Nothing to Submit" at bounding box center [507, 229] width 53 height 19
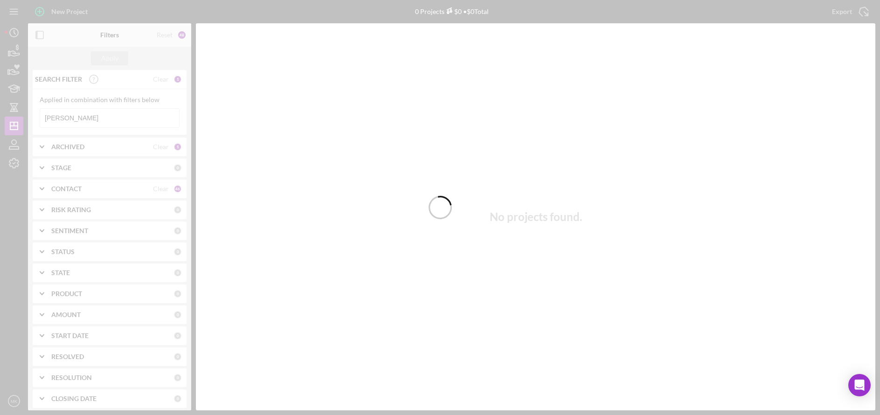
click at [71, 113] on div at bounding box center [440, 207] width 880 height 415
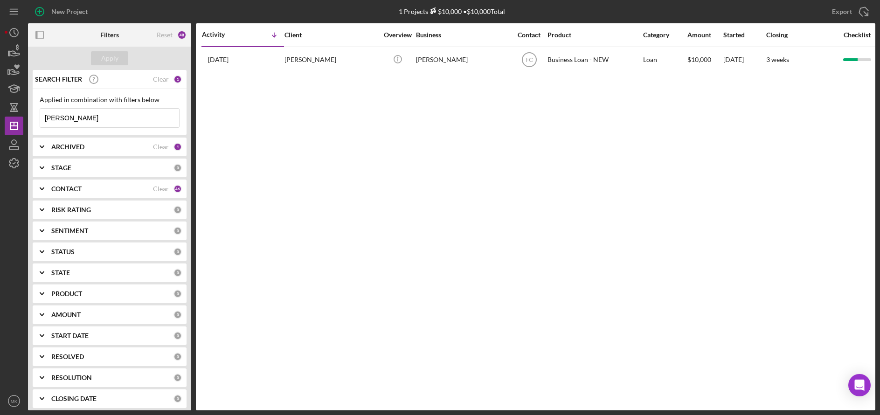
drag, startPoint x: 84, startPoint y: 119, endPoint x: -13, endPoint y: 111, distance: 97.3
click at [0, 111] on html "New Project 1 Projects $10,000 • $10,000 Total Shakera Export Icon/Export Filte…" at bounding box center [440, 207] width 880 height 415
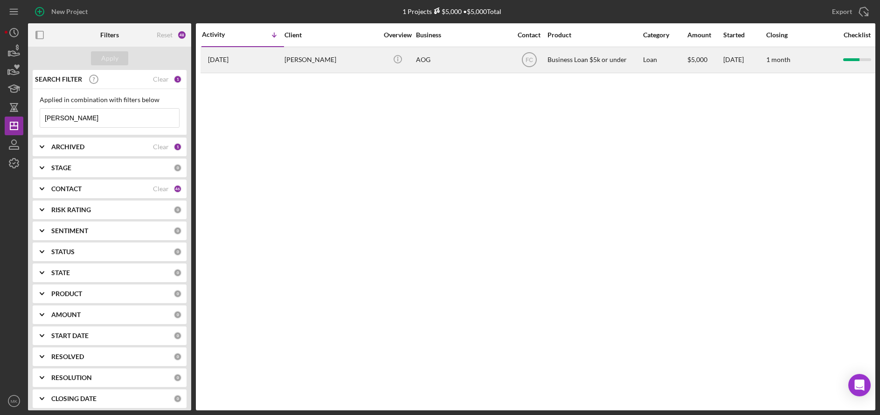
type input "Mccrary"
click at [309, 51] on div "Stephen McCrary" at bounding box center [330, 60] width 93 height 25
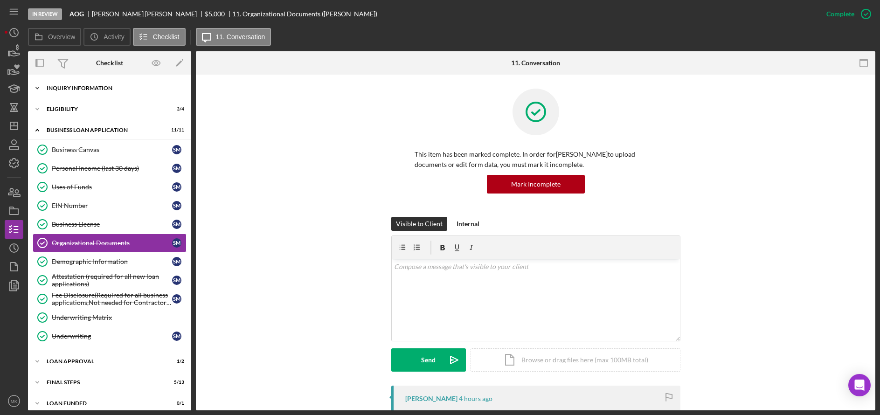
click at [78, 92] on div "Icon/Expander INQUIRY INFORMATION 5 / 11" at bounding box center [109, 88] width 163 height 19
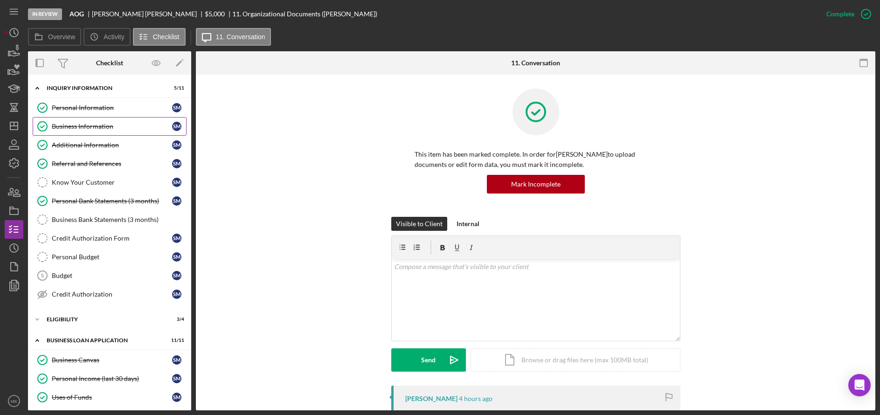
drag, startPoint x: 74, startPoint y: 125, endPoint x: 97, endPoint y: 125, distance: 22.8
click at [75, 125] on div "Business Information" at bounding box center [112, 126] width 120 height 7
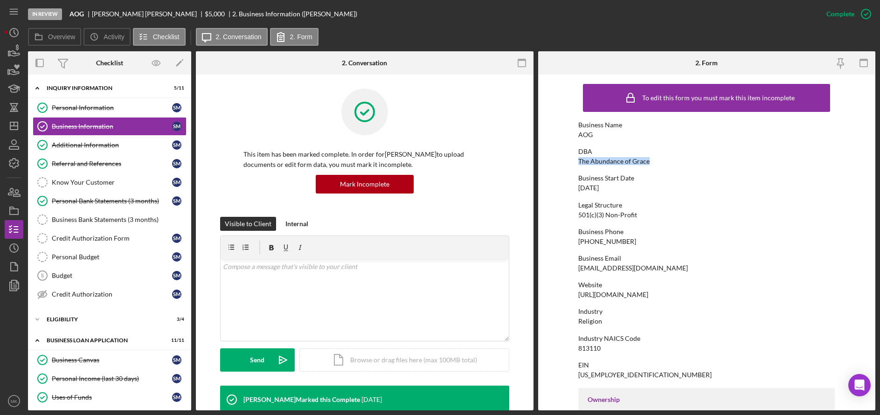
drag, startPoint x: 648, startPoint y: 162, endPoint x: 576, endPoint y: 162, distance: 71.8
click at [576, 162] on form "To edit this form you must mark this item incomplete Business Name AOG DBA The …" at bounding box center [707, 243] width 338 height 336
copy div "The Abundance of Grace"
